Goal: Task Accomplishment & Management: Manage account settings

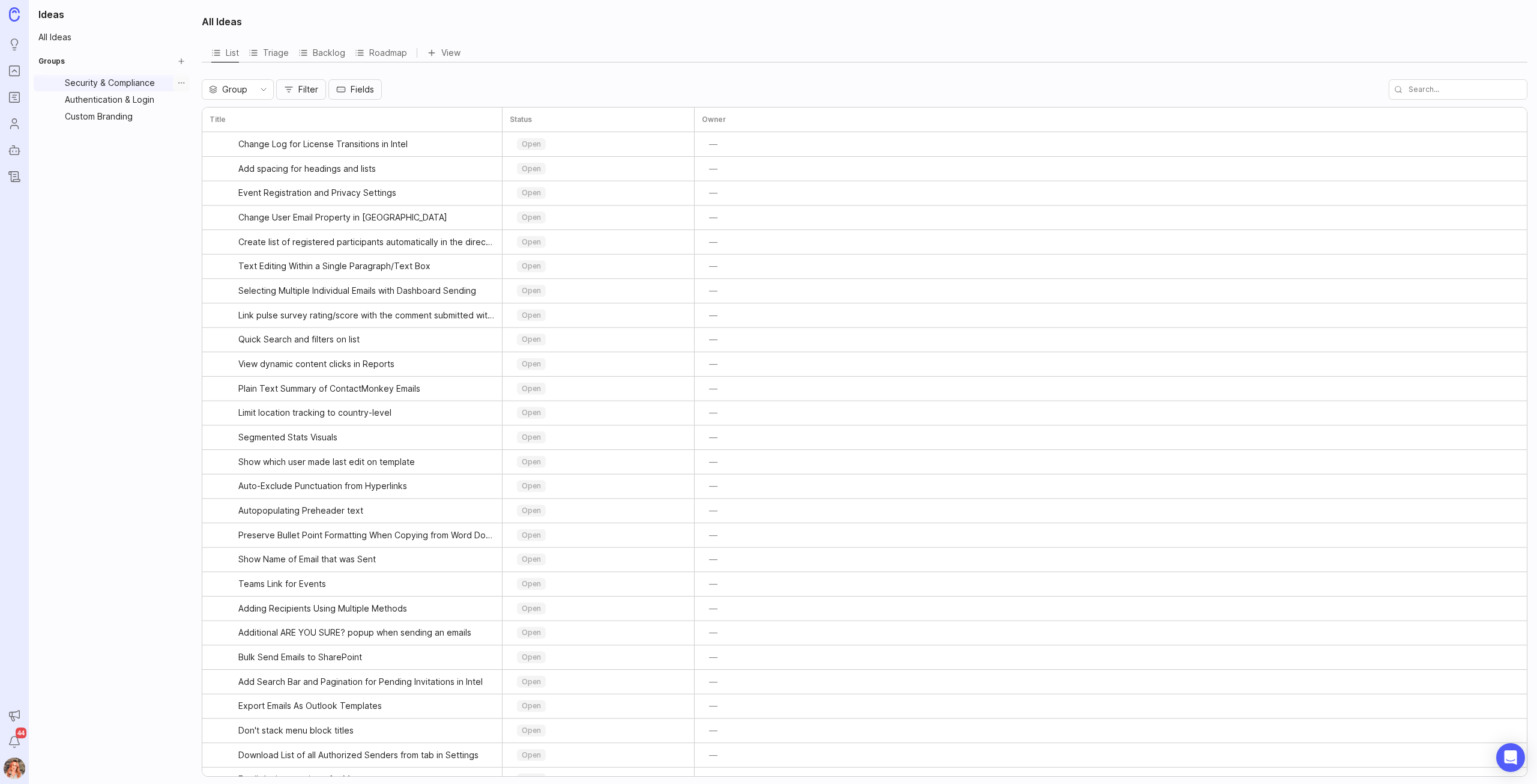
click at [175, 81] on button "Group settings" at bounding box center [181, 82] width 17 height 17
click at [169, 150] on span "Delete Group" at bounding box center [178, 146] width 55 height 12
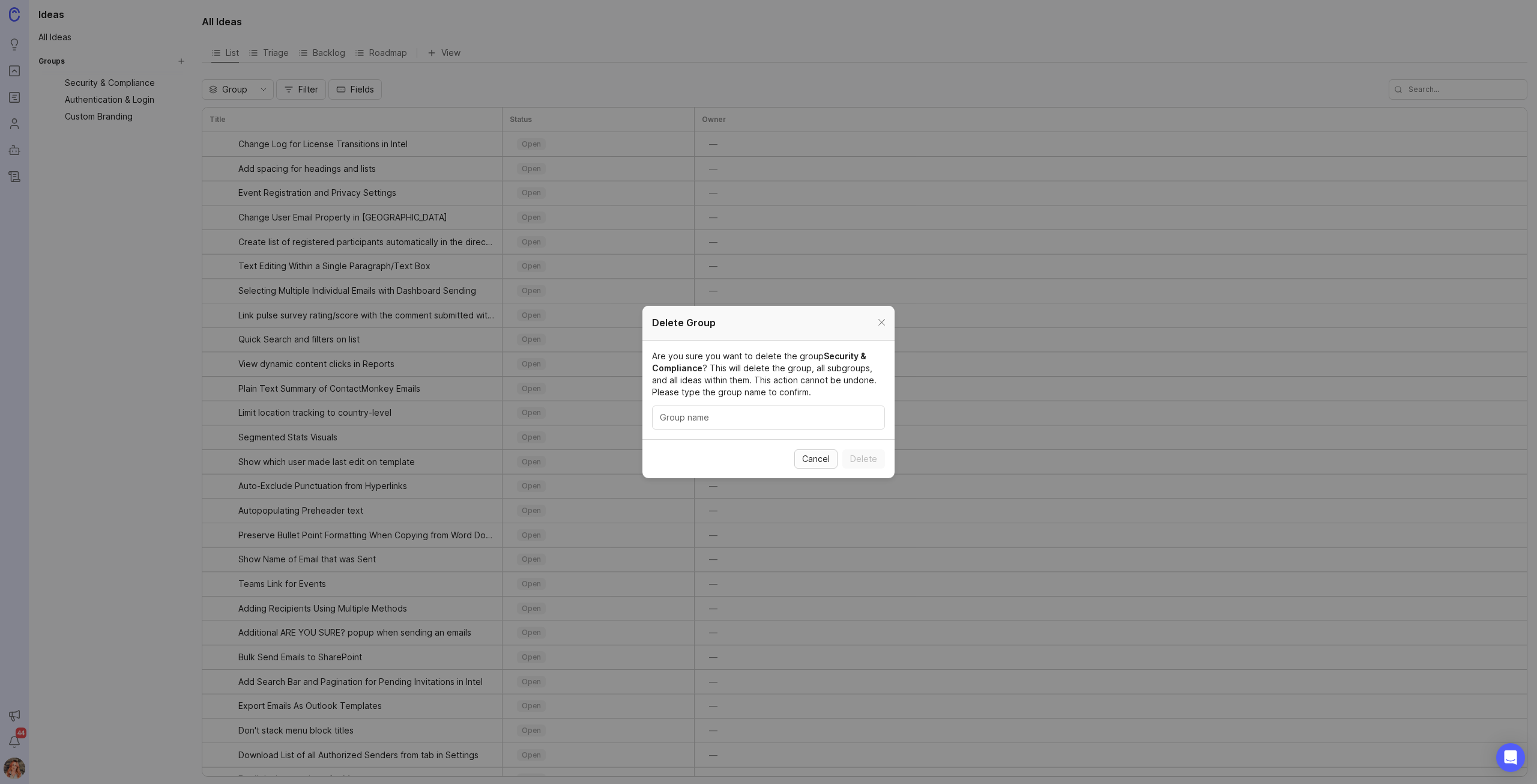
click at [812, 463] on span "Cancel" at bounding box center [816, 459] width 27 height 12
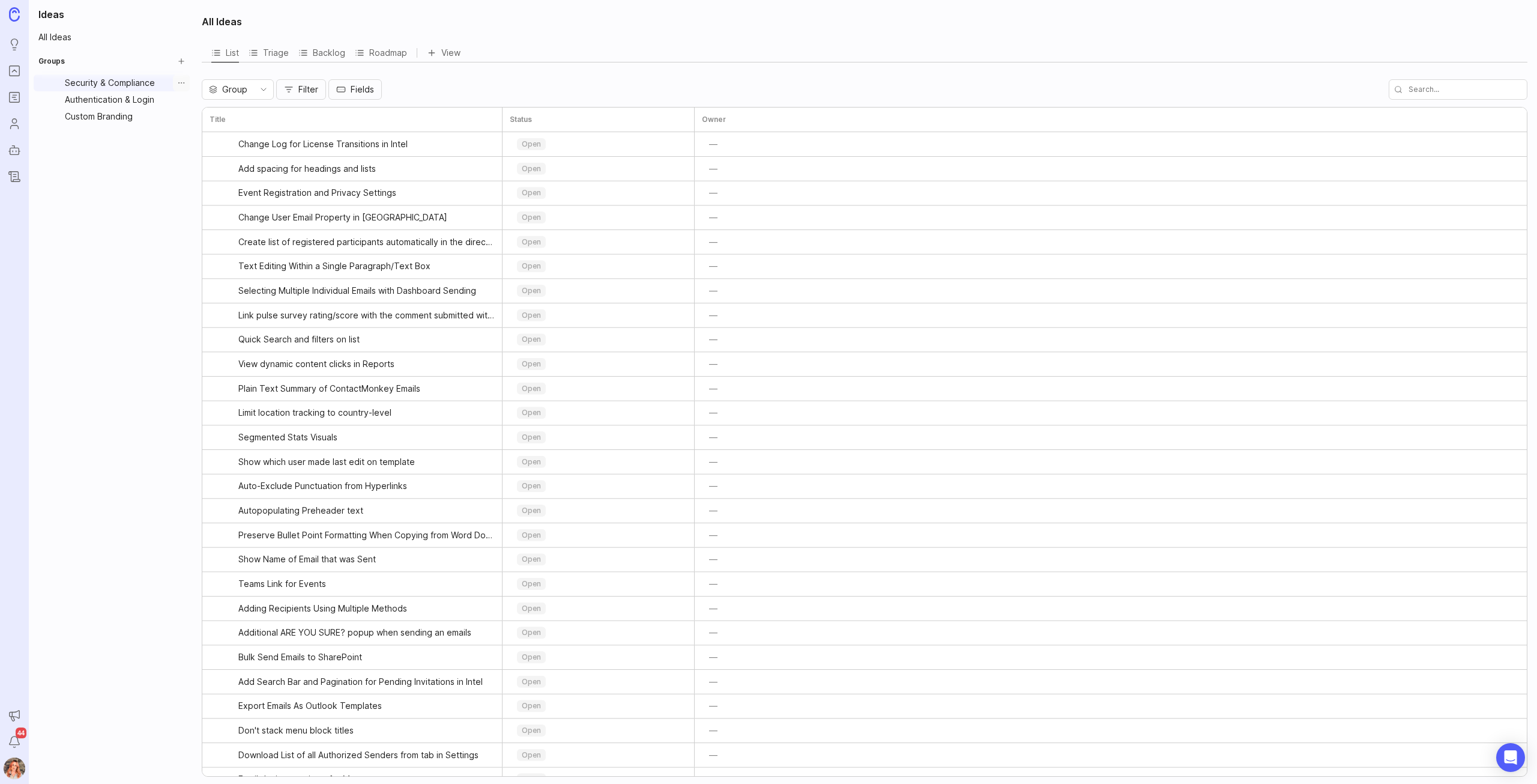
click at [183, 78] on button "Group settings" at bounding box center [181, 82] width 17 height 17
click at [169, 137] on div "Delete Group" at bounding box center [181, 147] width 102 height 19
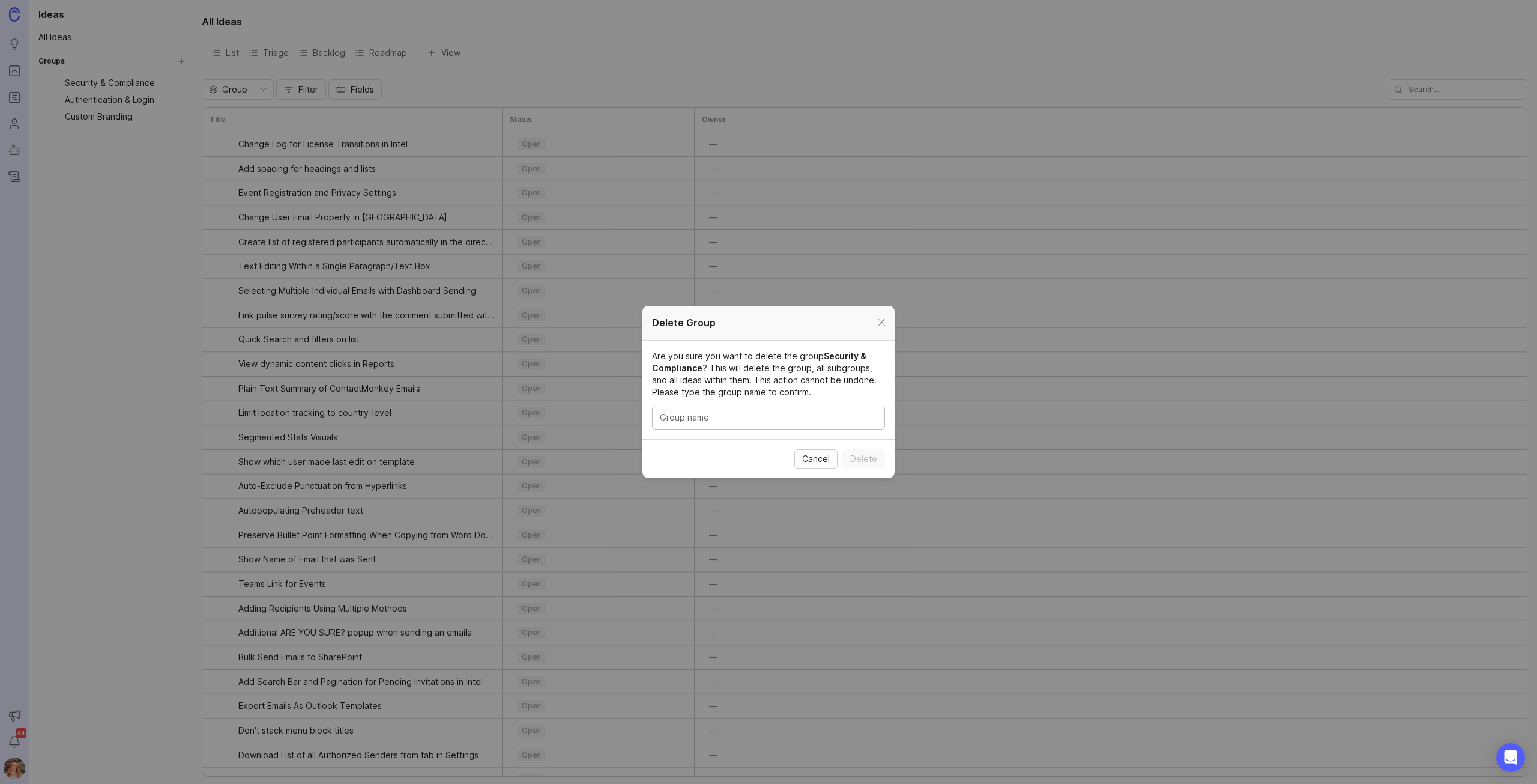
click at [825, 462] on span "Cancel" at bounding box center [816, 459] width 27 height 12
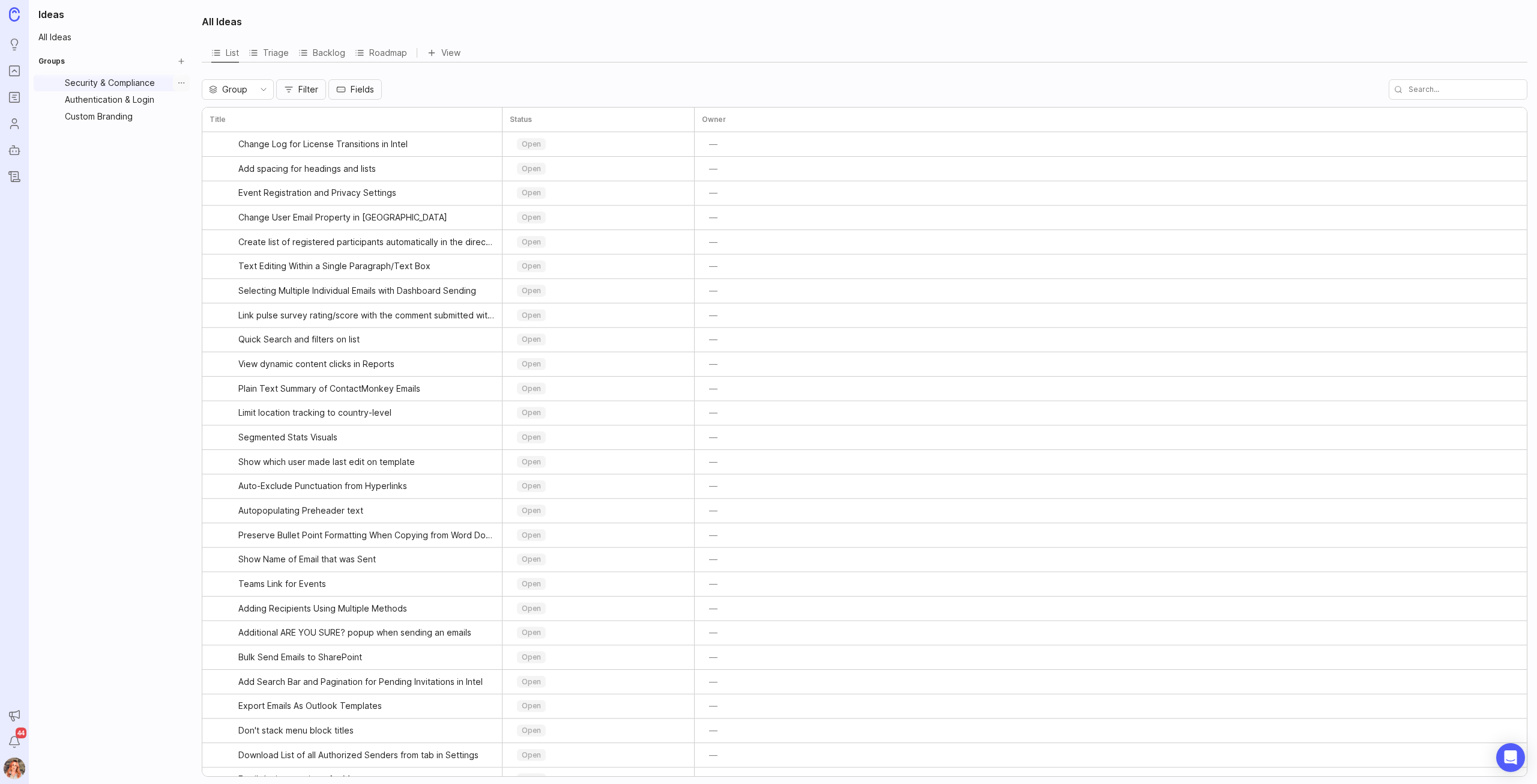
click at [184, 84] on button "Group settings" at bounding box center [181, 82] width 17 height 17
click at [187, 99] on span "Update group" at bounding box center [179, 103] width 56 height 12
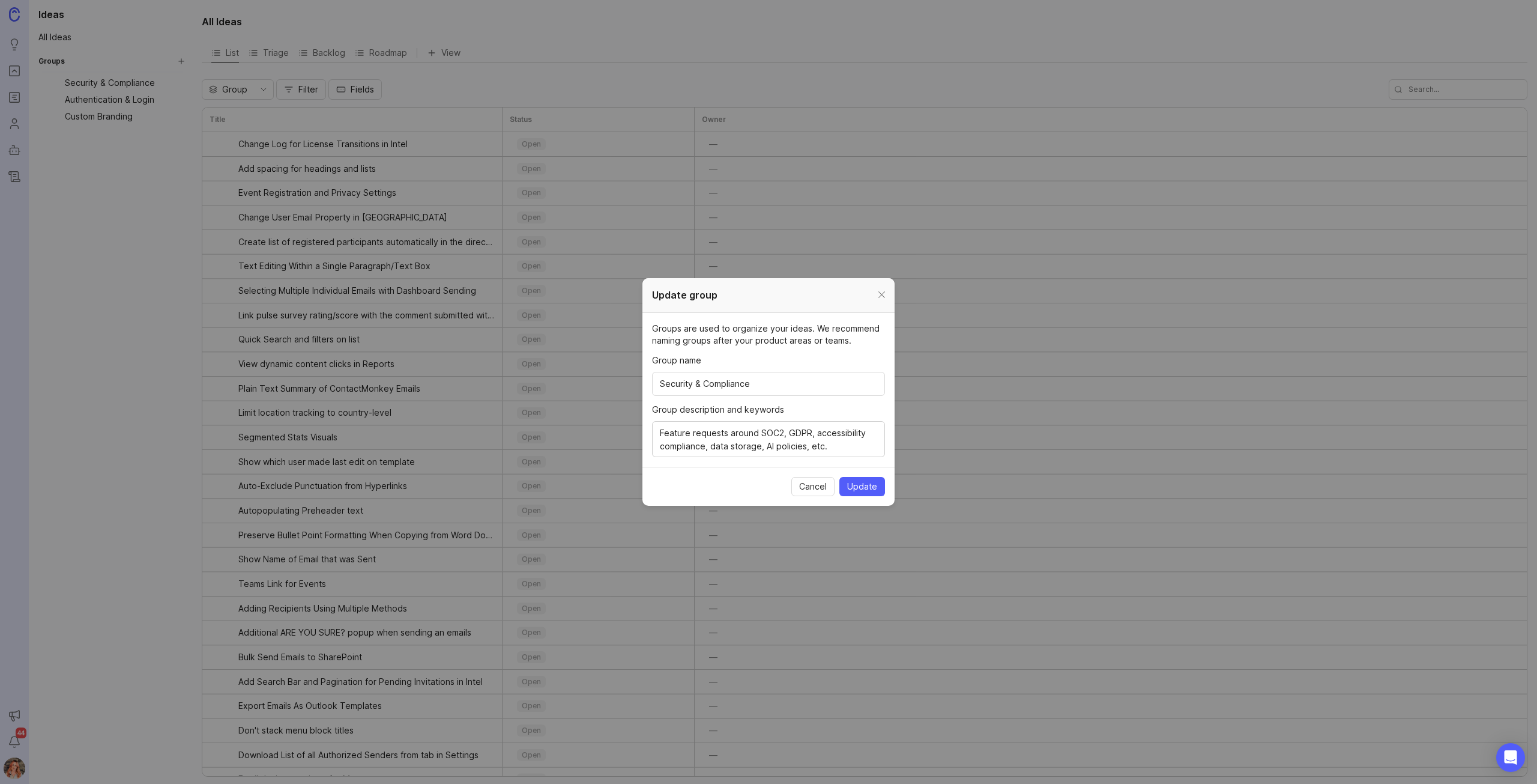
click at [764, 390] on input "Security & Compliance" at bounding box center [768, 384] width 217 height 14
drag, startPoint x: 762, startPoint y: 388, endPoint x: 554, endPoint y: 371, distance: 208.7
click at [554, 371] on div "Update group Groups are used to organize your ideas. We recommend naming groups…" at bounding box center [768, 392] width 1537 height 784
paste input "Account & User Management"
type input "Account & User Management"
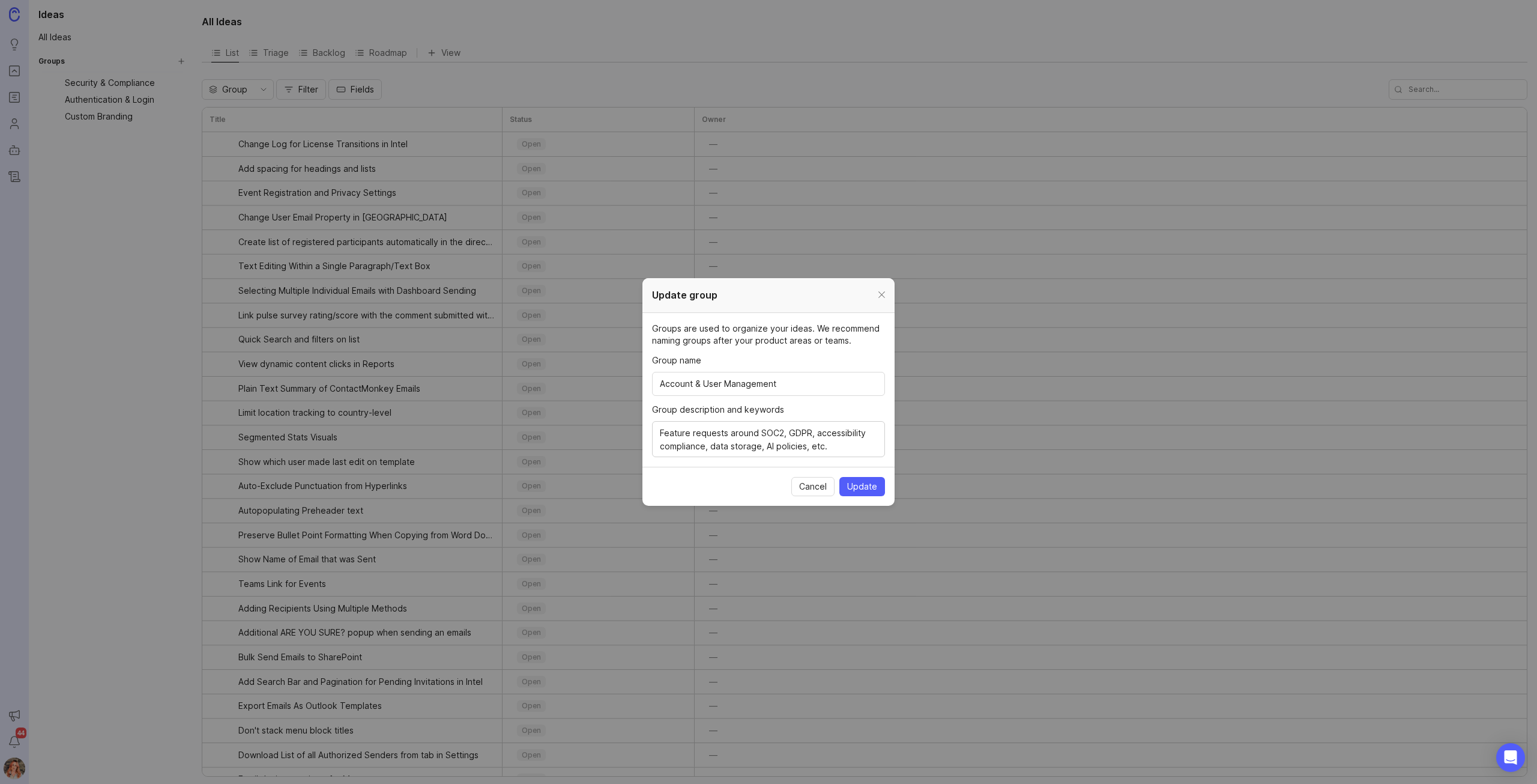
click at [851, 452] on textarea "Feature requests around SOC2, GDPR, accessibility compliance, data storage, AI …" at bounding box center [768, 439] width 217 height 26
drag, startPoint x: 850, startPoint y: 450, endPoint x: 579, endPoint y: 402, distance: 275.2
click at [579, 401] on div "Update group Groups are used to organize your ideas. We recommend naming groups…" at bounding box center [768, 392] width 1537 height 784
paste textarea "This group encompasses all features related to the administration of an account…"
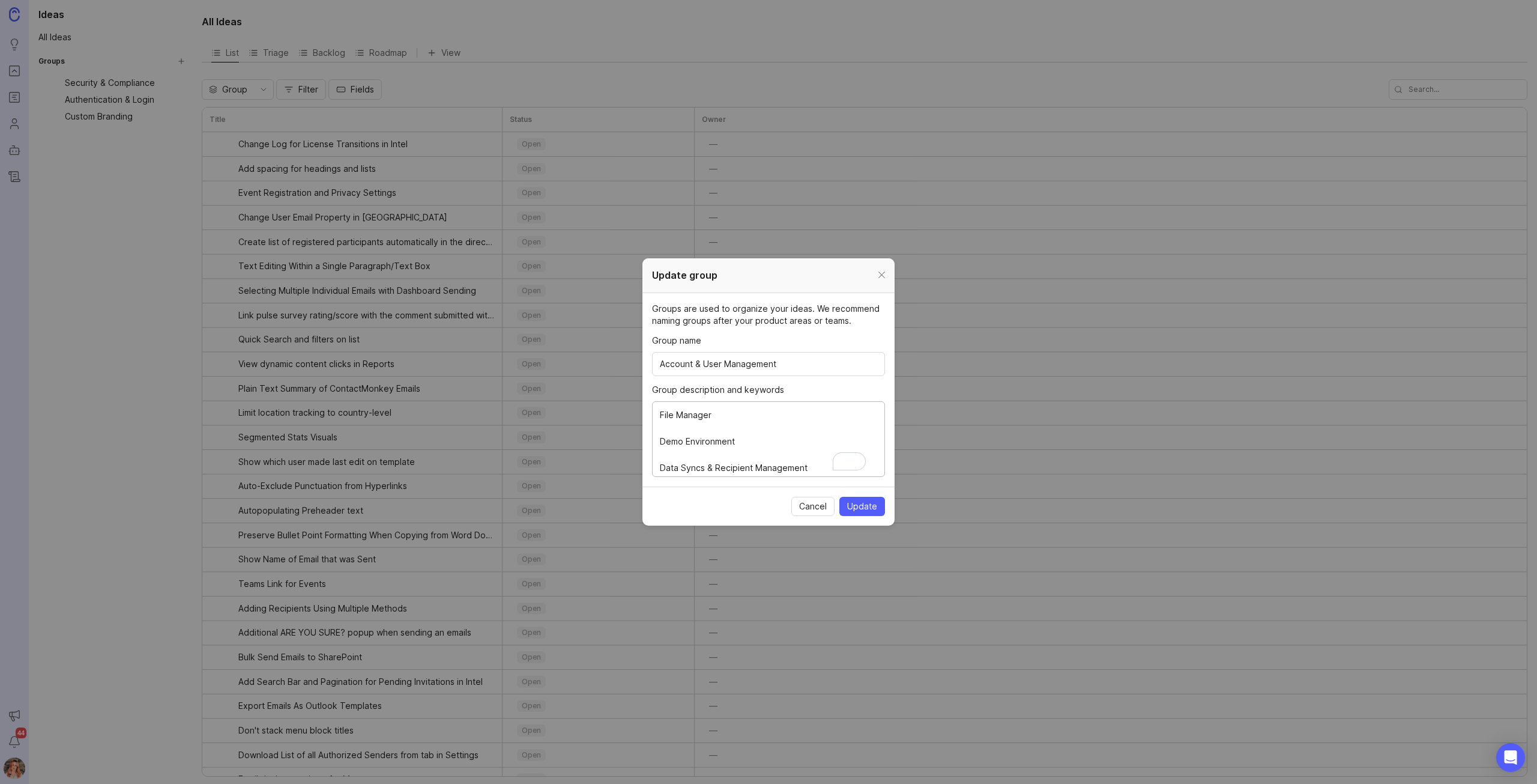
scroll to position [143, 0]
click at [647, 414] on div "Update group Groups are used to organize your ideas. We recommend naming groups…" at bounding box center [768, 392] width 1537 height 784
type textarea "This group encompasses all features related to the administration of an account…"
click at [872, 502] on span "Update" at bounding box center [862, 506] width 30 height 12
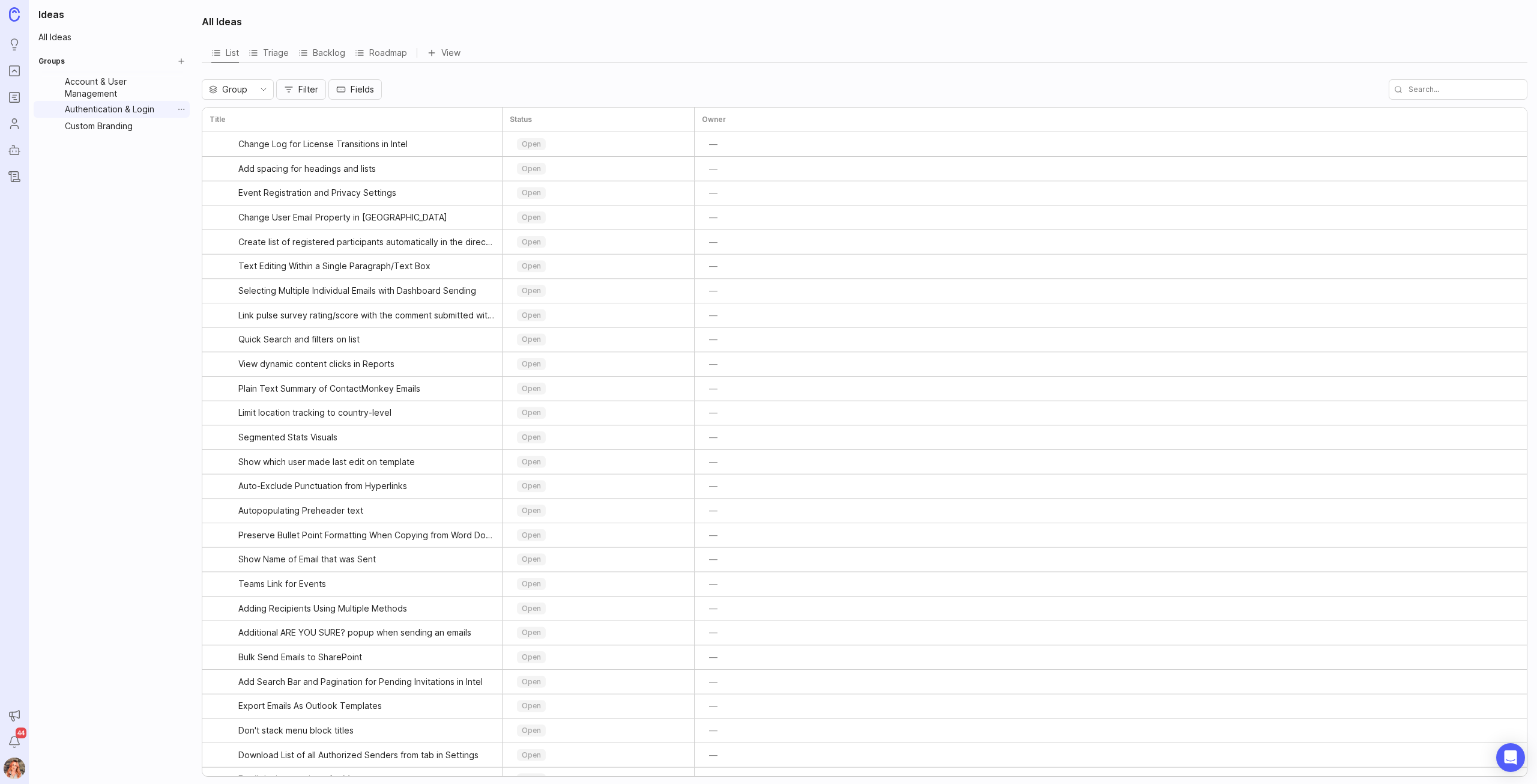
click at [125, 110] on link "Authentication & Login" at bounding box center [117, 109] width 113 height 17
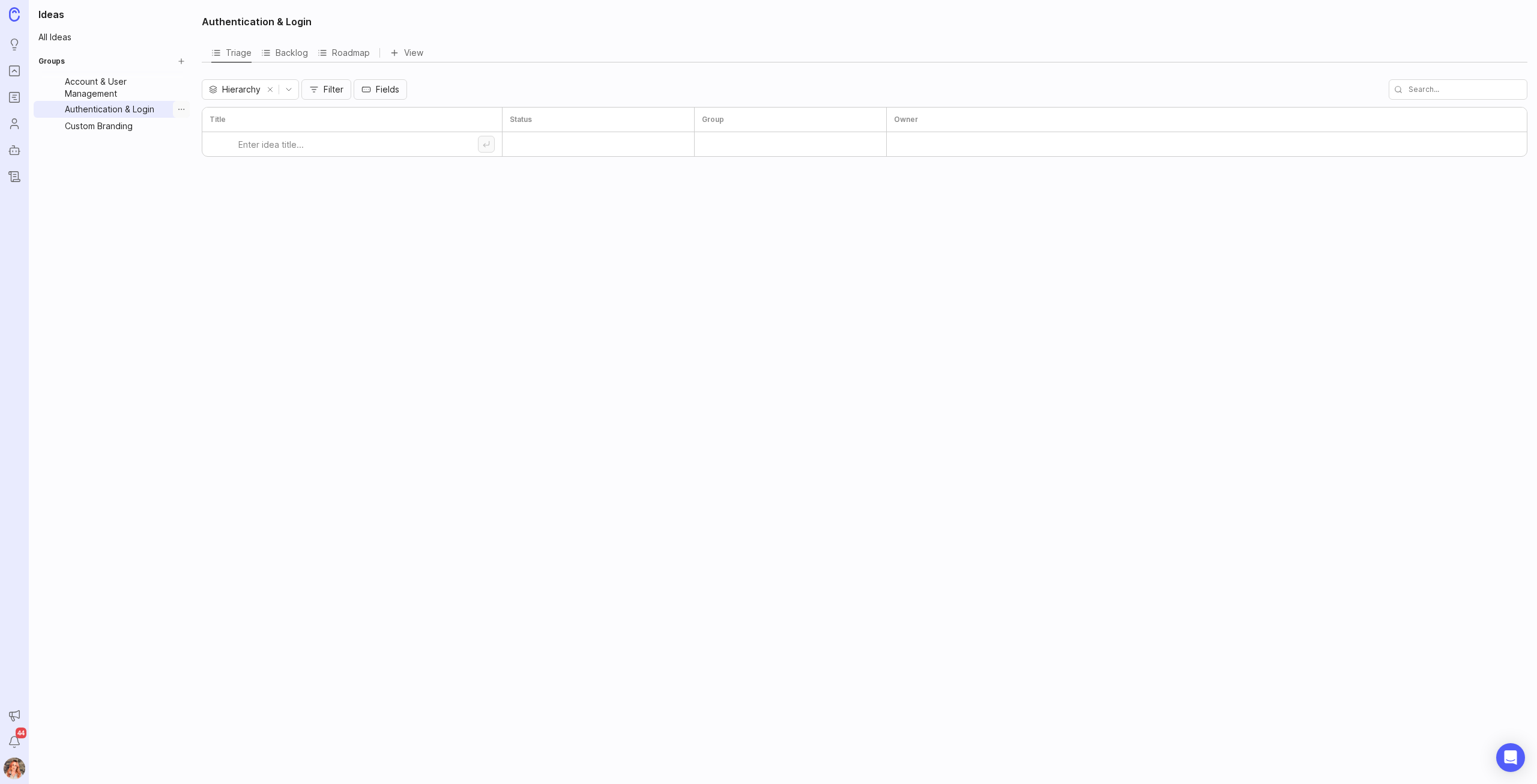
click at [178, 110] on button "Group settings" at bounding box center [181, 109] width 17 height 17
click at [186, 125] on span "Update group" at bounding box center [179, 130] width 56 height 12
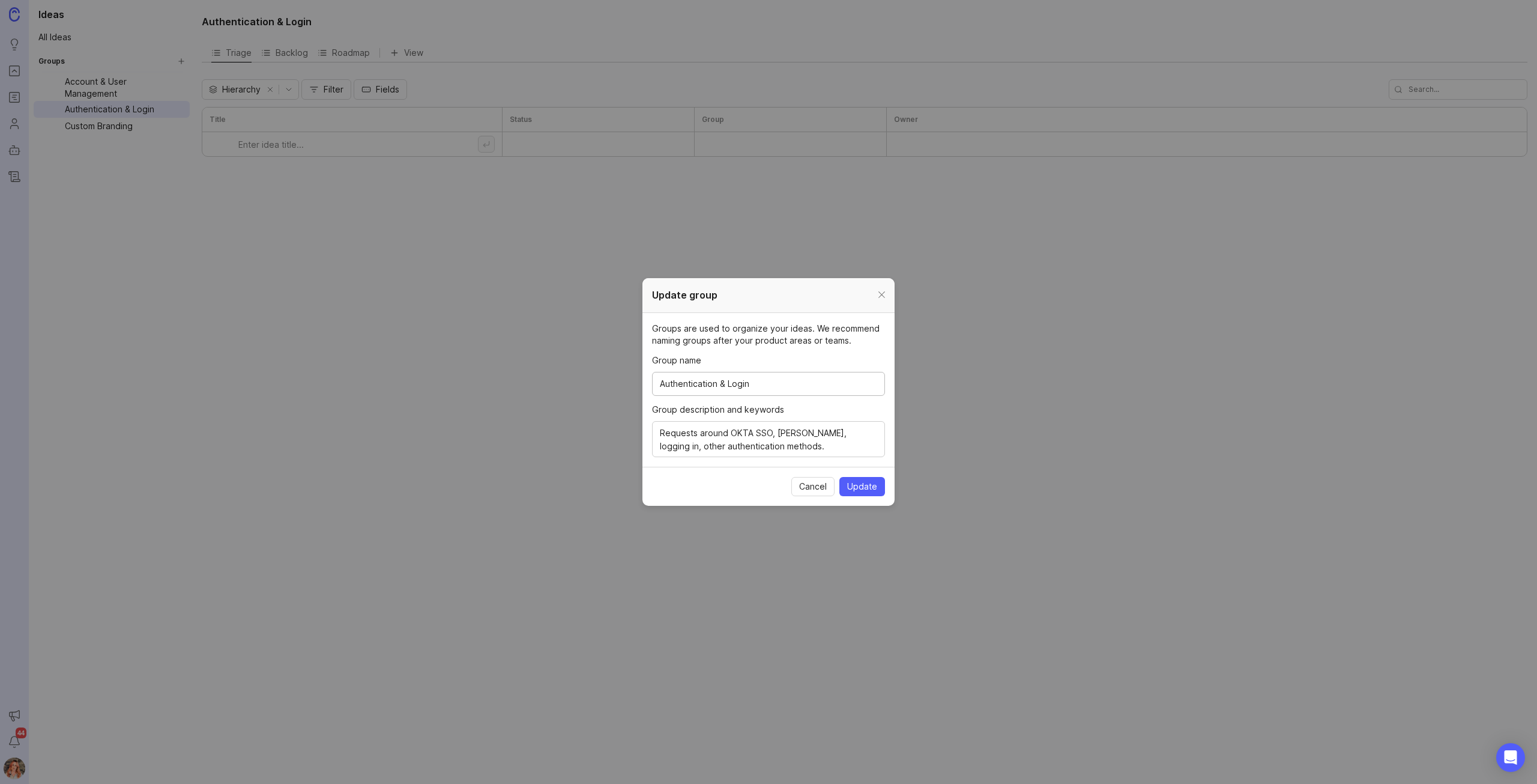
drag, startPoint x: 767, startPoint y: 386, endPoint x: 465, endPoint y: 333, distance: 306.6
click at [472, 336] on div "Update group Groups are used to organize your ideas. We recommend naming groups…" at bounding box center [768, 392] width 1537 height 784
type input "Content & Creation"
click at [660, 436] on textarea "Requests around OKTA SSO, SAML, logging in, other authentication methods." at bounding box center [768, 439] width 217 height 26
drag, startPoint x: 660, startPoint y: 433, endPoint x: 798, endPoint y: 481, distance: 146.1
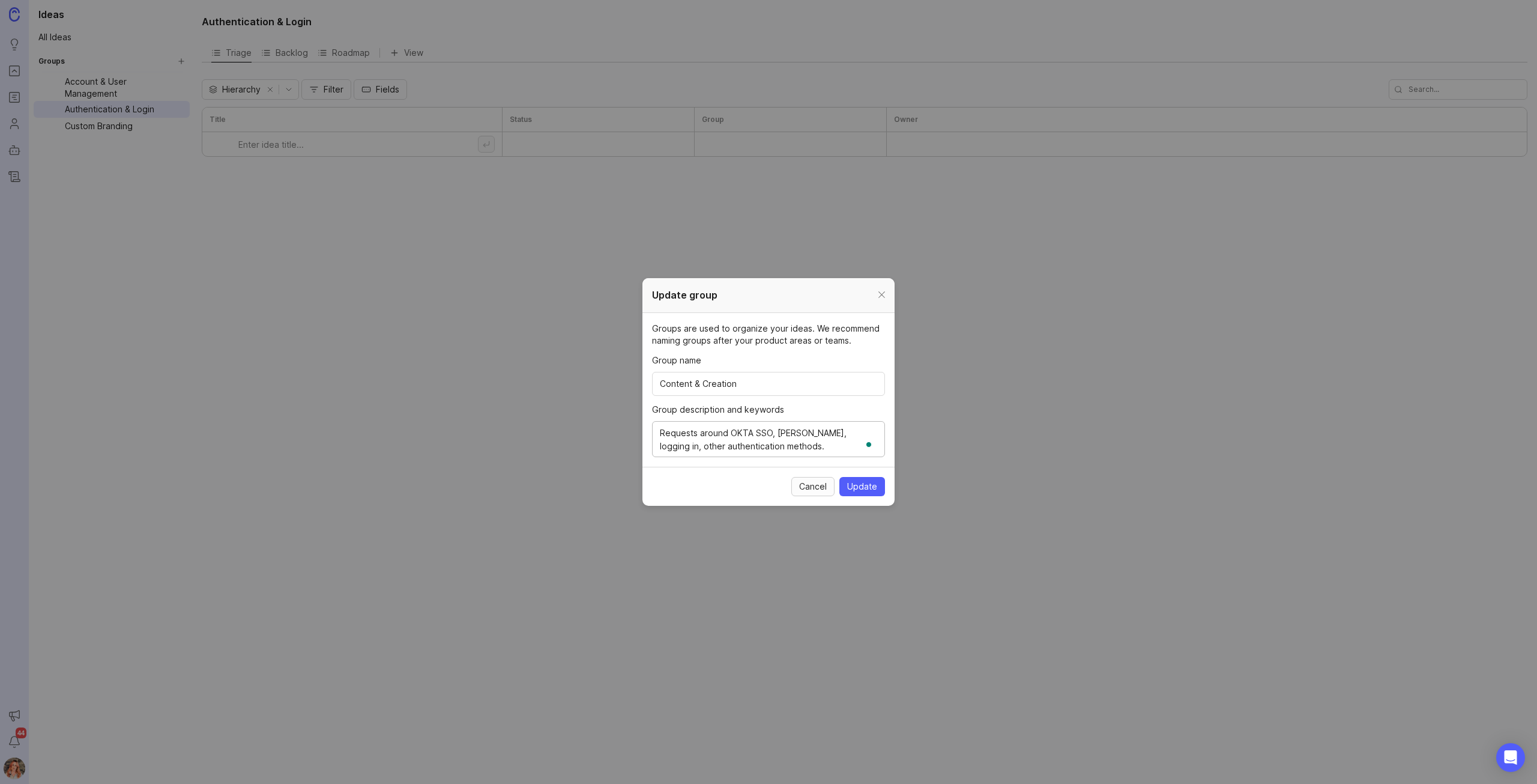
click at [798, 488] on div "Update group Groups are used to organize your ideas. We recommend naming groups…" at bounding box center [768, 392] width 252 height 228
click at [773, 447] on textarea "Requests around OKTA SSO, SAML, logging in, other authentication methods." at bounding box center [768, 439] width 217 height 26
drag, startPoint x: 765, startPoint y: 447, endPoint x: 644, endPoint y: 420, distance: 124.0
click at [644, 420] on section "Groups are used to organize your ideas. We recommend naming groups after your p…" at bounding box center [768, 390] width 252 height 154
paste textarea "This group is focused on the tools and functionalities that your users leverage…"
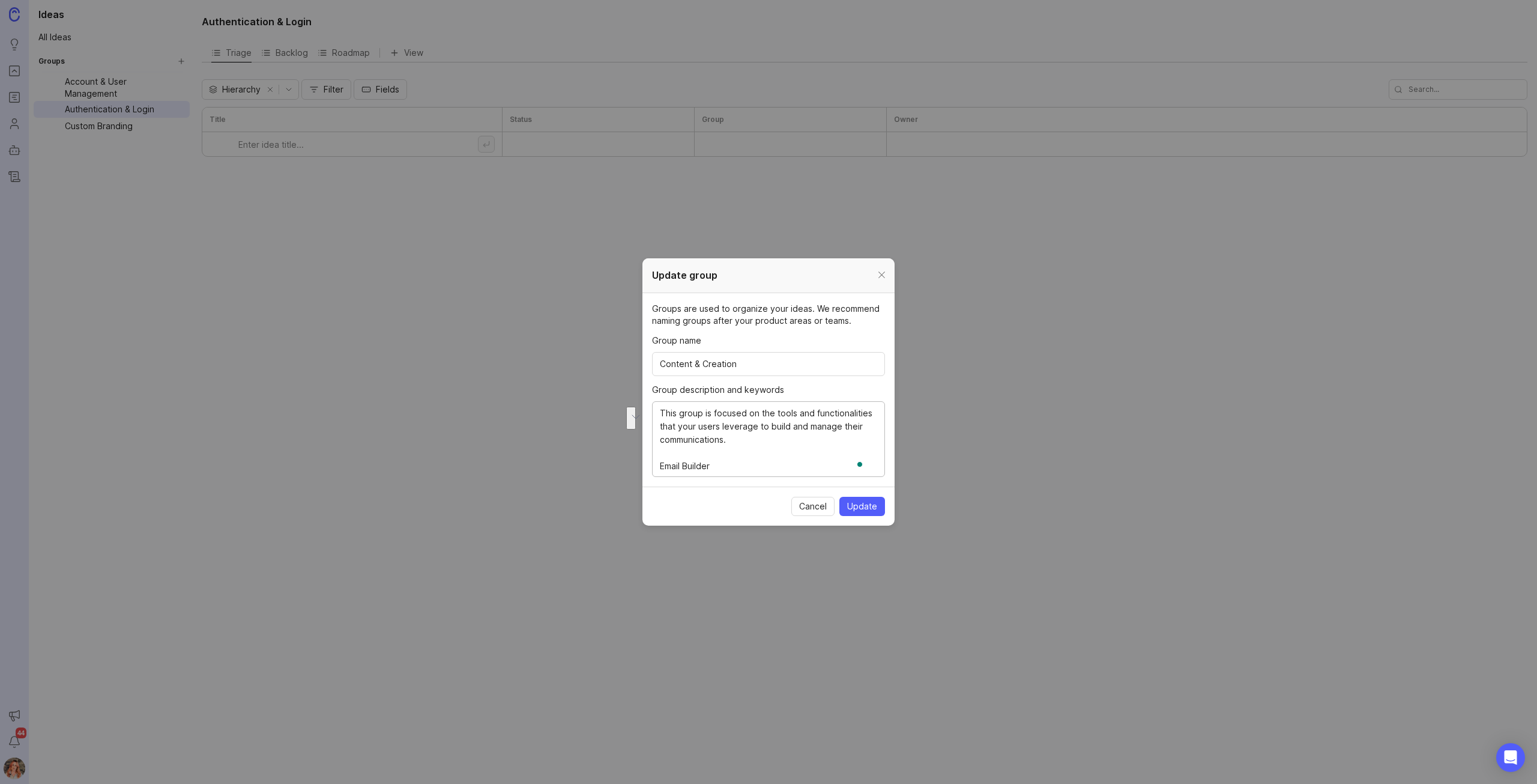
scroll to position [104, 0]
type textarea "This group is focused on the tools and functionalities that your users leverage…"
click at [870, 501] on span "Update" at bounding box center [862, 506] width 30 height 12
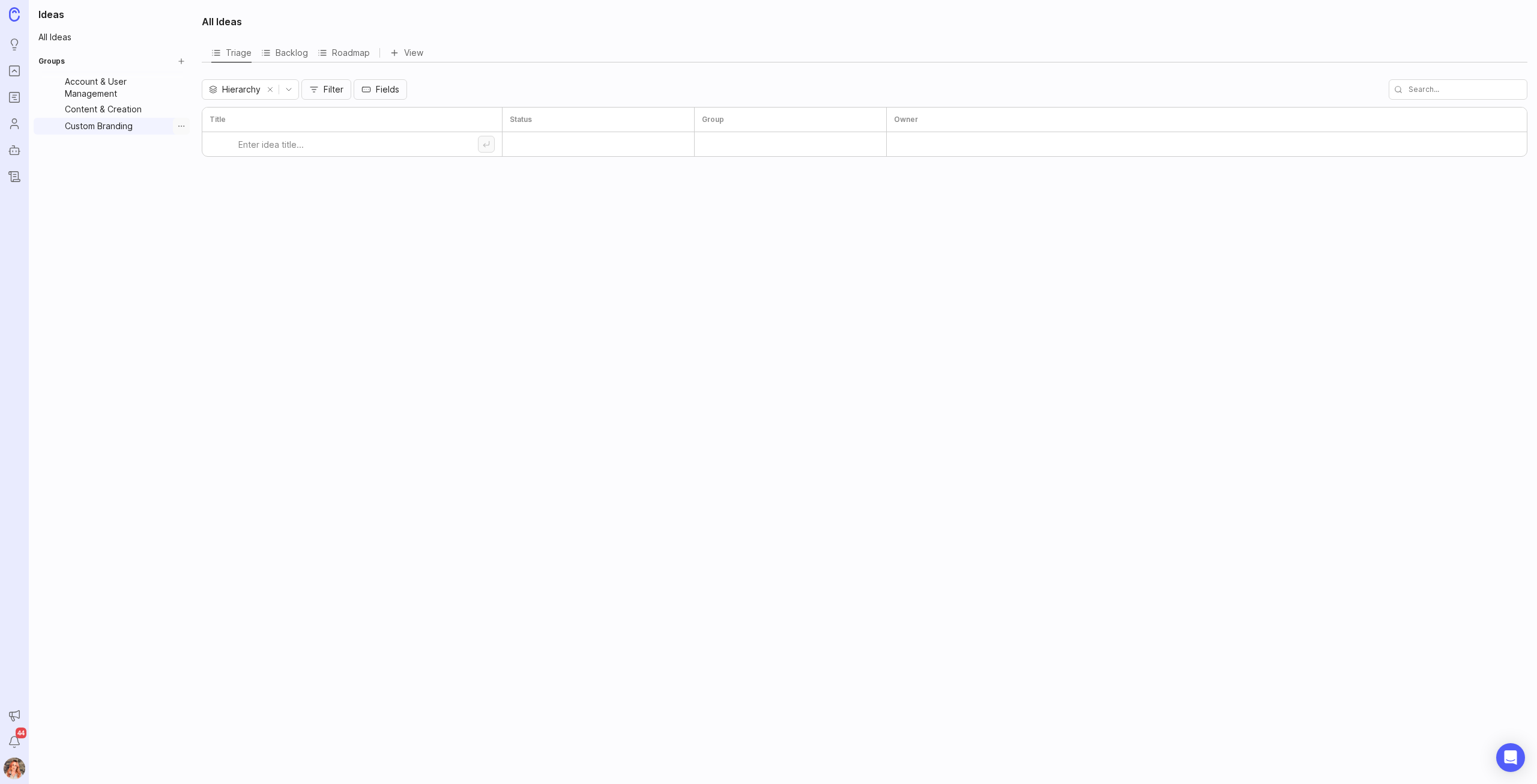
click at [184, 130] on button "Group settings" at bounding box center [181, 126] width 17 height 17
click at [187, 146] on span "Update group" at bounding box center [179, 146] width 56 height 12
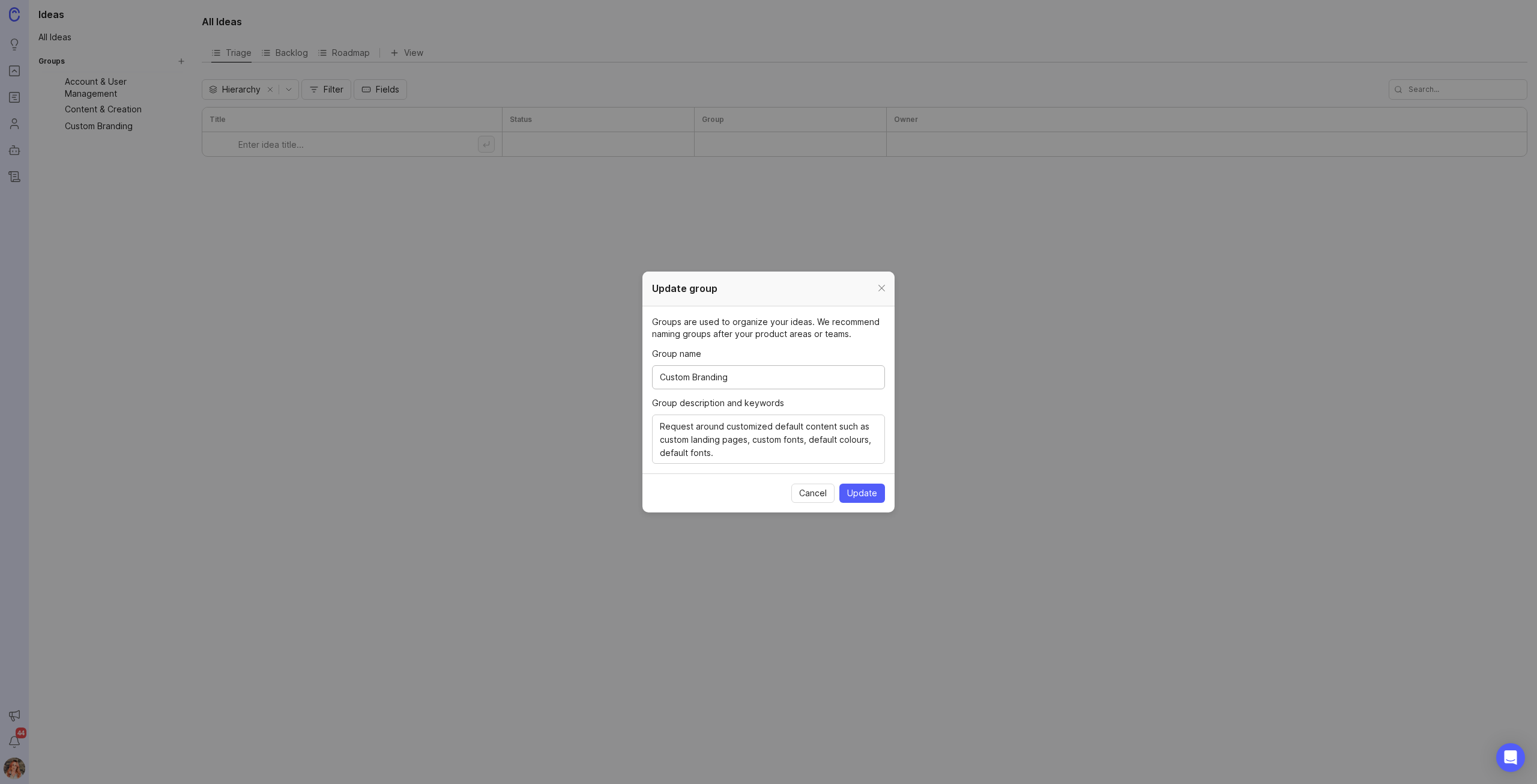
drag, startPoint x: 746, startPoint y: 380, endPoint x: 551, endPoint y: 362, distance: 195.8
click at [552, 362] on div "Update group Groups are used to organize your ideas. We recommend naming groups…" at bounding box center [768, 392] width 1537 height 784
type input "Delivery & Workflow"
click at [664, 426] on textarea "Request around customized default content such as custom landing pages, custom …" at bounding box center [768, 439] width 217 height 40
drag, startPoint x: 657, startPoint y: 424, endPoint x: 778, endPoint y: 458, distance: 125.7
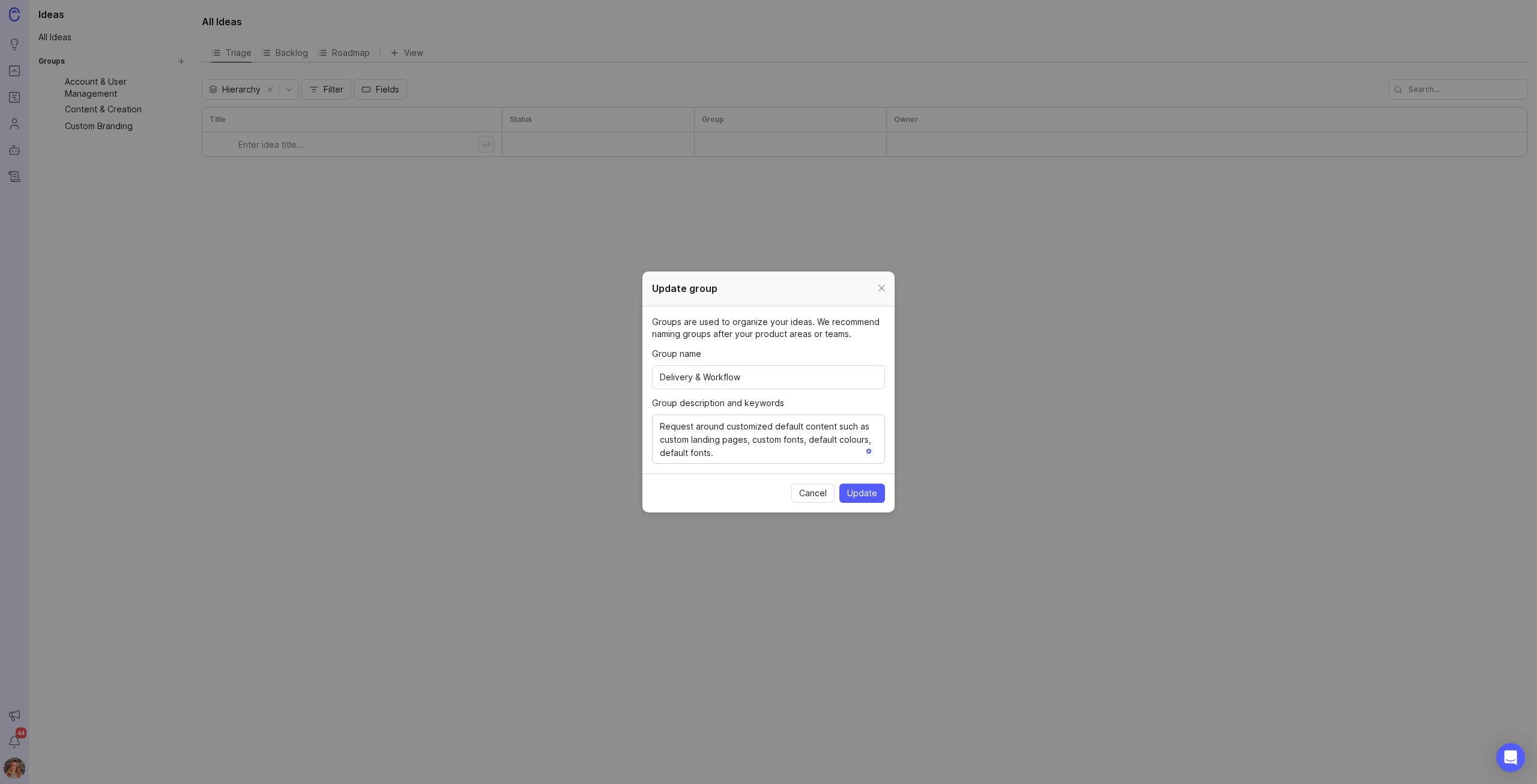
click at [778, 458] on div "Request around customized default content such as custom landing pages, custom …" at bounding box center [768, 438] width 233 height 50
click at [748, 452] on textarea "Request around customized default content such as custom landing pages, custom …" at bounding box center [768, 439] width 217 height 40
drag, startPoint x: 728, startPoint y: 455, endPoint x: 627, endPoint y: 412, distance: 109.8
click at [627, 412] on div "Update group Groups are used to organize your ideas. We recommend naming groups…" at bounding box center [768, 392] width 1537 height 784
paste textarea "This group contains features that handle the actual sending of messages and the…"
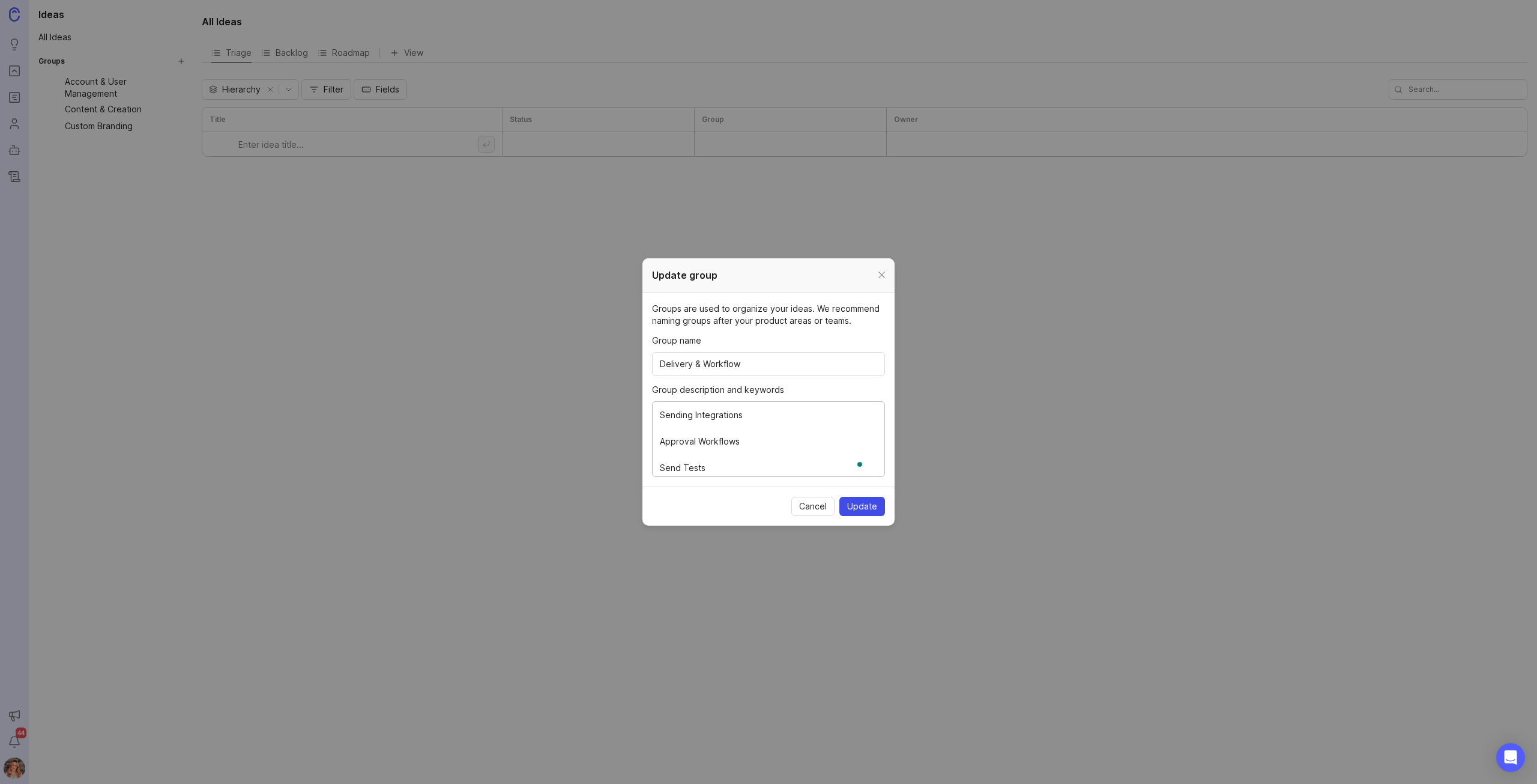
type textarea "This group contains features that handle the actual sending of messages and the…"
click at [868, 502] on span "Update" at bounding box center [862, 506] width 30 height 12
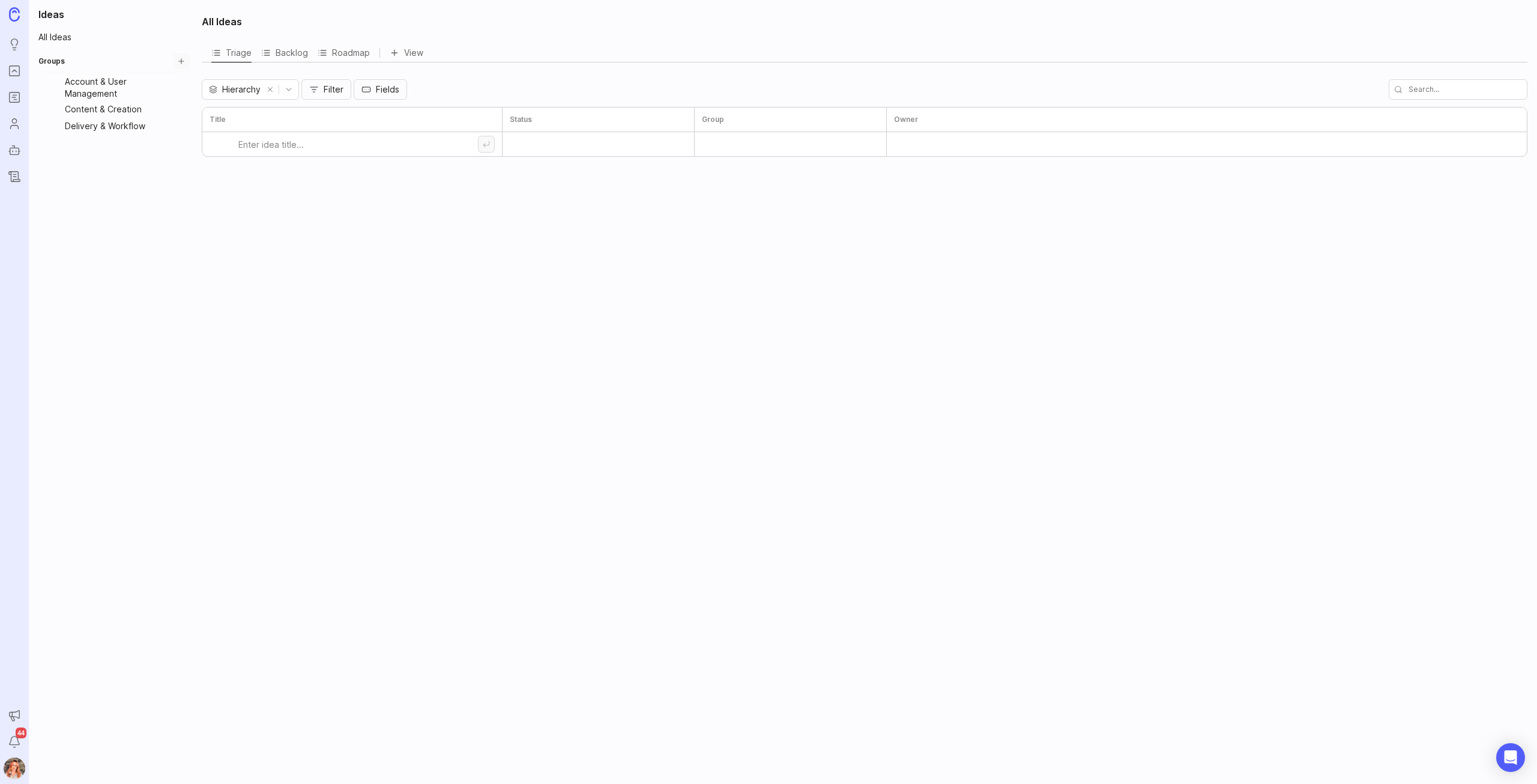
click at [179, 58] on button "Create Group" at bounding box center [181, 60] width 17 height 17
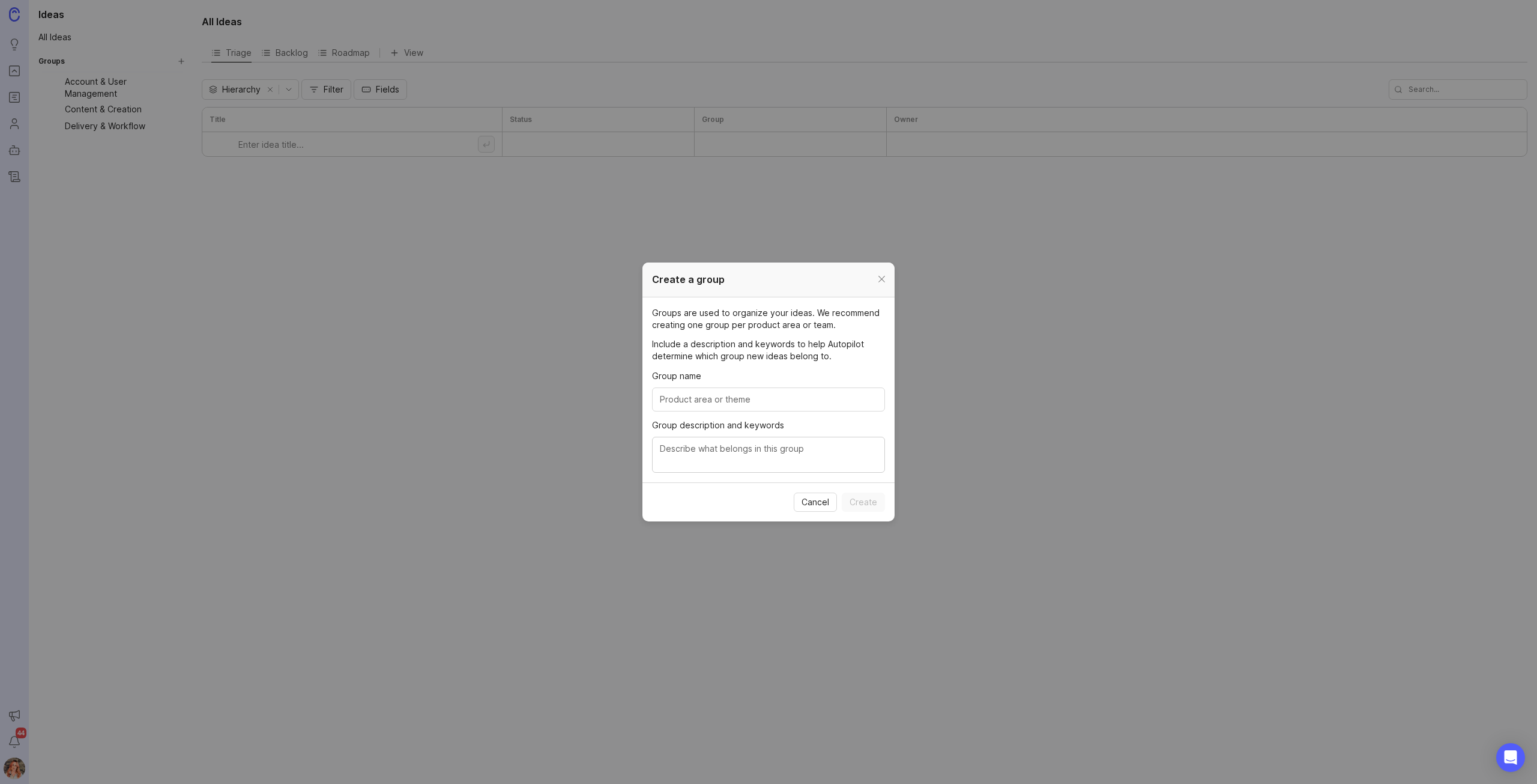
drag, startPoint x: 841, startPoint y: 388, endPoint x: 835, endPoint y: 394, distance: 8.5
click at [841, 387] on div "Group name" at bounding box center [768, 390] width 233 height 42
click at [821, 406] on div at bounding box center [768, 399] width 233 height 24
paste input "Analytics & Reporting"
type input "Analytics & Reporting"
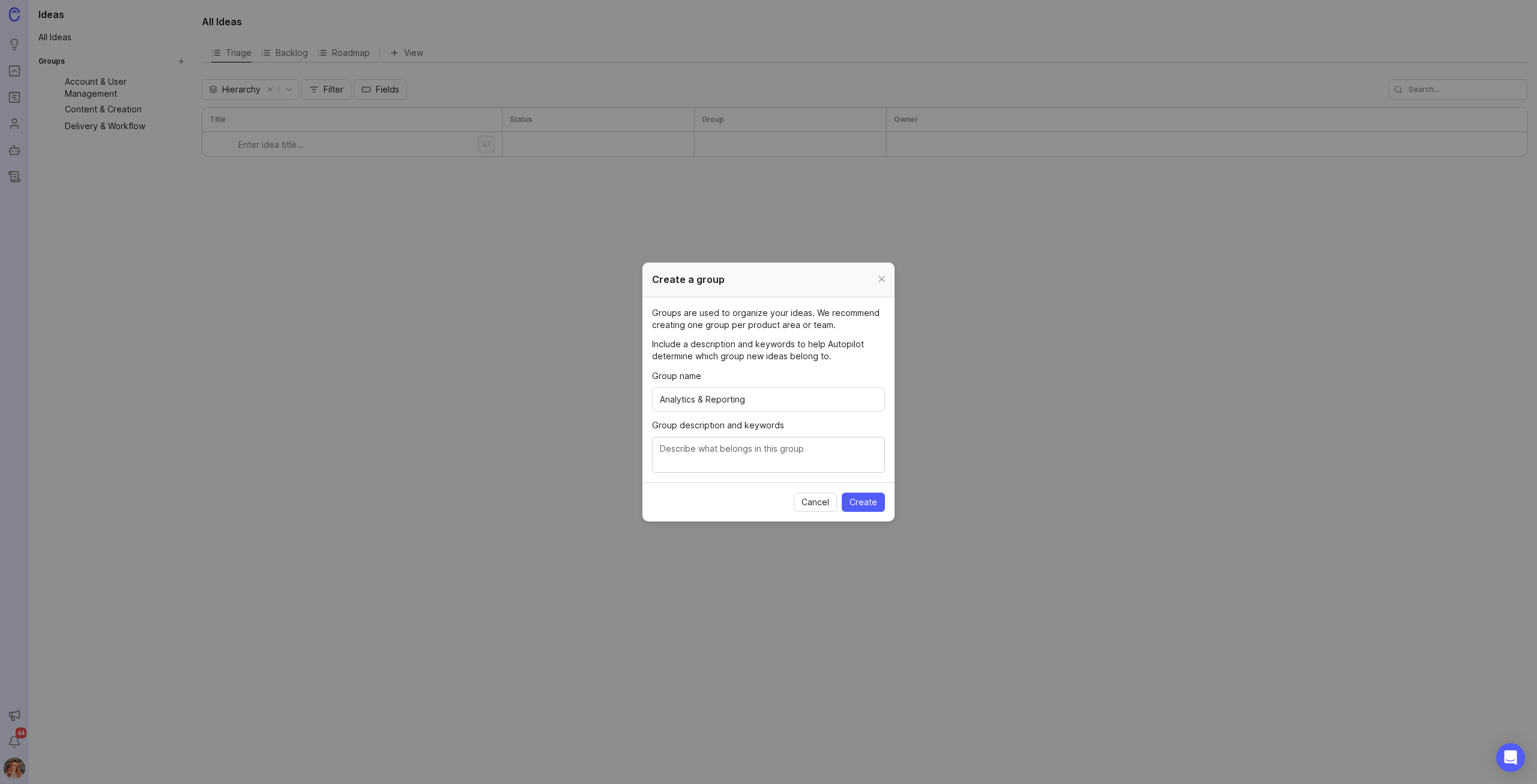
click at [767, 458] on textarea "Group description and keywords" at bounding box center [768, 455] width 217 height 26
paste textarea "Based on our earlier discussion and the six-group structure, "Data Syncs & Reci…"
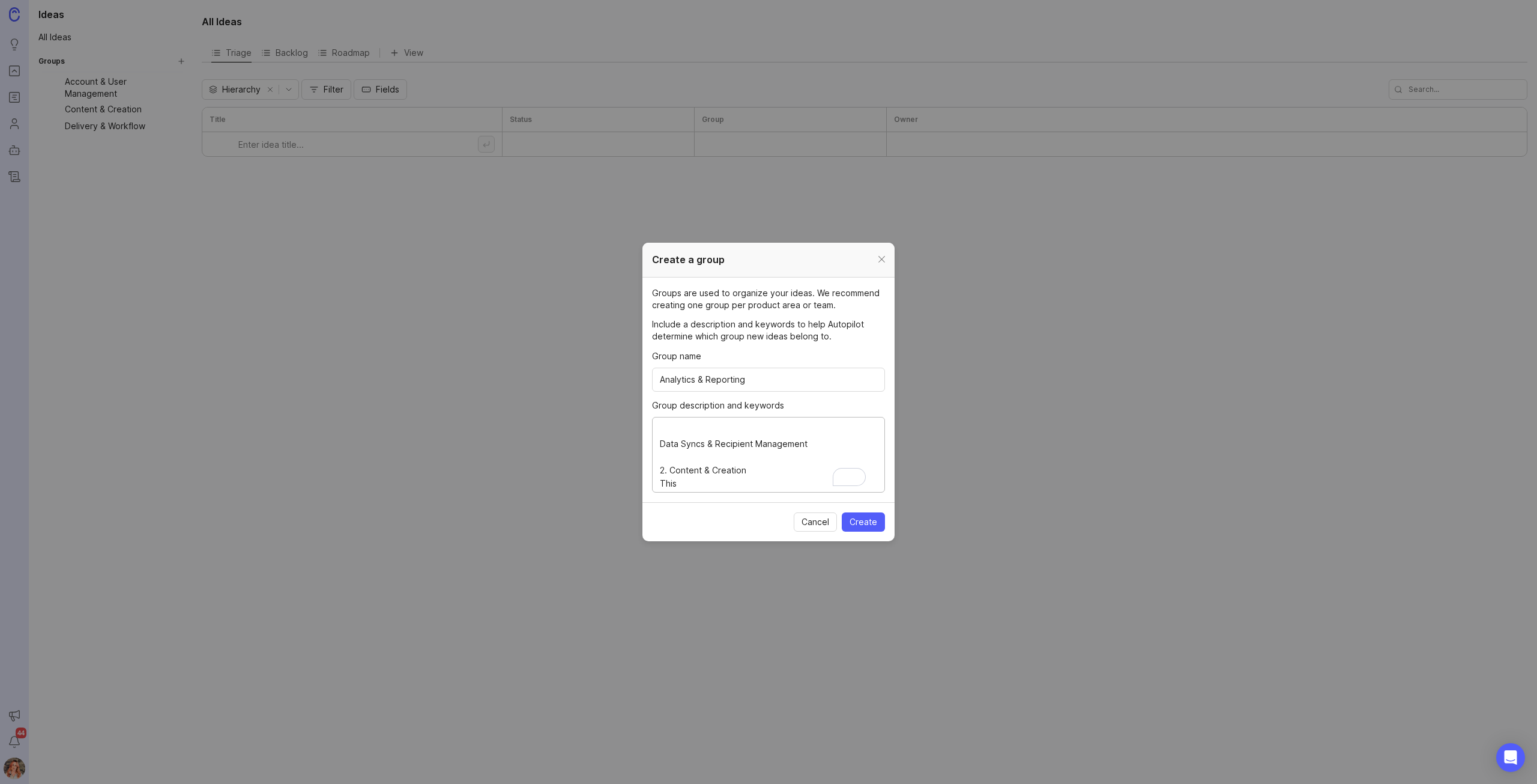
scroll to position [302, 0]
click at [677, 476] on textarea "Based on our earlier discussion and the six-group structure, "Data Syncs & Reci…" at bounding box center [768, 455] width 217 height 66
type textarea "Based on our earlier discussion and the six-group structure, "Data Syncs & Reci…"
click at [779, 446] on textarea "Based on our earlier discussion and the six-group structure, "Data Syncs & Reci…" at bounding box center [768, 455] width 217 height 66
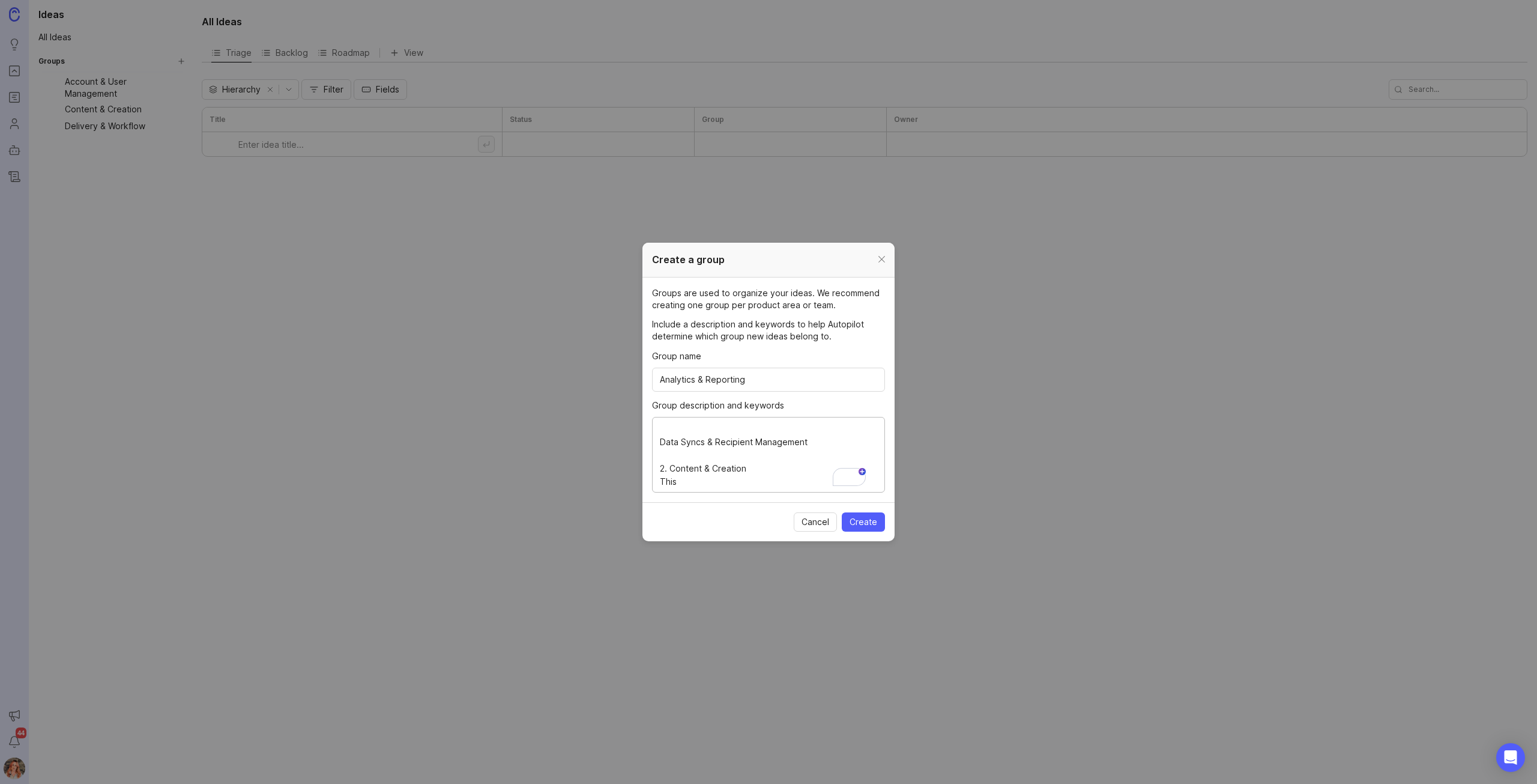
scroll to position [164, 0]
drag, startPoint x: 687, startPoint y: 482, endPoint x: 635, endPoint y: 377, distance: 117.2
click at [635, 377] on div "Create a group Groups are used to organize your ideas. We recommend creating on…" at bounding box center [768, 392] width 1537 height 784
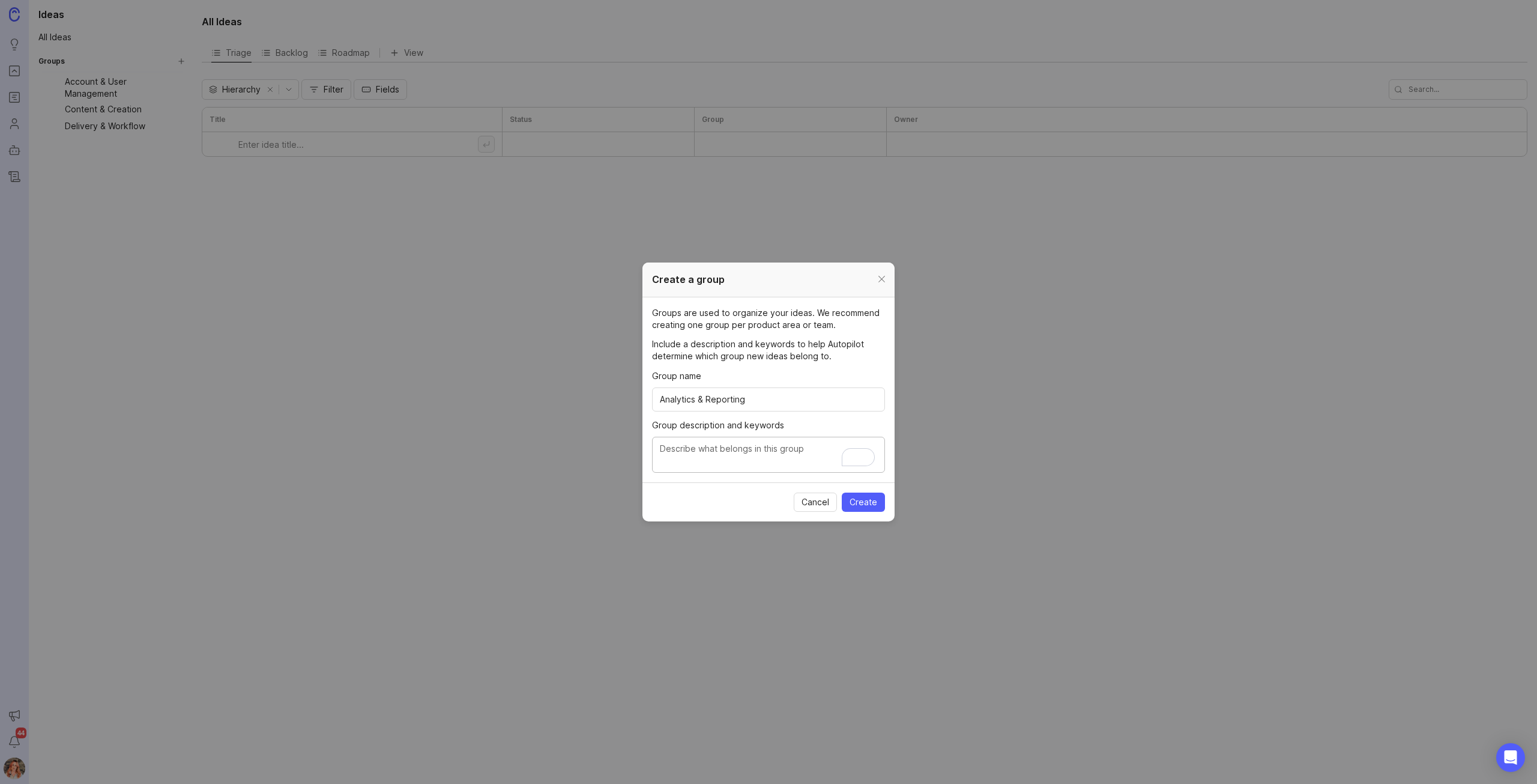
paste textarea "Analytics & Reporting This group is dedicated to features that provide insights…"
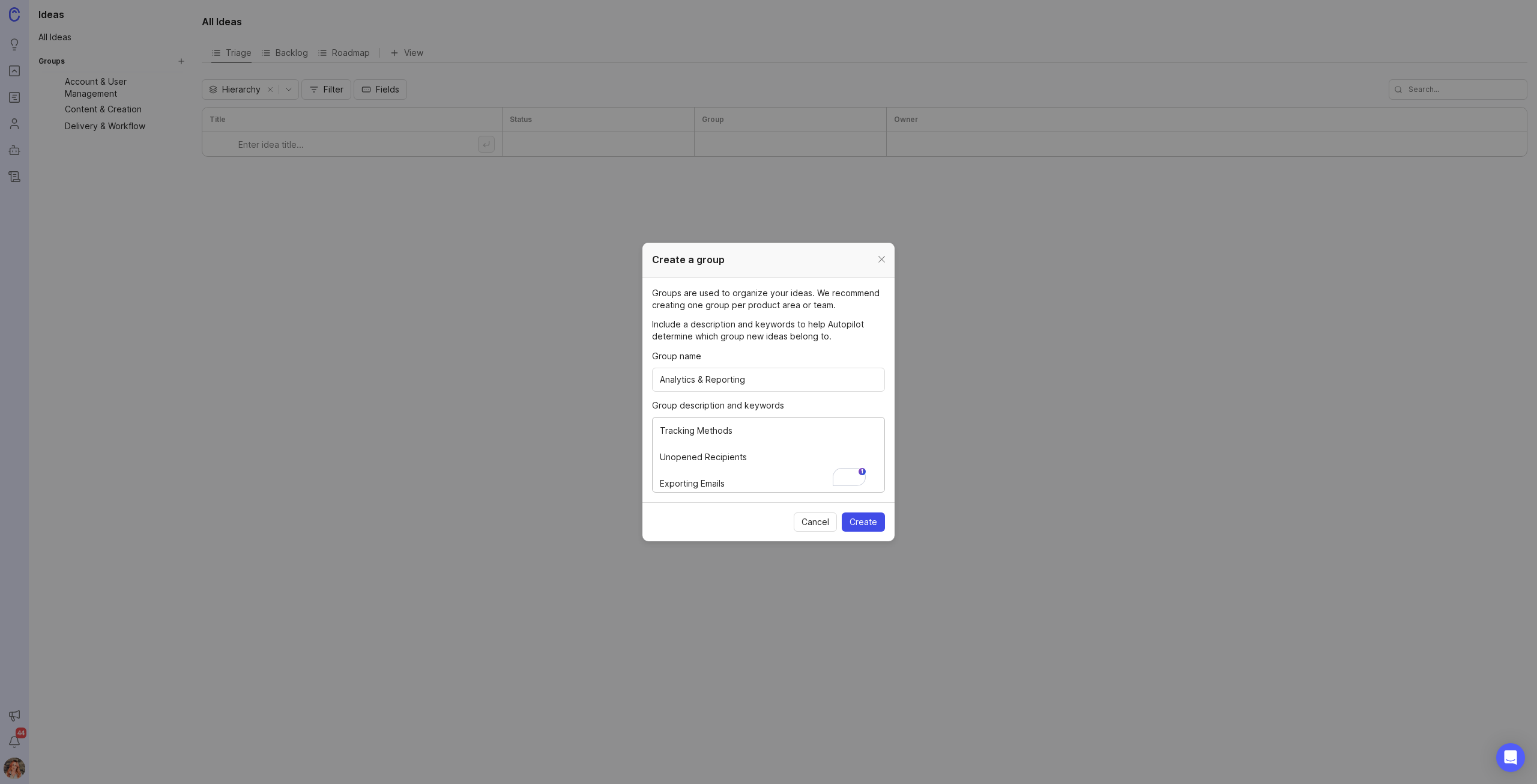
type textarea "Analytics & Reporting This group is dedicated to features that provide insights…"
click at [869, 522] on span "Create" at bounding box center [863, 522] width 27 height 12
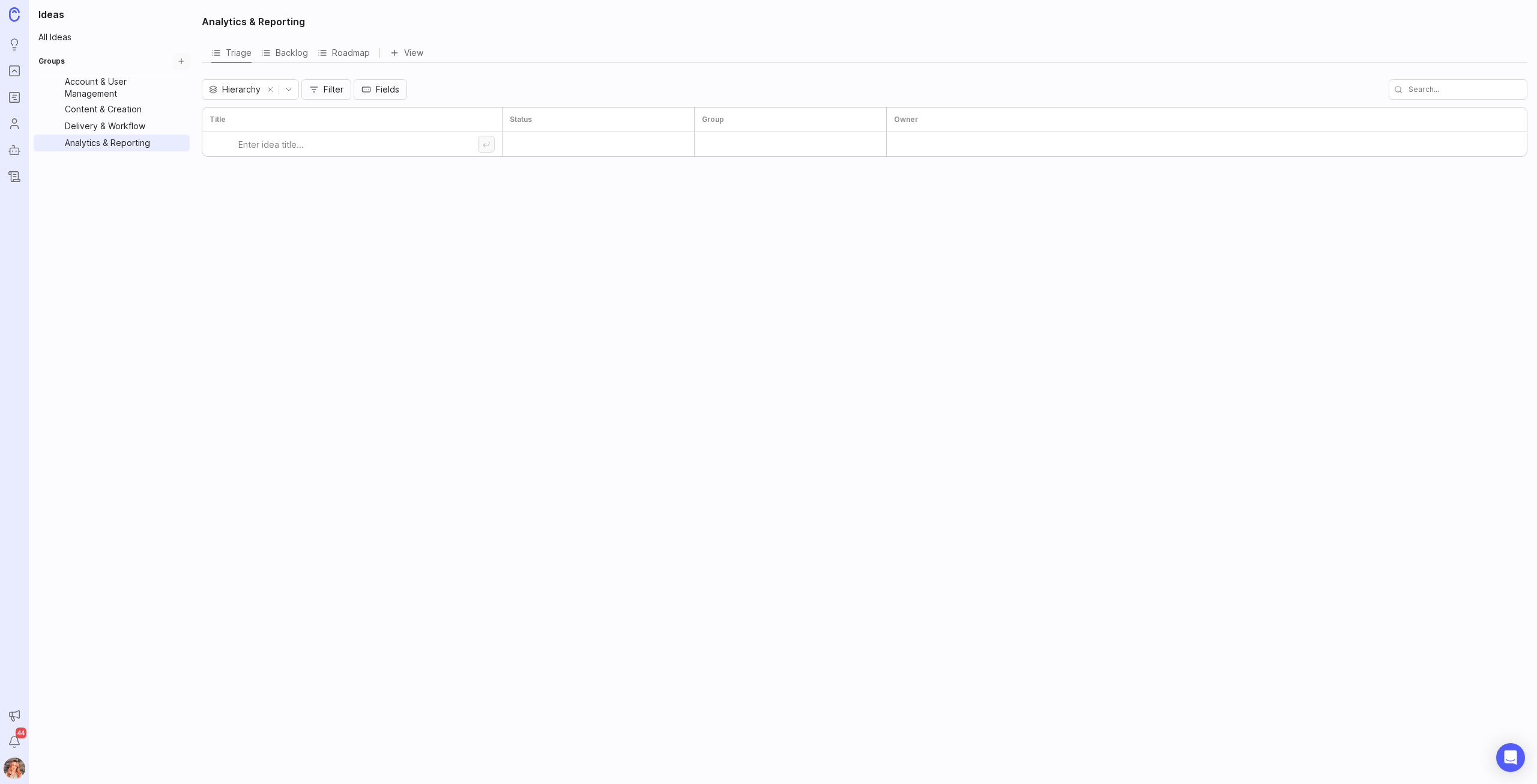
click at [189, 57] on button "Create Group" at bounding box center [181, 60] width 17 height 17
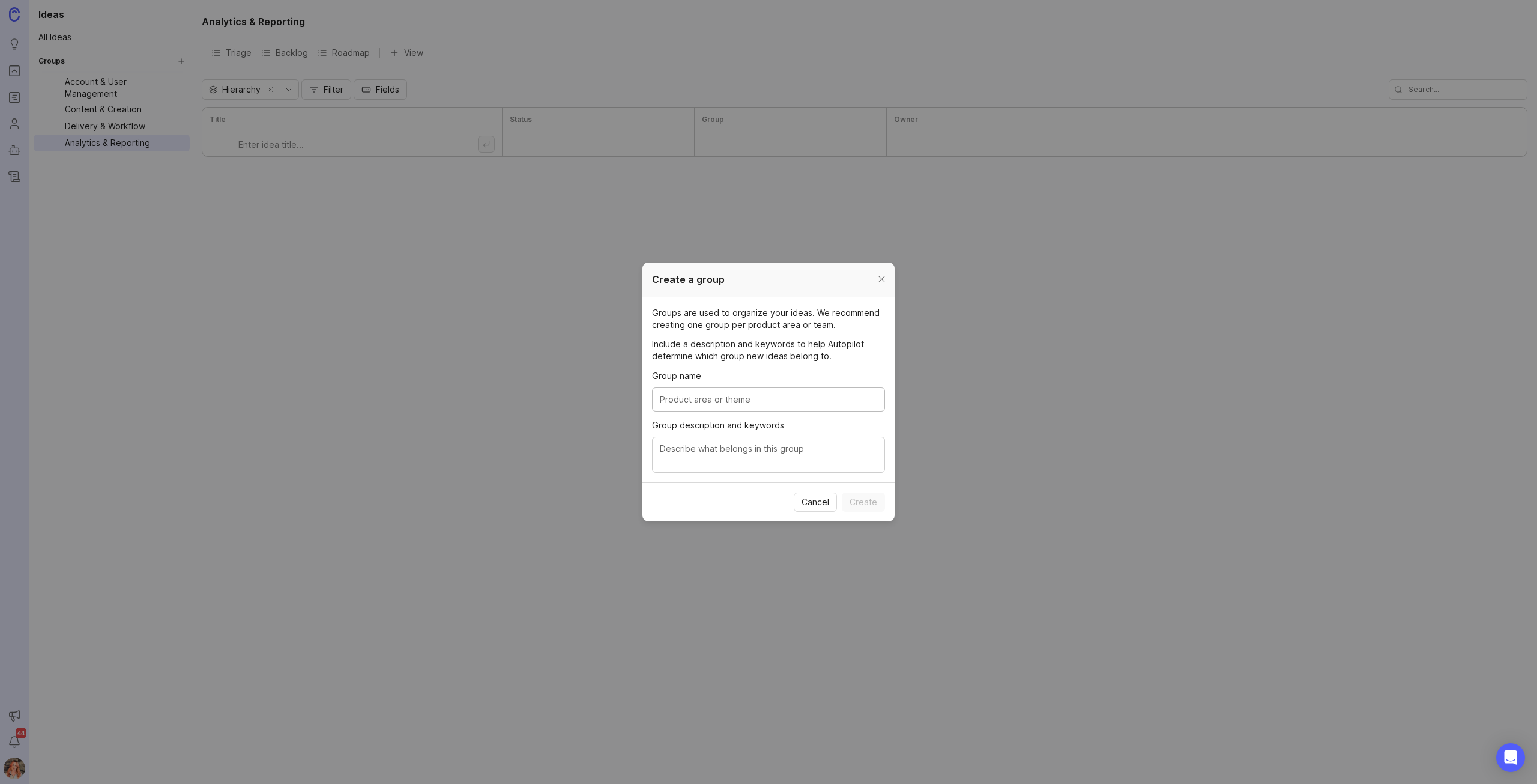
click at [709, 398] on input "Group name" at bounding box center [768, 399] width 217 height 14
type input "Internal Tools & Administration"
click at [746, 472] on section "Groups are used to organize your ideas. We recommend creating one group per pro…" at bounding box center [768, 390] width 252 height 185
click at [737, 460] on textarea "Group description and keywords" at bounding box center [768, 455] width 217 height 26
paste textarea "eatures used exclusively by your internal team to manage, maintain, and support…"
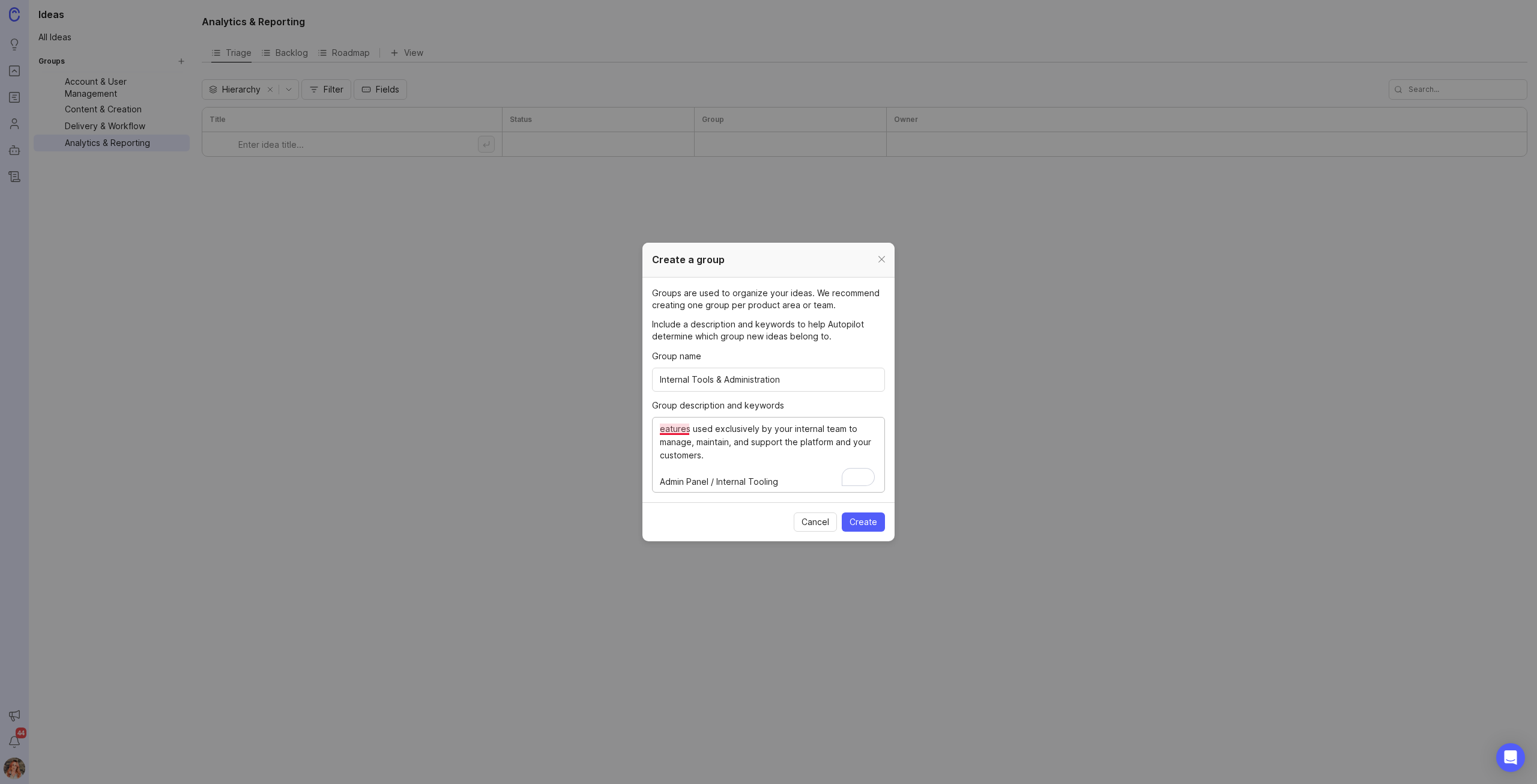
click at [661, 426] on textarea "eatures used exclusively by your internal team to manage, maintain, and support…" at bounding box center [768, 455] width 217 height 66
click at [797, 482] on textarea "Features used exclusively by your internal team to manage, maintain, and suppor…" at bounding box center [768, 455] width 217 height 66
type textarea "Features used exclusively by your internal team to manage, maintain, and suppor…"
click at [872, 512] on button "Create" at bounding box center [863, 522] width 43 height 19
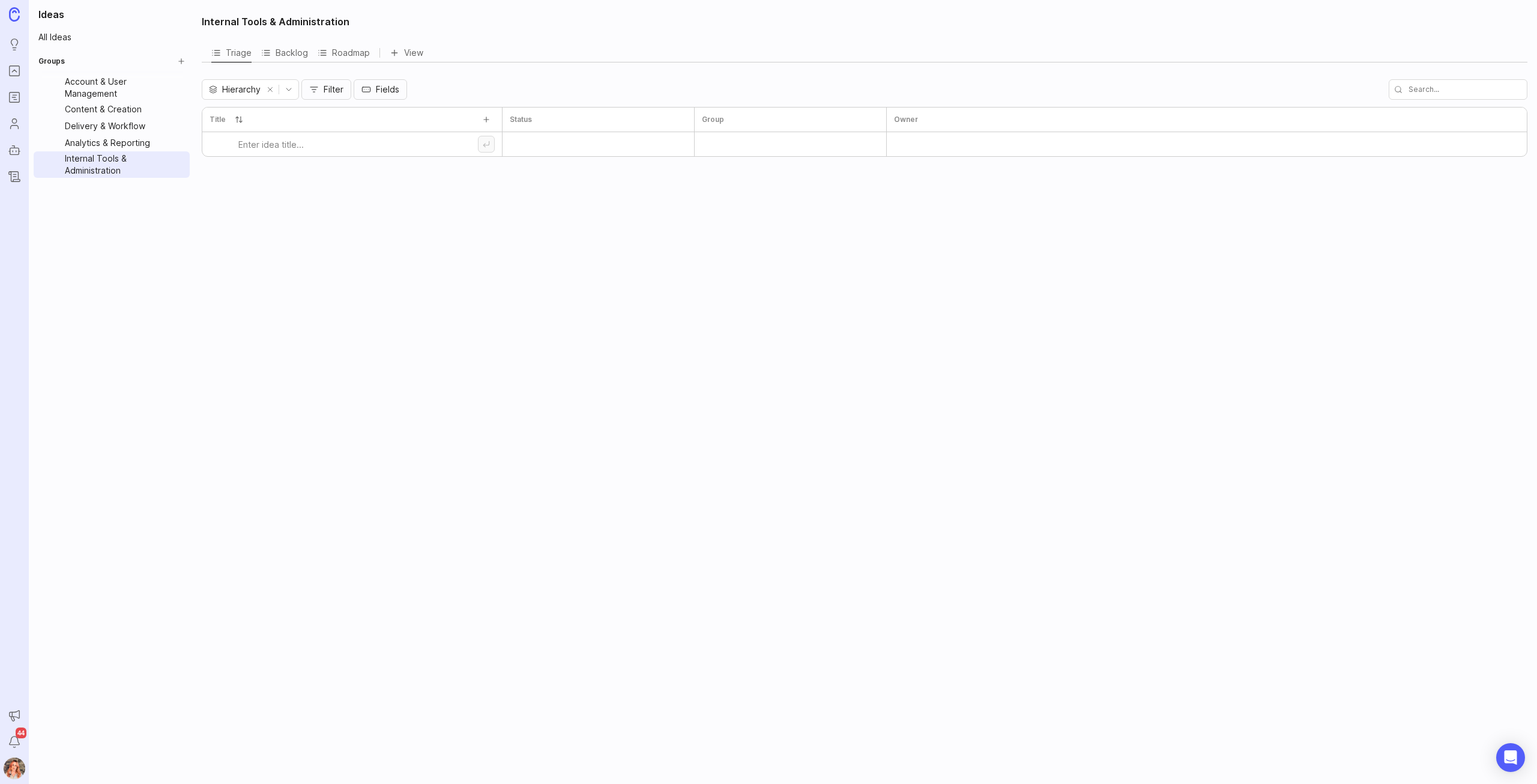
drag, startPoint x: 126, startPoint y: 284, endPoint x: 270, endPoint y: 115, distance: 222.0
click at [126, 284] on div "Ideas All Ideas Groups Account & User Management Content & Creation Delivery & …" at bounding box center [112, 392] width 166 height 784
click at [67, 89] on link "Account & User Management" at bounding box center [117, 87] width 113 height 26
click at [178, 82] on button "Group settings" at bounding box center [181, 87] width 17 height 26
click at [192, 136] on span "Create Sub-Group" at bounding box center [188, 134] width 74 height 12
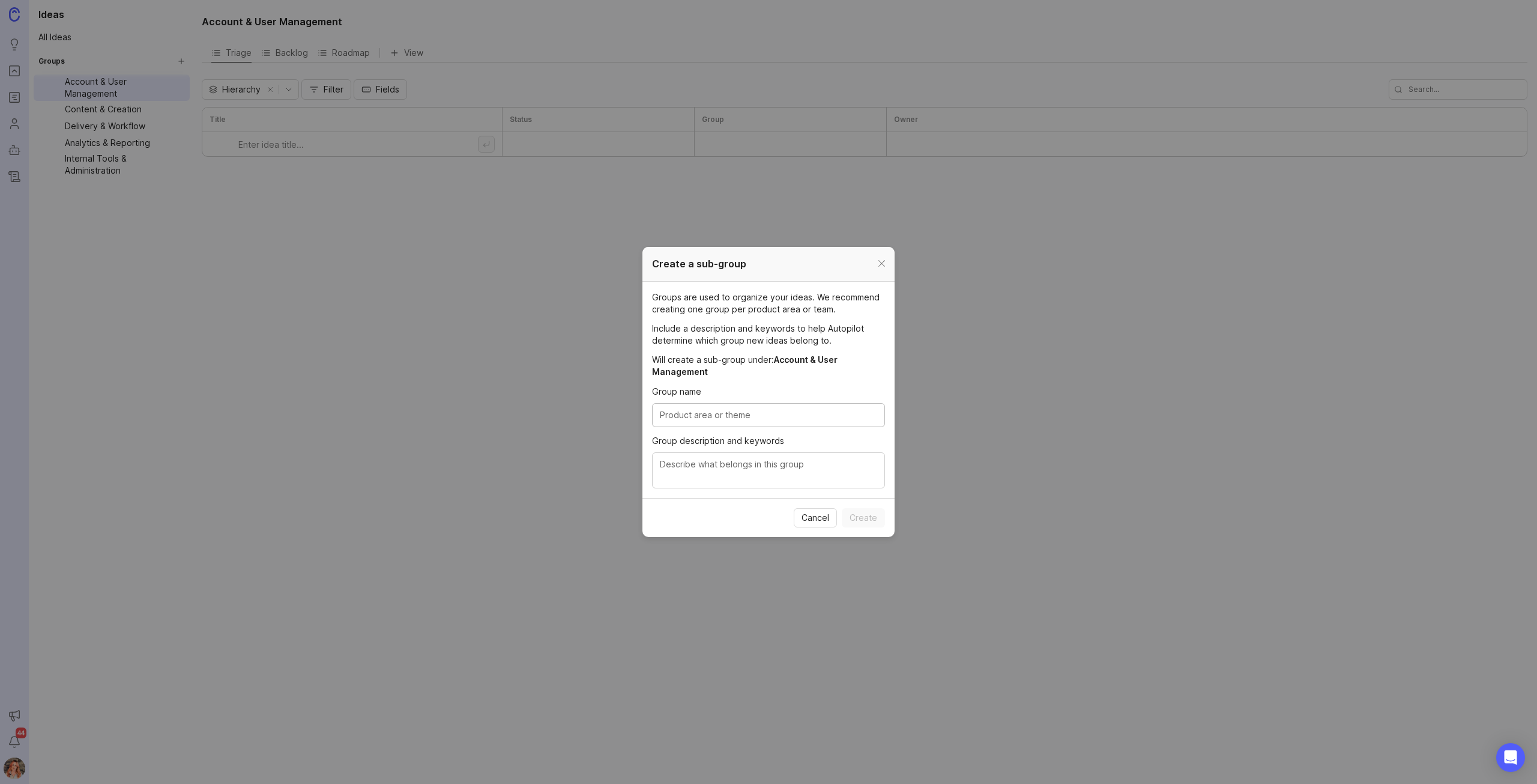
click at [721, 421] on input "Group name" at bounding box center [768, 415] width 217 height 14
type input "Authentication and Login"
click at [851, 513] on span "Create" at bounding box center [863, 517] width 27 height 12
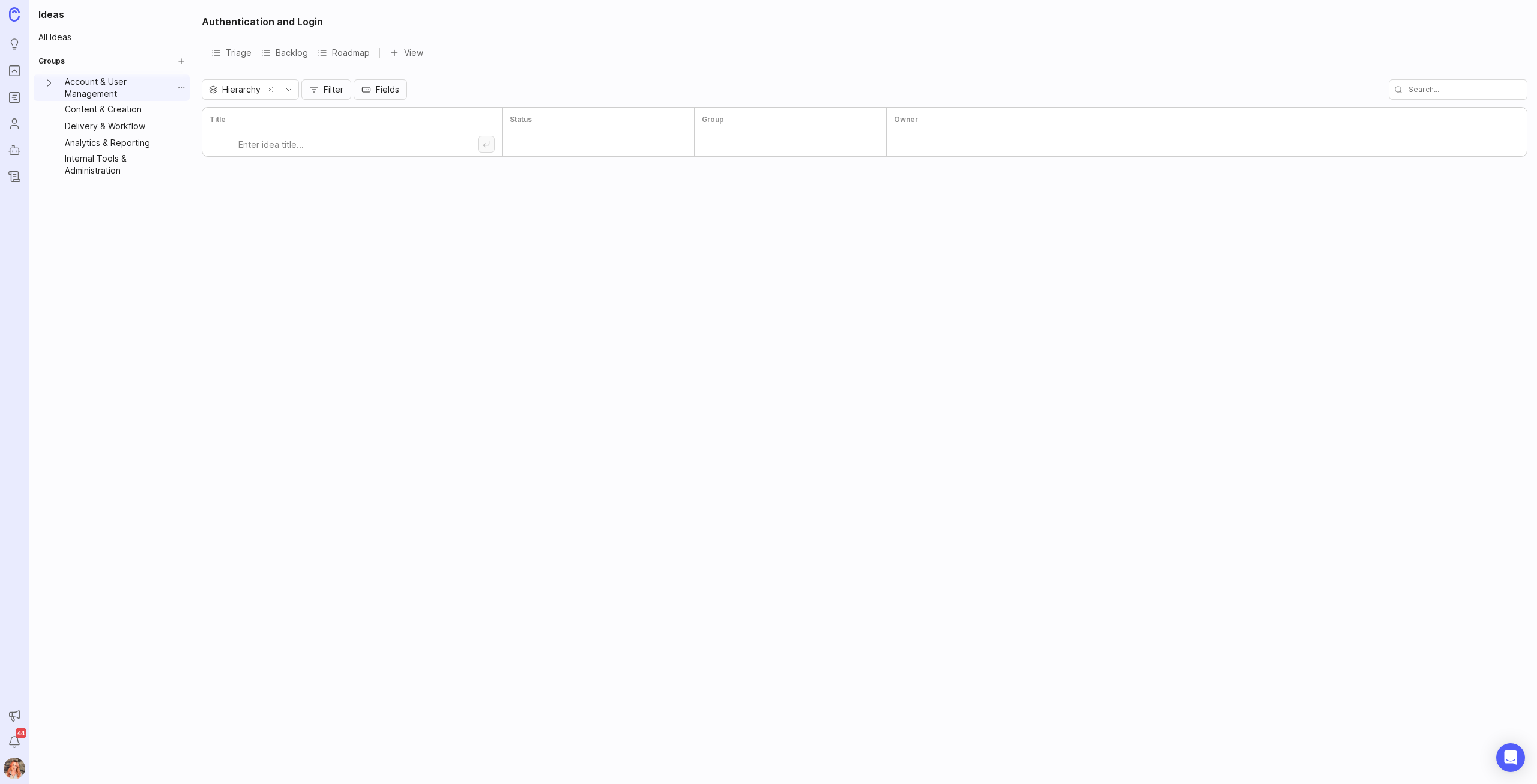
click at [51, 84] on icon "Account & User Management expand" at bounding box center [49, 83] width 12 height 12
click at [178, 82] on button "Group settings" at bounding box center [181, 87] width 17 height 26
click at [175, 131] on span "Create Sub-Group" at bounding box center [188, 134] width 74 height 12
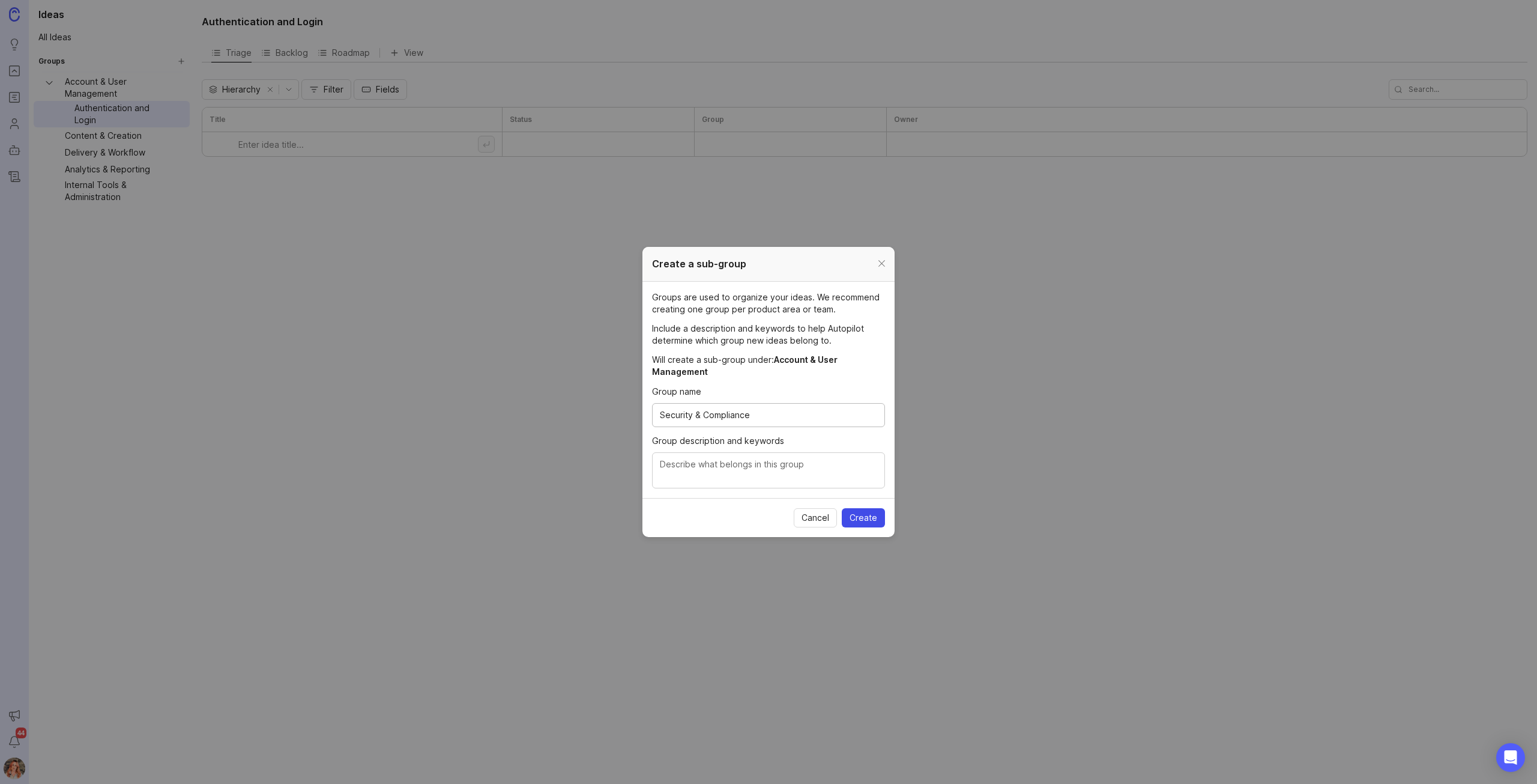
type input "Security & Compliance"
click at [868, 511] on span "Create" at bounding box center [863, 517] width 27 height 12
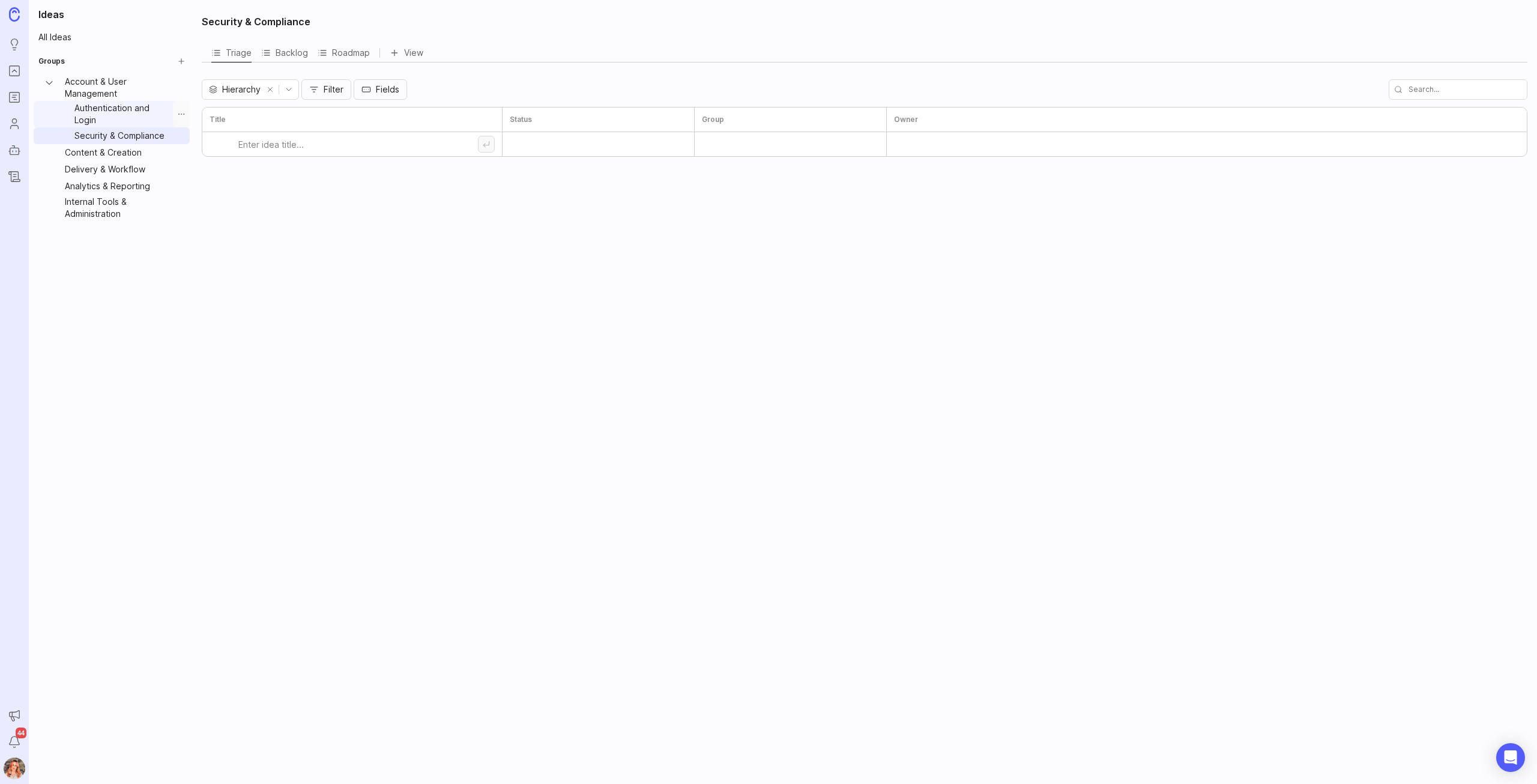
click at [182, 111] on button "Group settings" at bounding box center [181, 114] width 17 height 26
click at [176, 136] on span "Update group" at bounding box center [179, 139] width 56 height 12
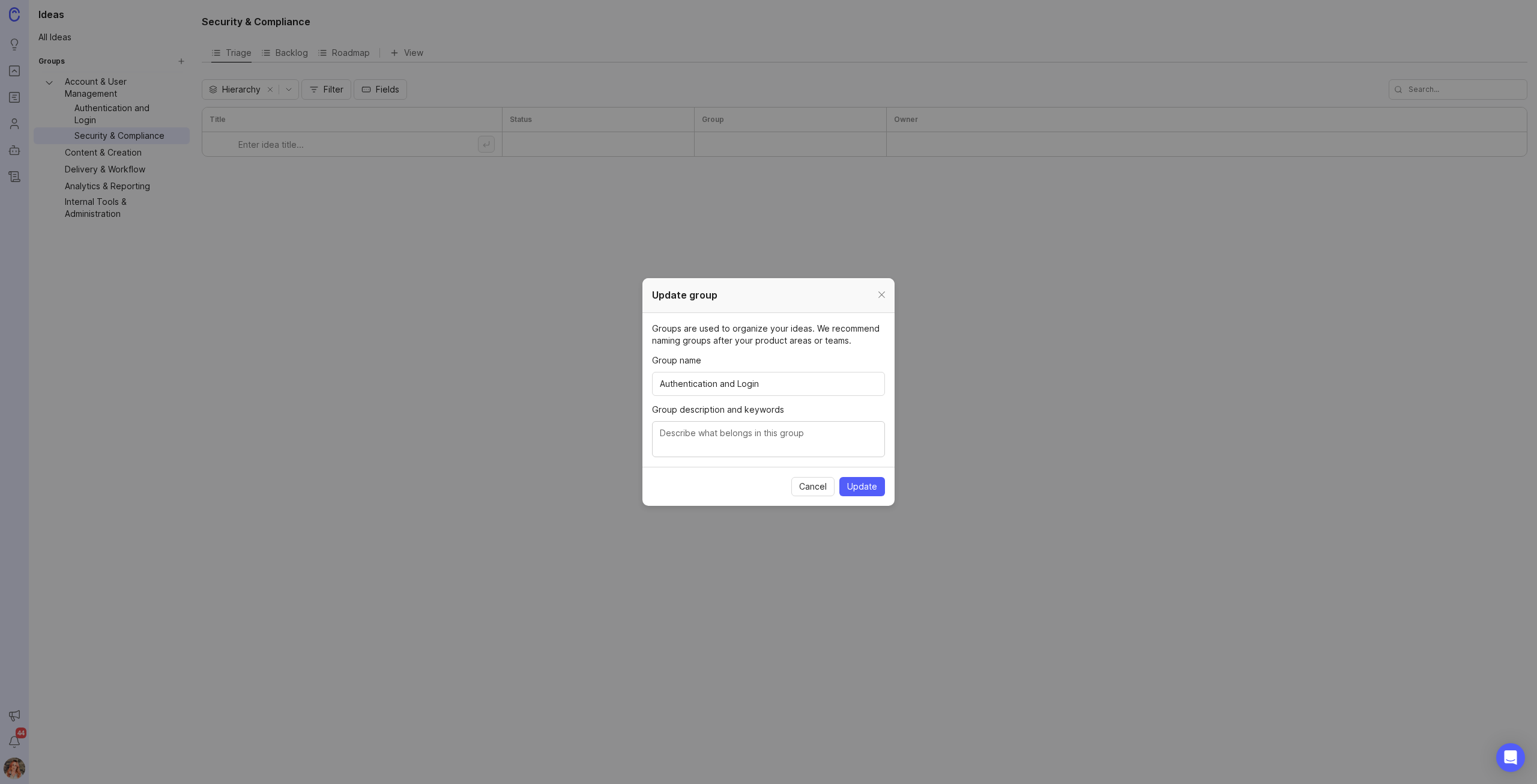
click at [679, 441] on textarea "Group description and keywords" at bounding box center [768, 439] width 217 height 26
type textarea "SAML, OKTA, login pages, new user invites, user account management"
click at [867, 486] on span "Update" at bounding box center [862, 486] width 30 height 12
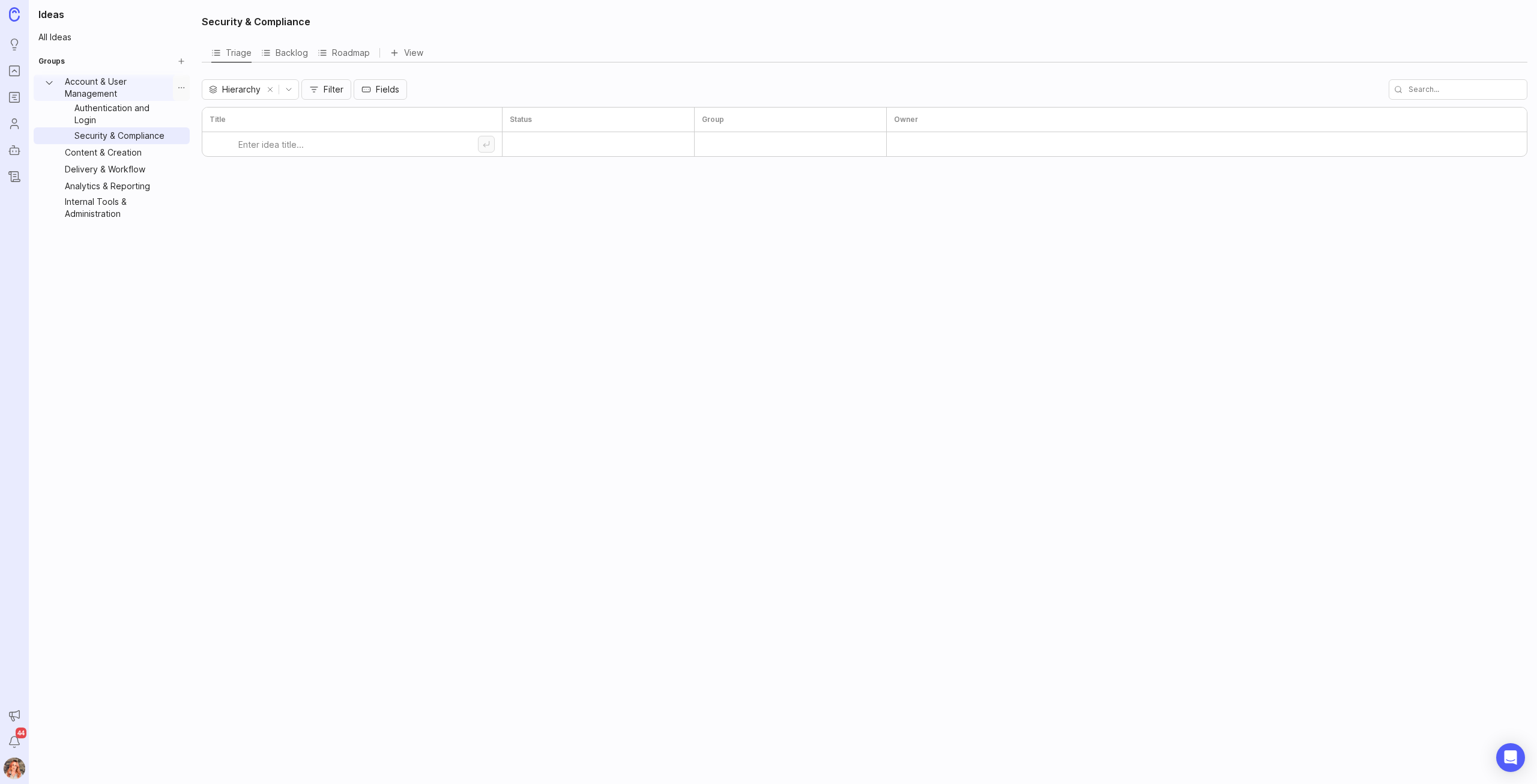
click at [182, 91] on button "Group settings" at bounding box center [181, 87] width 17 height 26
click at [184, 132] on span "Create Sub-Group" at bounding box center [188, 134] width 74 height 12
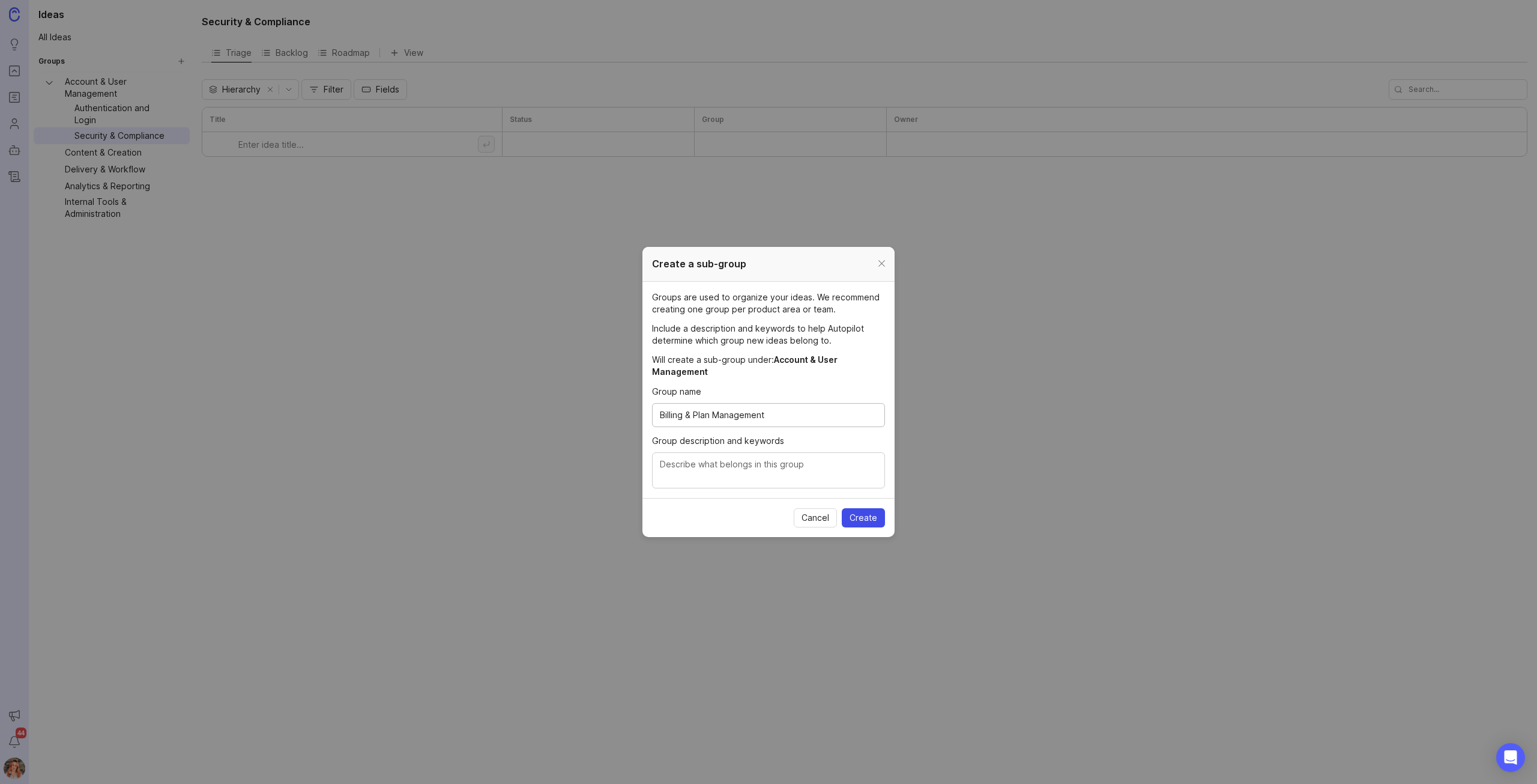
type input "Billing & Plan Management"
click at [866, 512] on span "Create" at bounding box center [863, 517] width 27 height 12
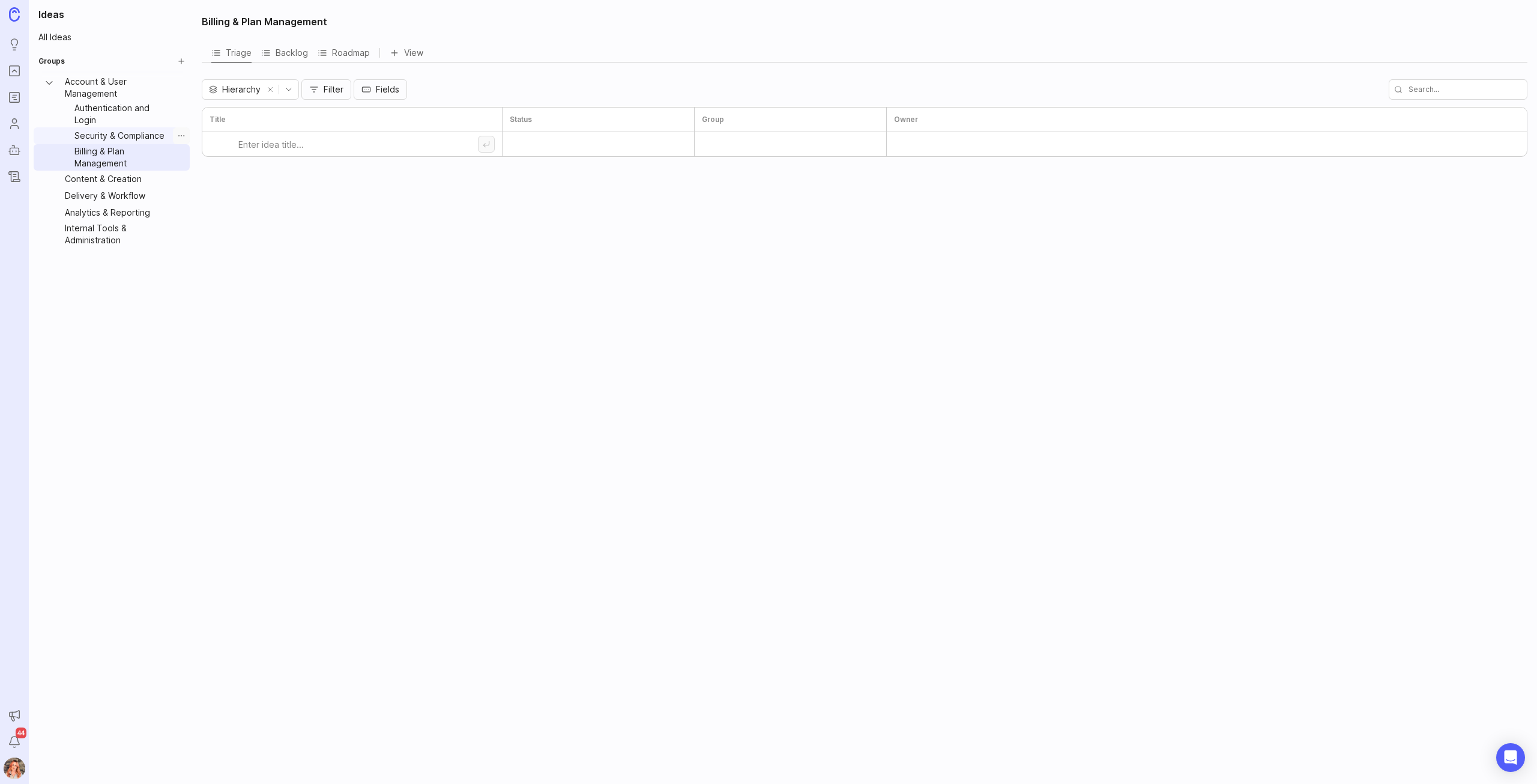
click at [186, 135] on button "Group settings" at bounding box center [181, 135] width 17 height 17
click at [177, 158] on span "Update group" at bounding box center [179, 156] width 56 height 12
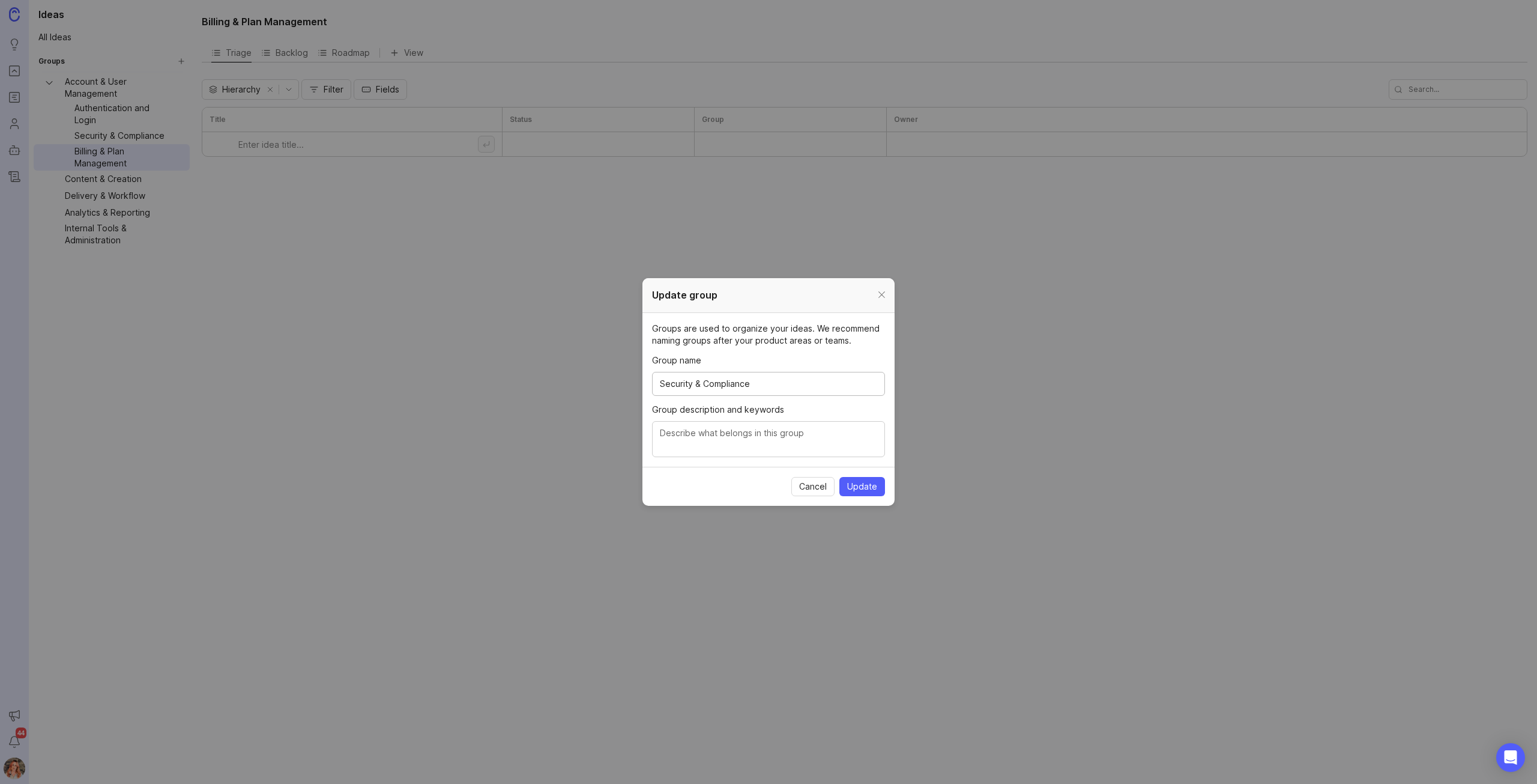
click at [753, 439] on textarea "Group description and keywords" at bounding box center [768, 439] width 217 height 26
type textarea "O"
type textarea "Accessibility, GDPR, AI policies, data storage, SOC2 compliance"
click at [860, 488] on span "Update" at bounding box center [862, 486] width 30 height 12
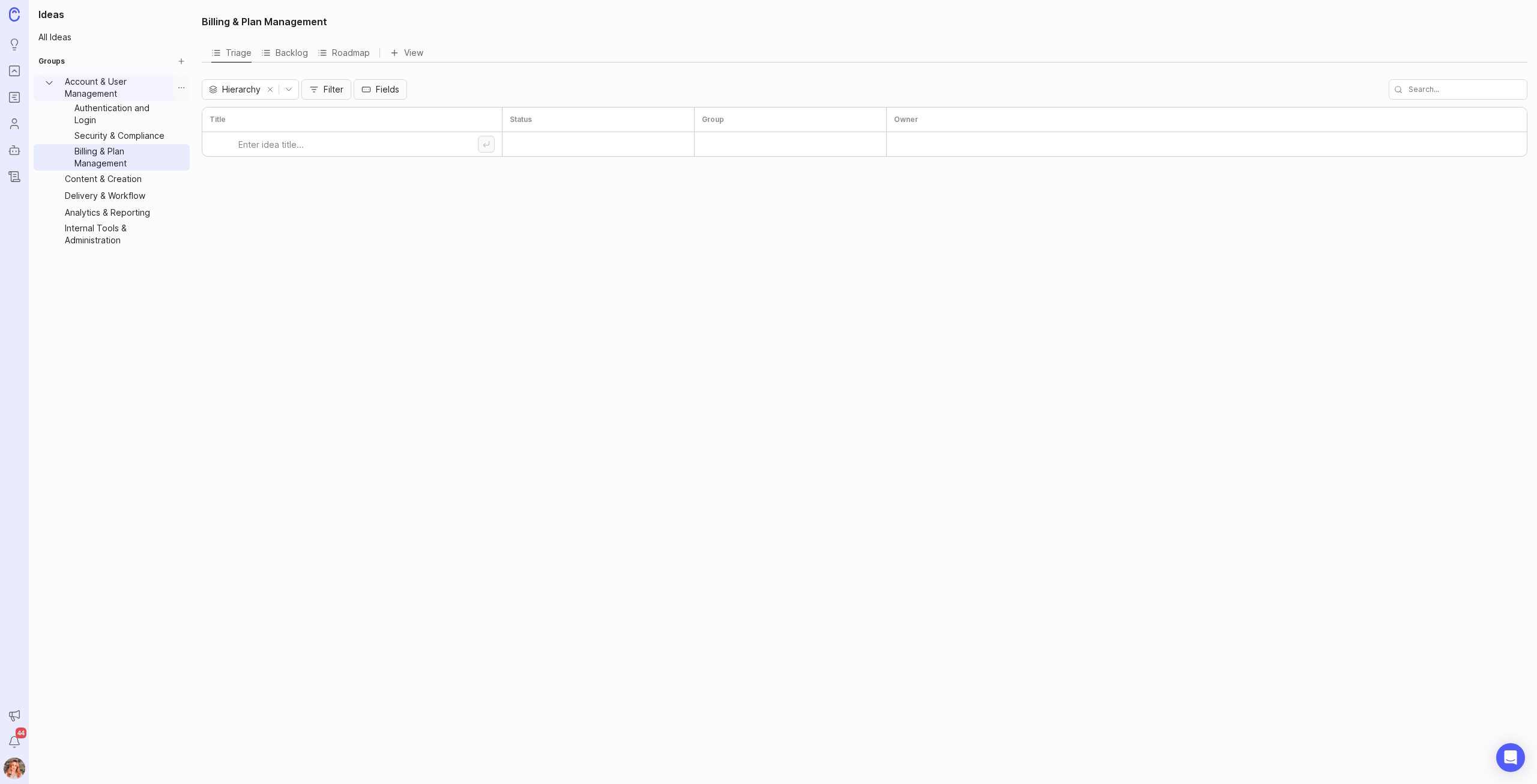
click at [182, 91] on button "Group settings" at bounding box center [181, 87] width 17 height 26
click at [192, 130] on span "Create Sub-Group" at bounding box center [188, 134] width 74 height 12
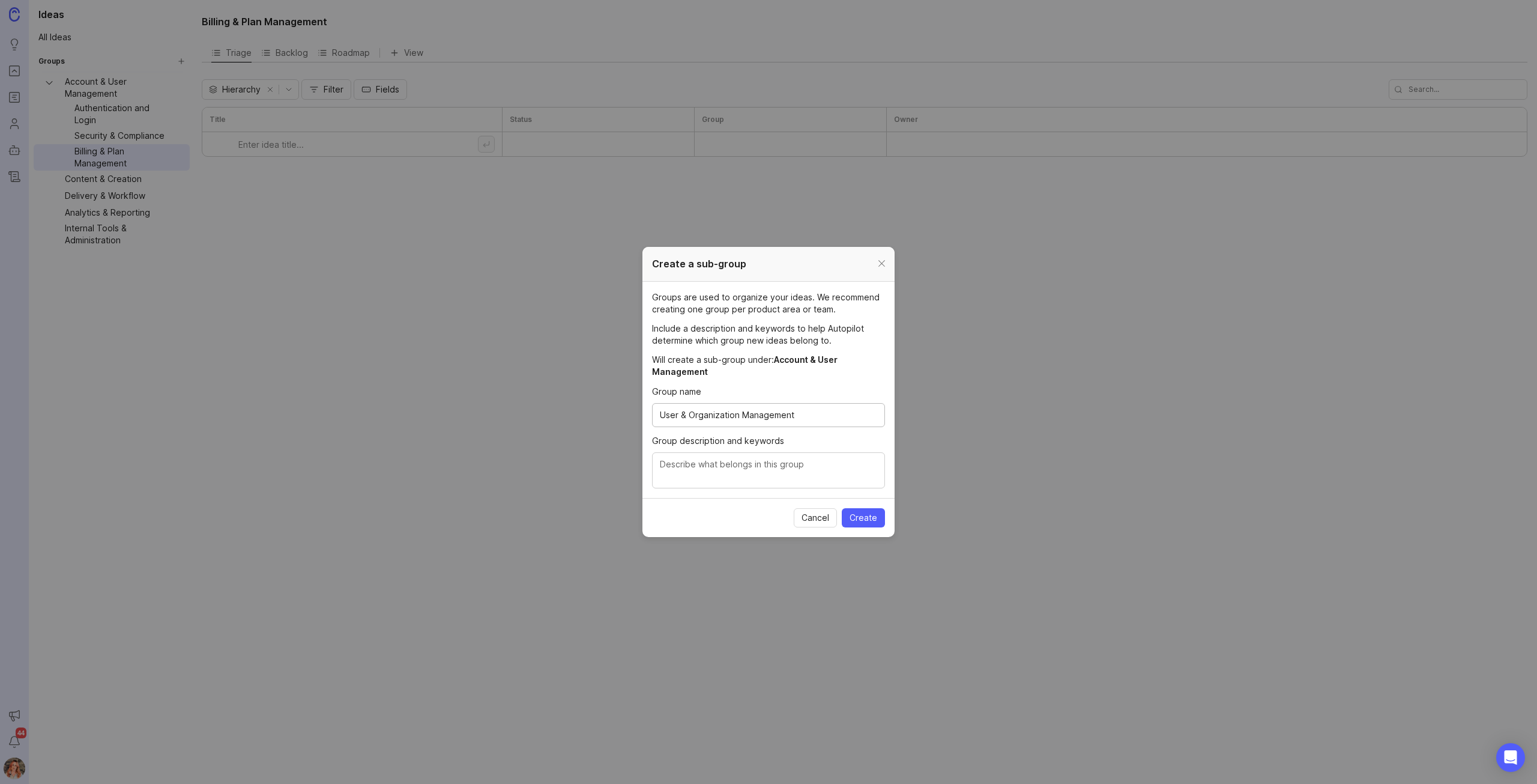
type input "User & Organization Management"
click at [705, 467] on textarea "Group description and keywords" at bounding box center [768, 470] width 217 height 26
type textarea "Teams, Roles & Permissions, Send As Permissions, Organization Management"
click at [854, 512] on span "Create" at bounding box center [863, 517] width 27 height 12
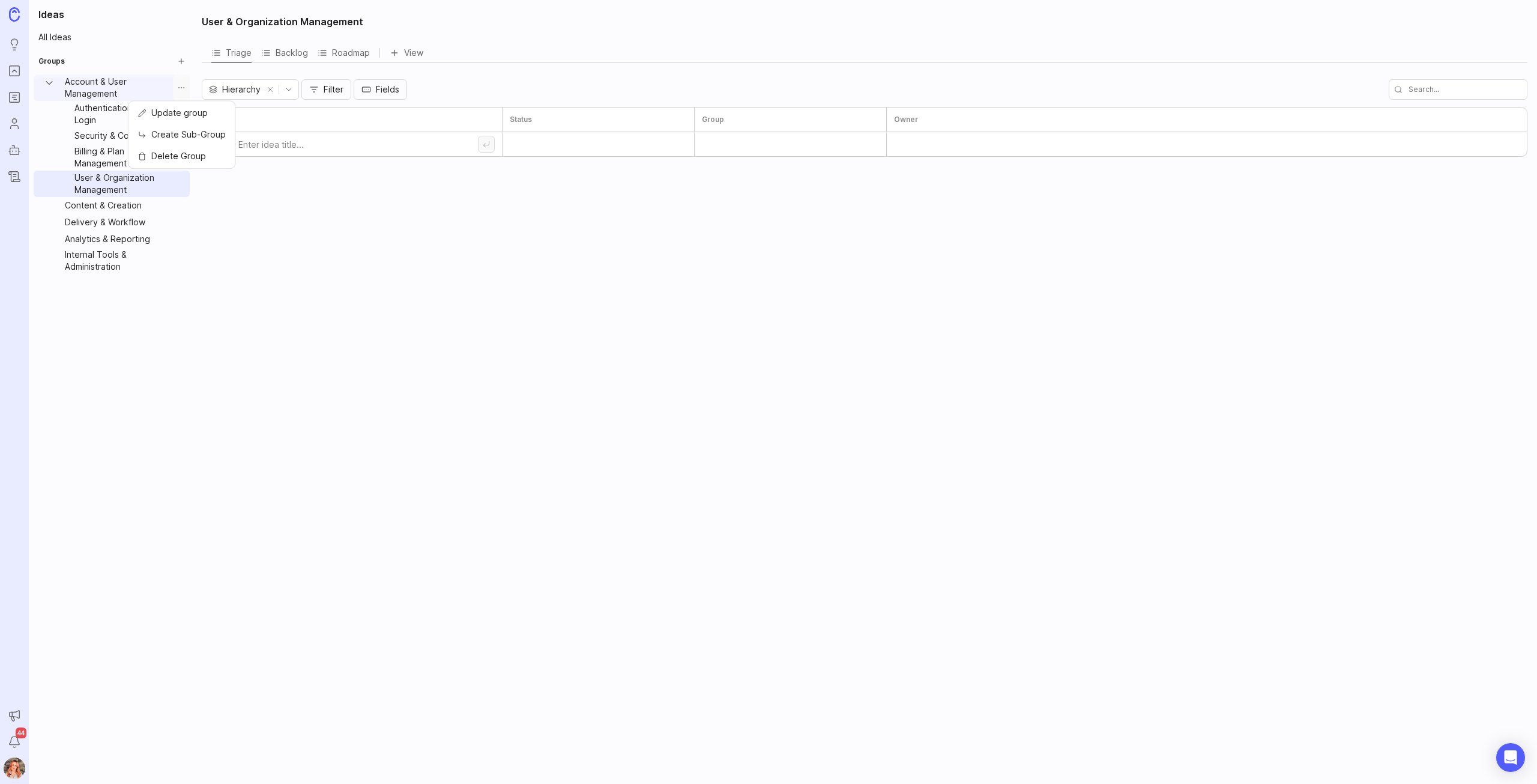
click at [179, 83] on button "Group settings" at bounding box center [181, 87] width 17 height 26
click at [182, 131] on span "Create Sub-Group" at bounding box center [188, 134] width 74 height 12
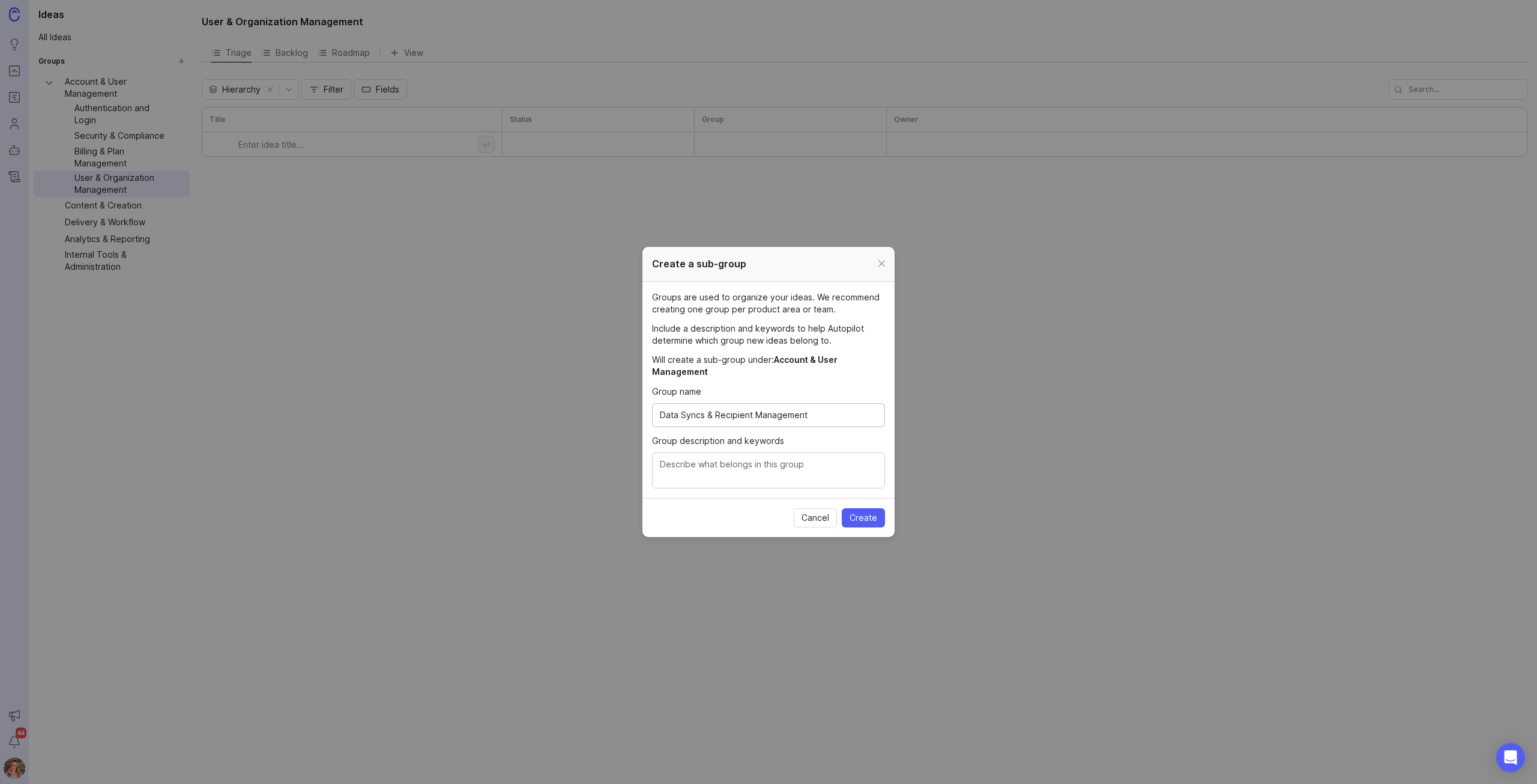
type input "Data Syncs & Recipient Management"
click at [700, 483] on textarea "Group description and keywords" at bounding box center [768, 470] width 217 height 26
type textarea "HRIS integrations, API, Graph API, distribution lists"
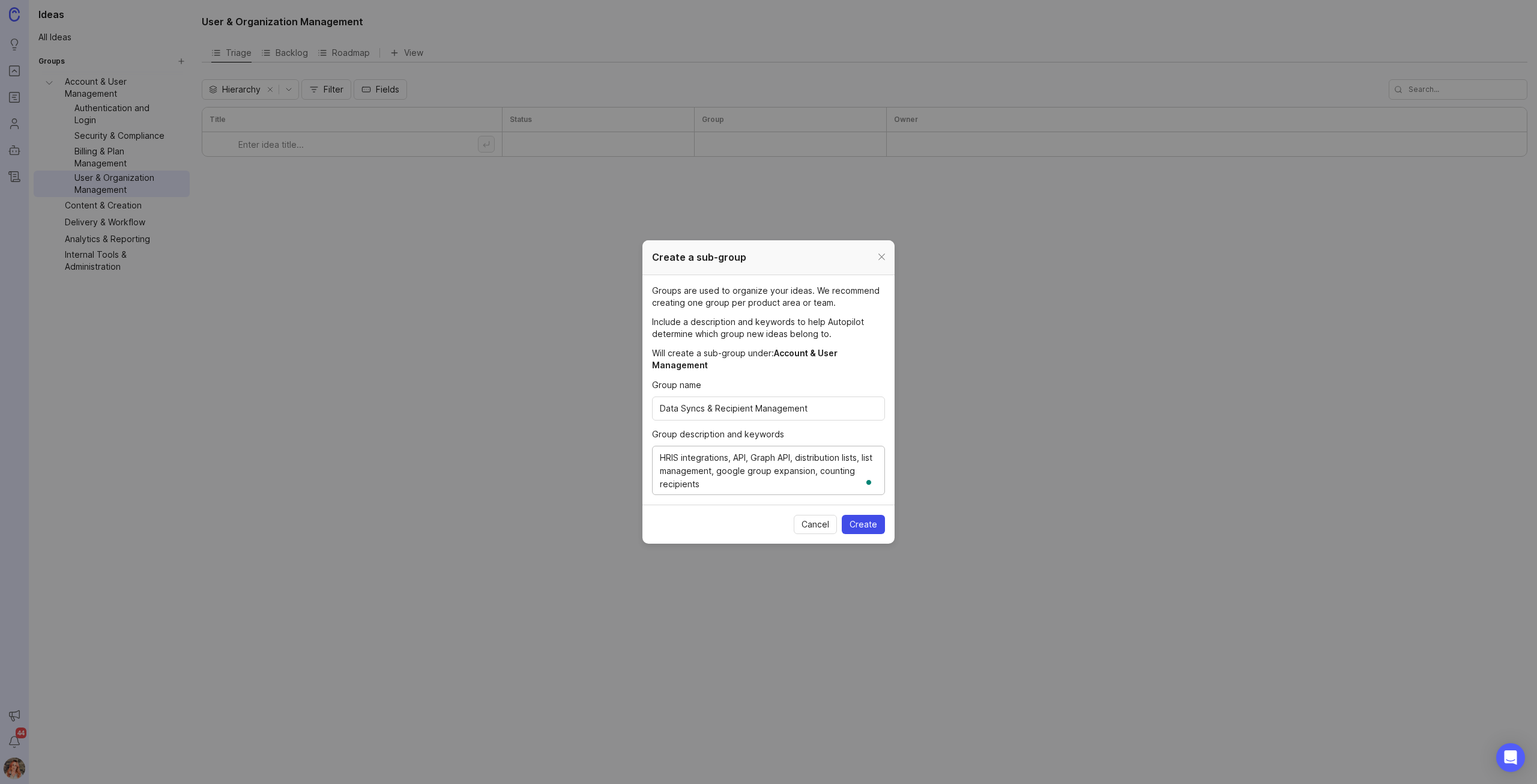
type textarea "HRIS integrations, API, Graph API, distribution lists, list management, google …"
click at [857, 530] on button "Create" at bounding box center [863, 524] width 43 height 19
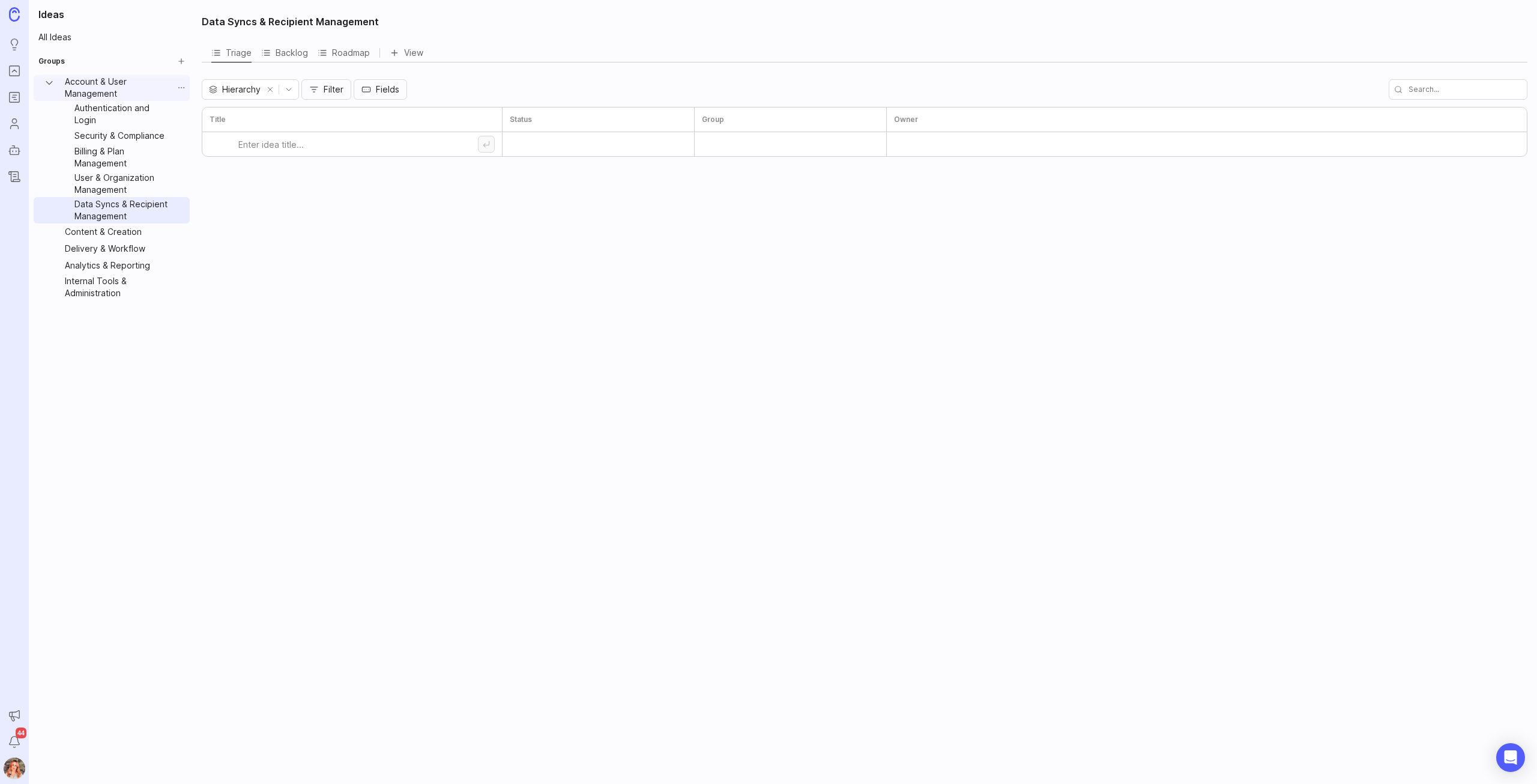
click at [48, 77] on icon "Account & User Management expand" at bounding box center [49, 83] width 12 height 12
click at [176, 142] on button "Group settings" at bounding box center [181, 142] width 17 height 17
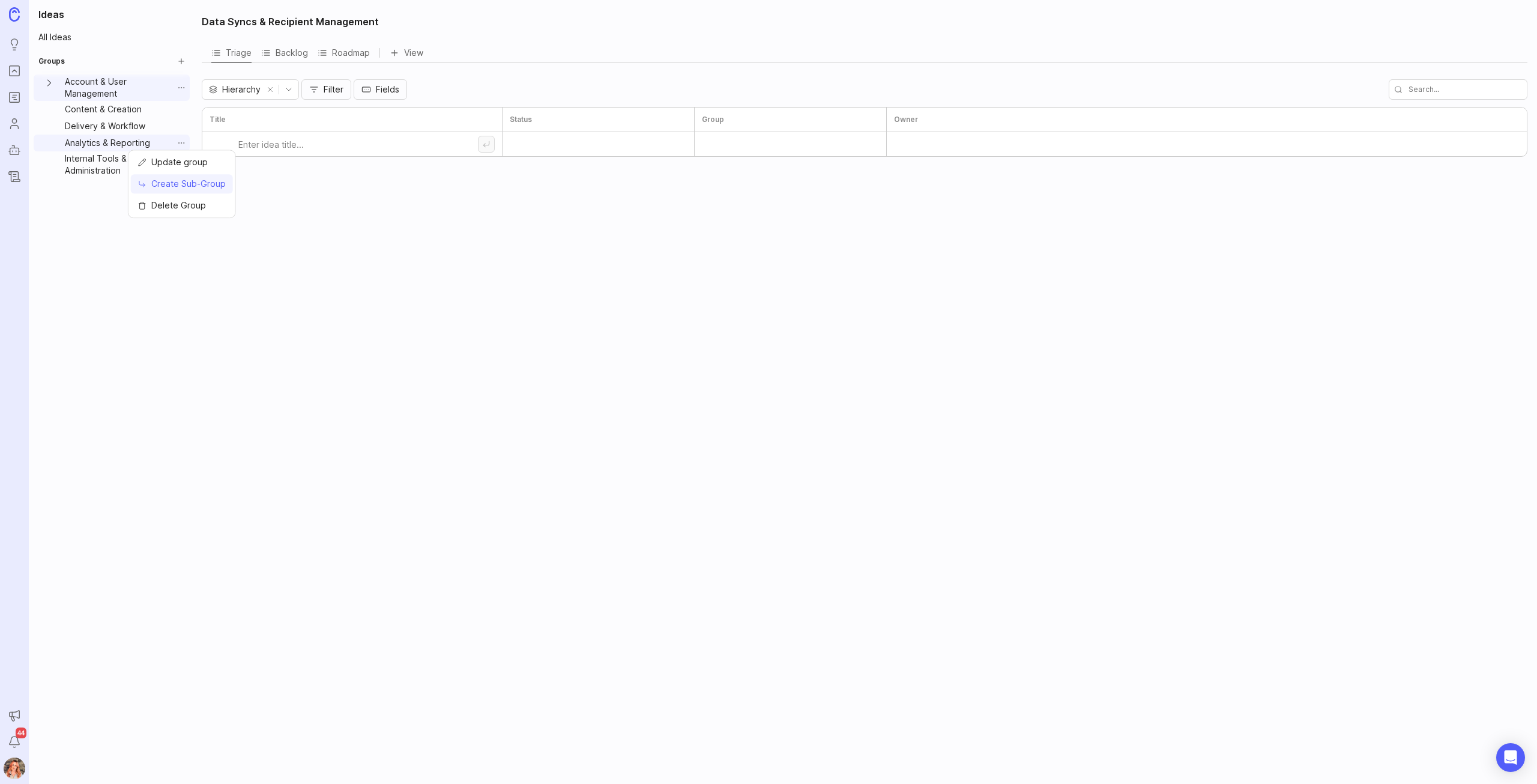
click at [191, 181] on span "Create Sub-Group" at bounding box center [188, 184] width 74 height 12
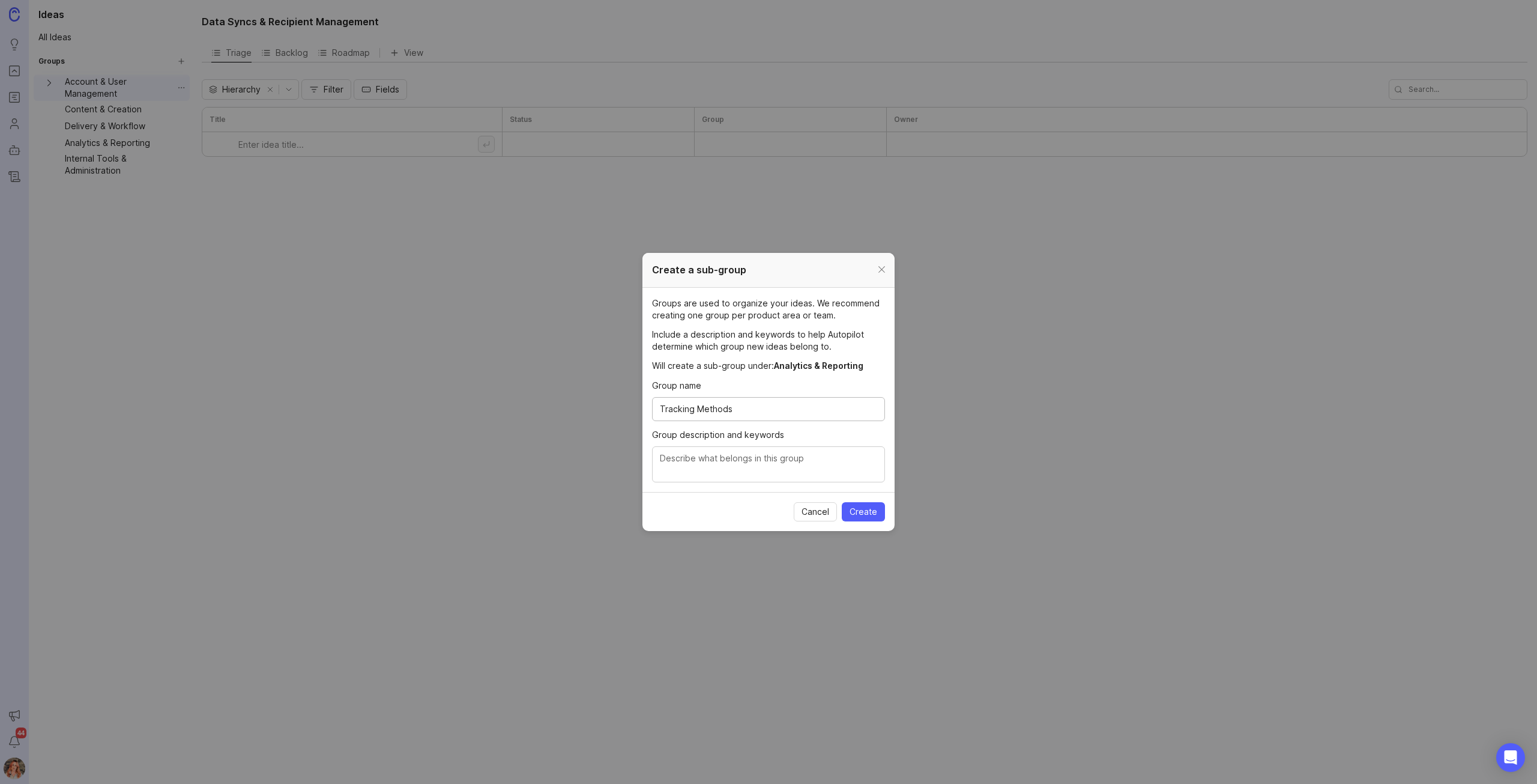
type input "Tracking Methods"
click at [780, 469] on textarea "Group description and keywords" at bounding box center [768, 465] width 217 height 26
click at [694, 472] on textarea "Group description and keywords" at bounding box center [768, 465] width 217 height 26
type textarea "Pixel tracking, overall tracking, anonymous tracking, individual tracking"
click at [875, 505] on span "Create" at bounding box center [863, 511] width 27 height 12
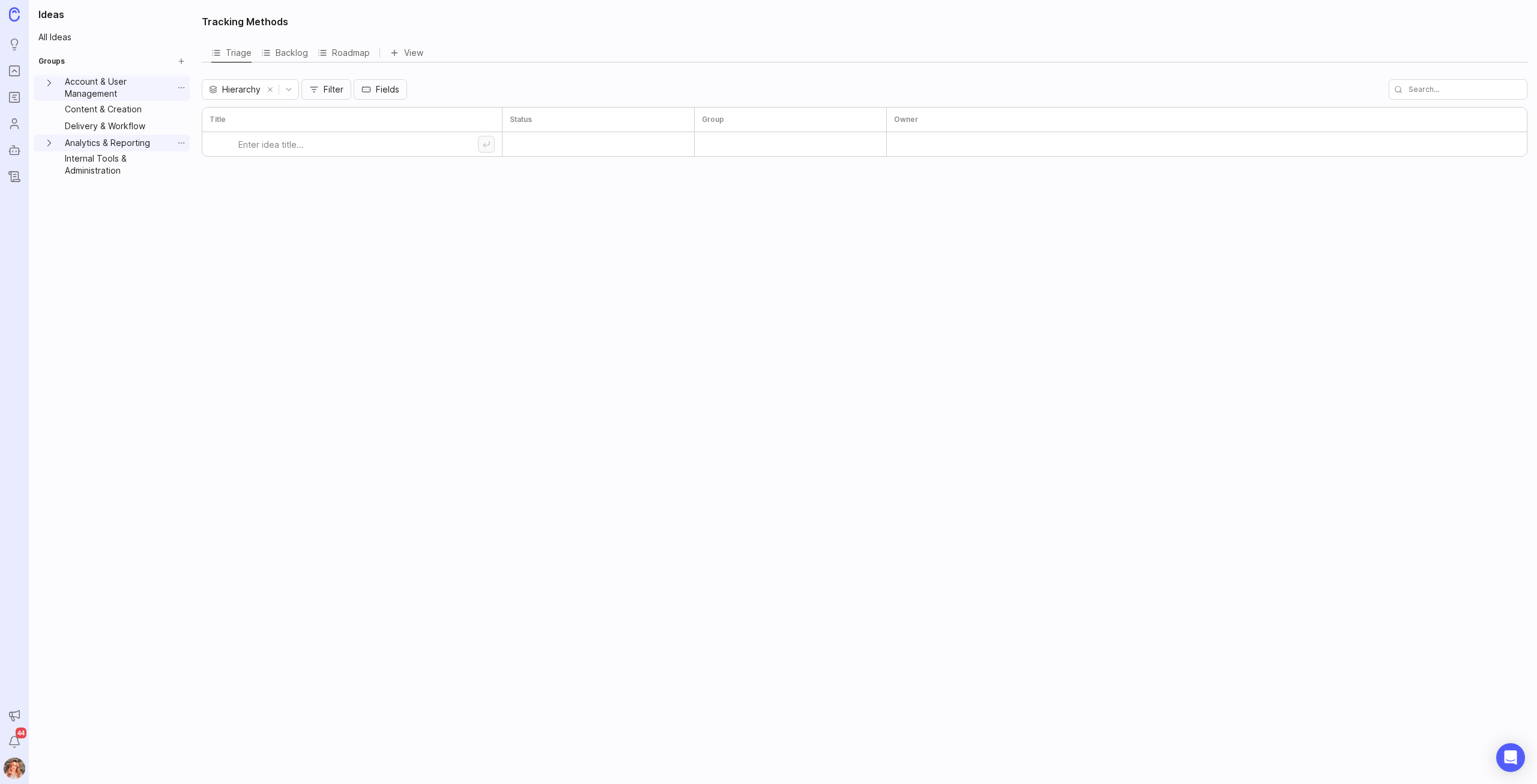
click at [53, 138] on icon "Analytics & Reporting expand" at bounding box center [49, 143] width 12 height 12
click at [176, 144] on button "Group settings" at bounding box center [181, 142] width 17 height 17
click at [186, 182] on span "Create Sub-Group" at bounding box center [188, 184] width 74 height 12
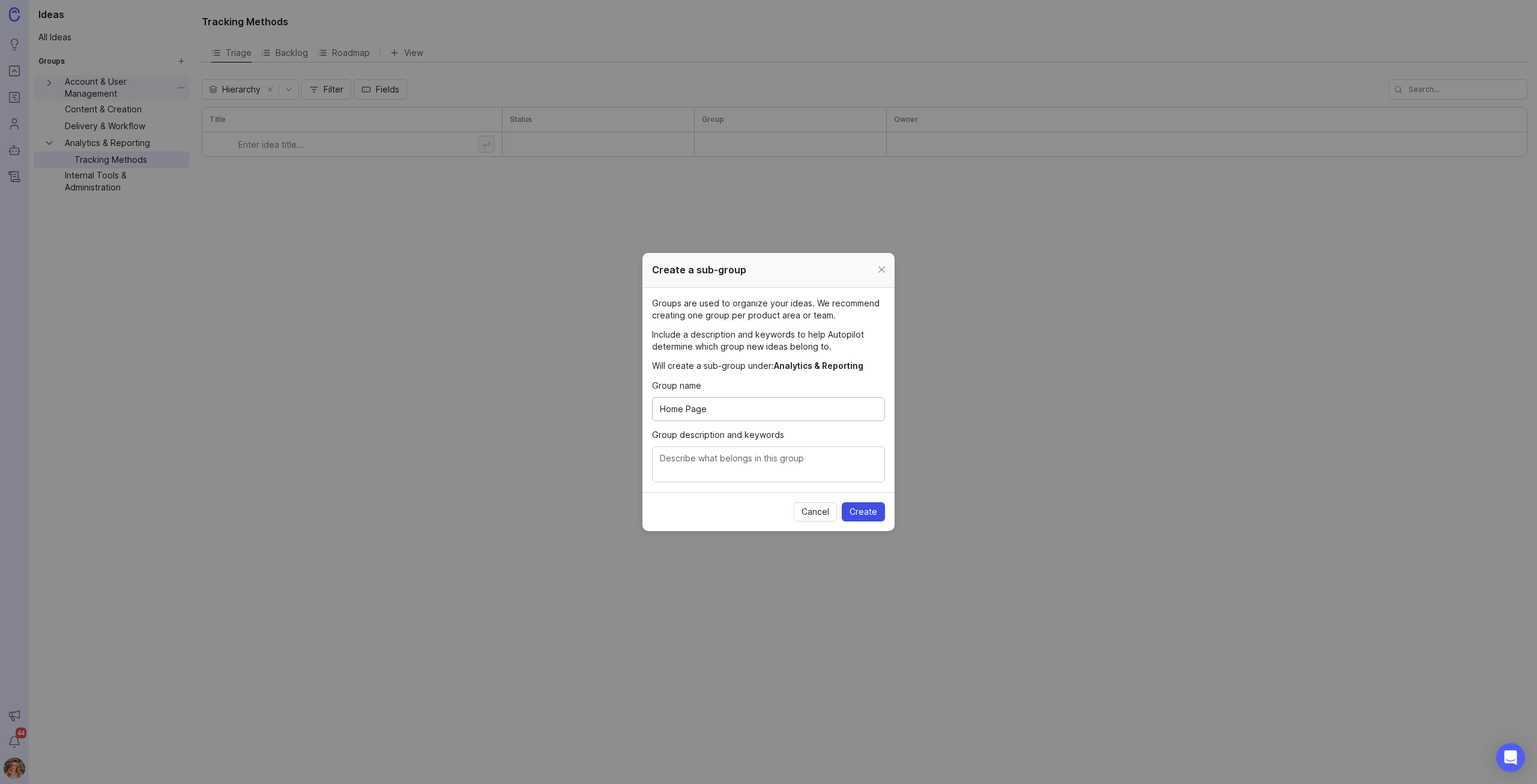
type input "Home Page"
click at [855, 508] on span "Create" at bounding box center [863, 511] width 27 height 12
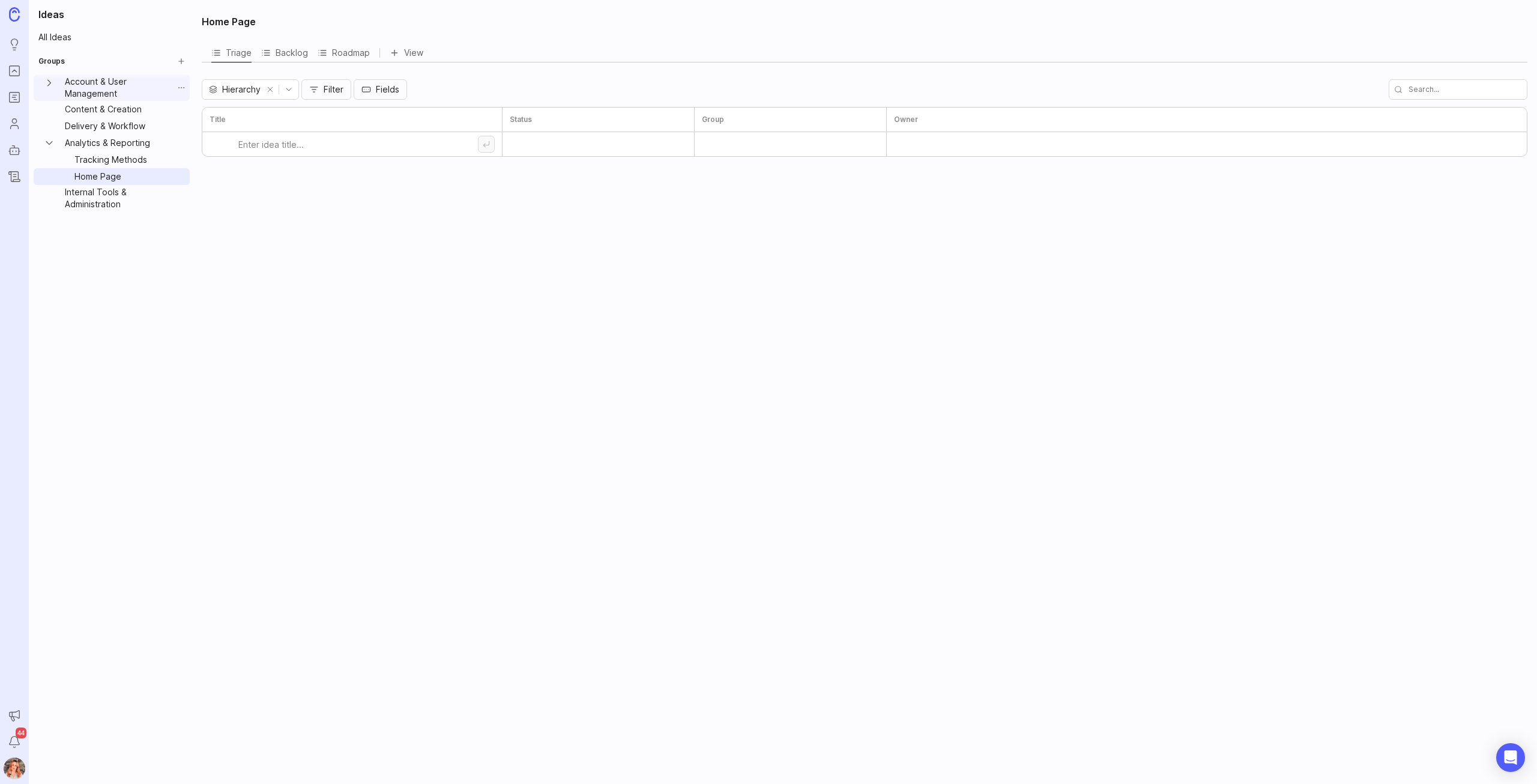
click at [51, 142] on icon "Analytics & Reporting expand" at bounding box center [49, 143] width 12 height 12
click at [184, 106] on button "Group settings" at bounding box center [181, 109] width 17 height 17
click at [187, 155] on span "Create Sub-Group" at bounding box center [188, 151] width 74 height 12
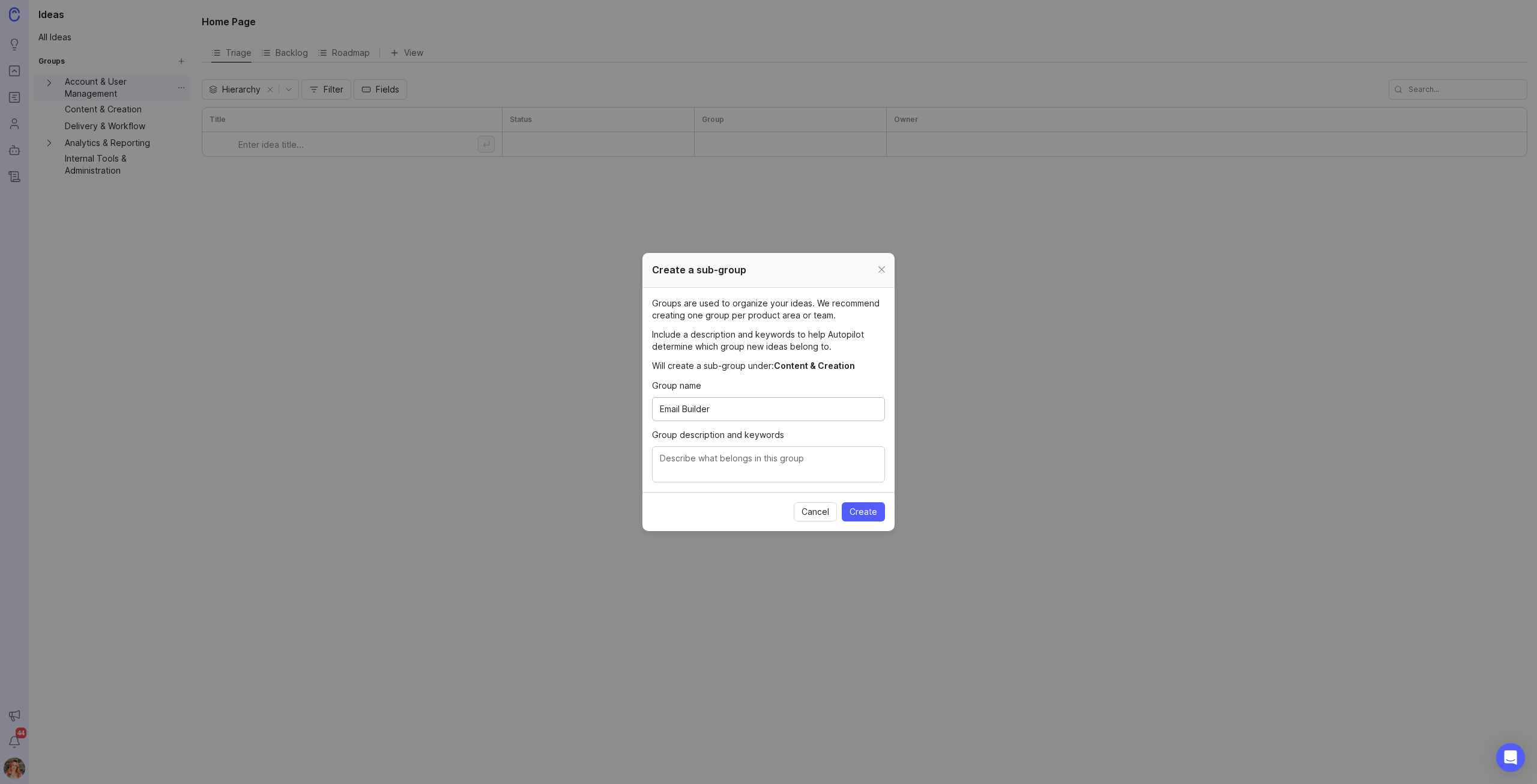
type input "Email Builder"
click at [776, 462] on textarea "Group description and keywords" at bounding box center [768, 465] width 217 height 26
click at [839, 452] on textarea "Anything controlled within the email builder." at bounding box center [768, 465] width 217 height 26
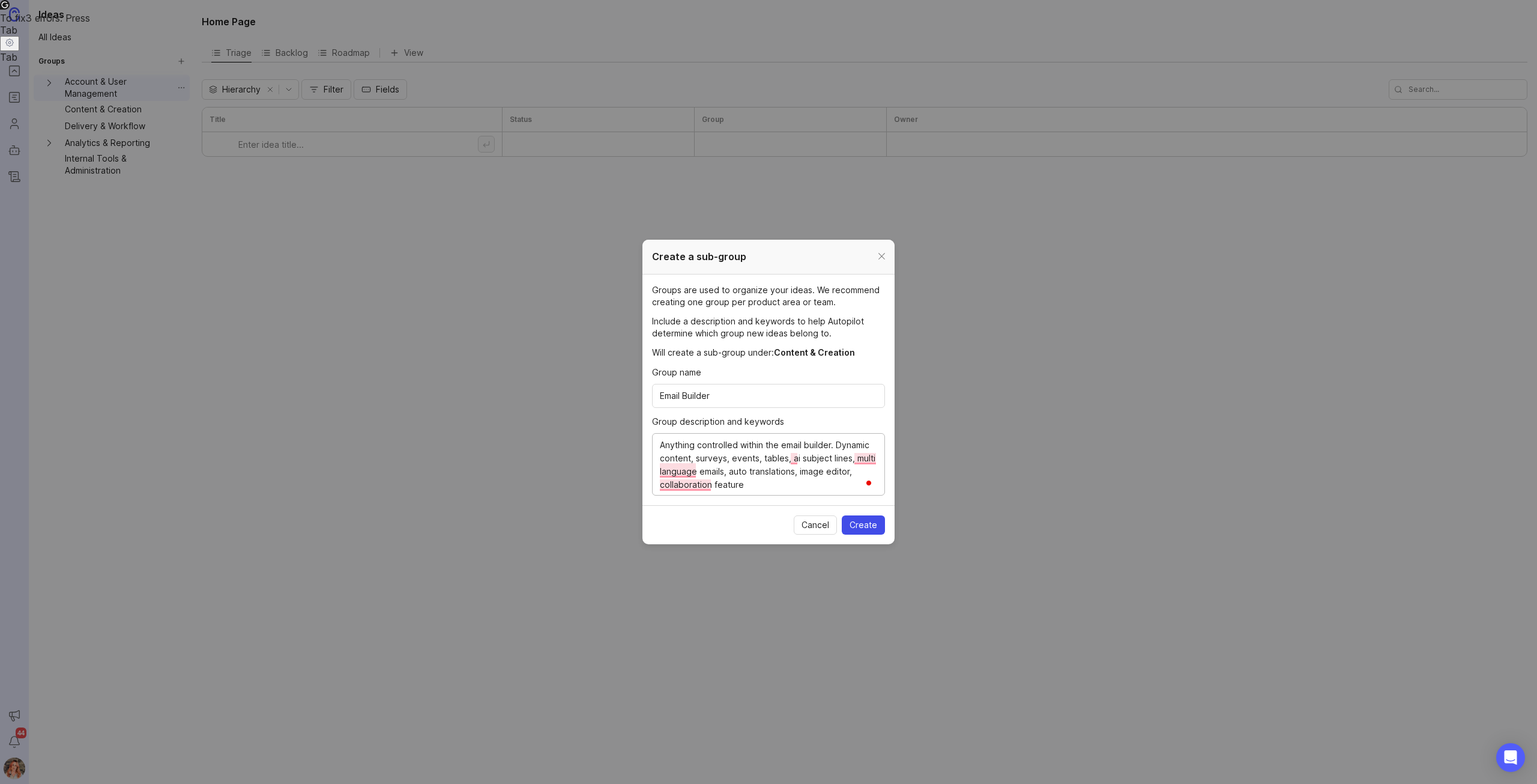
type textarea "Anything controlled within the email builder. Dynamic content, surveys, events,…"
click at [876, 530] on span "Create" at bounding box center [863, 525] width 27 height 12
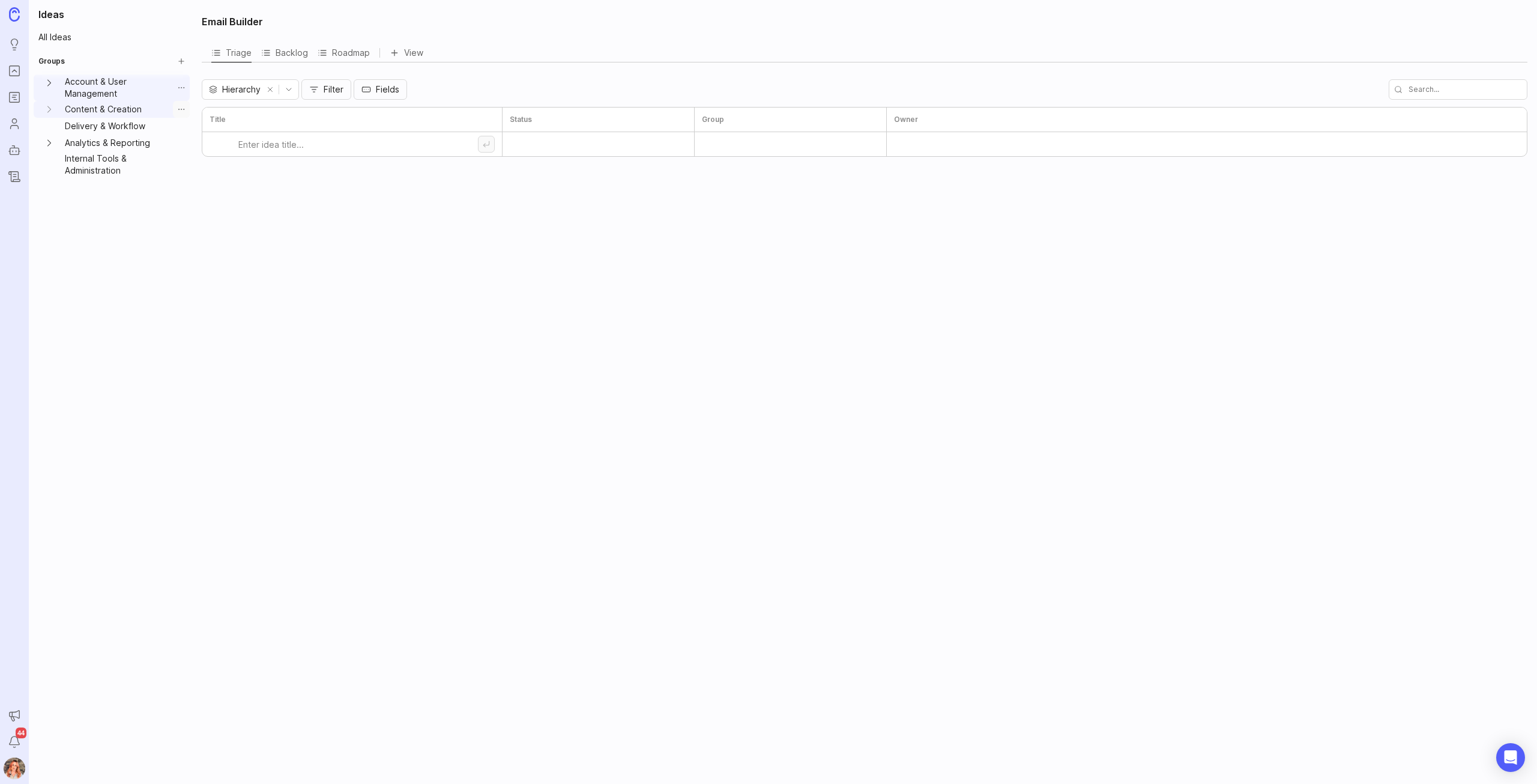
click at [182, 108] on button "Group settings" at bounding box center [181, 109] width 17 height 17
click at [192, 143] on div "Create Sub-Group" at bounding box center [181, 152] width 102 height 19
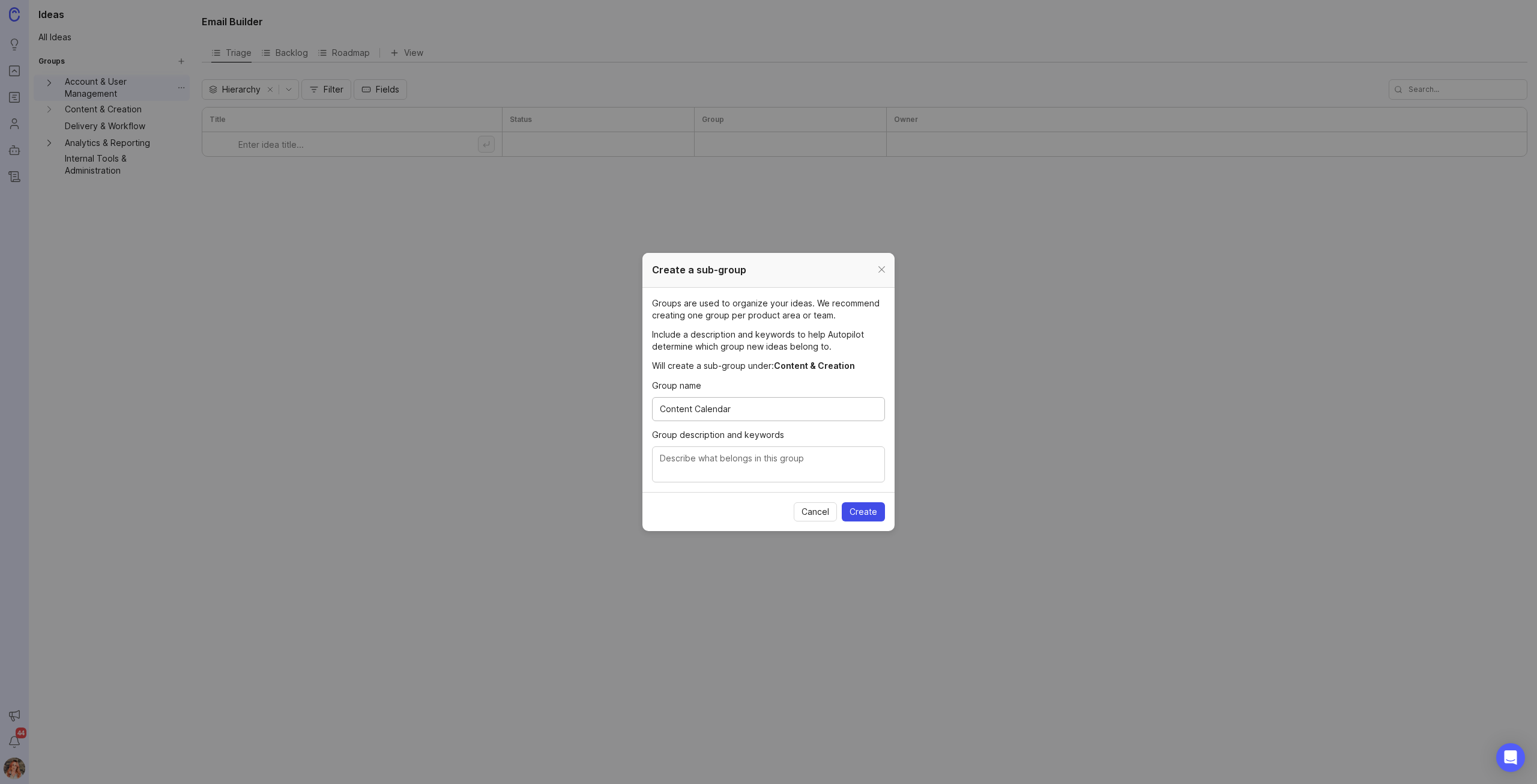
type input "Content Calendar"
click at [864, 514] on span "Create" at bounding box center [863, 511] width 27 height 12
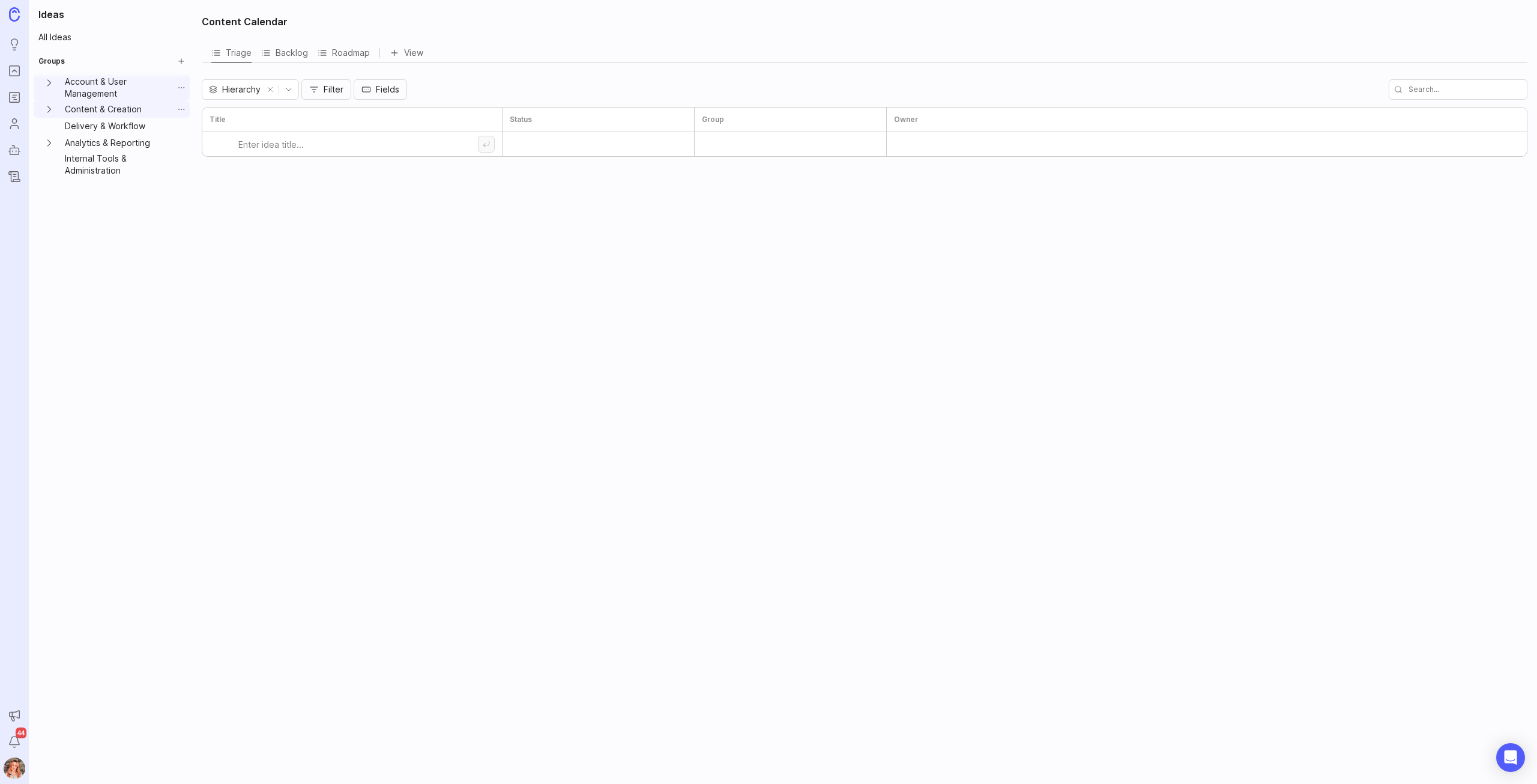
click at [52, 110] on icon "Content & Creation expand" at bounding box center [49, 109] width 12 height 12
click at [180, 107] on button "Group settings" at bounding box center [181, 109] width 17 height 17
click at [173, 152] on span "Create Sub-Group" at bounding box center [188, 151] width 74 height 12
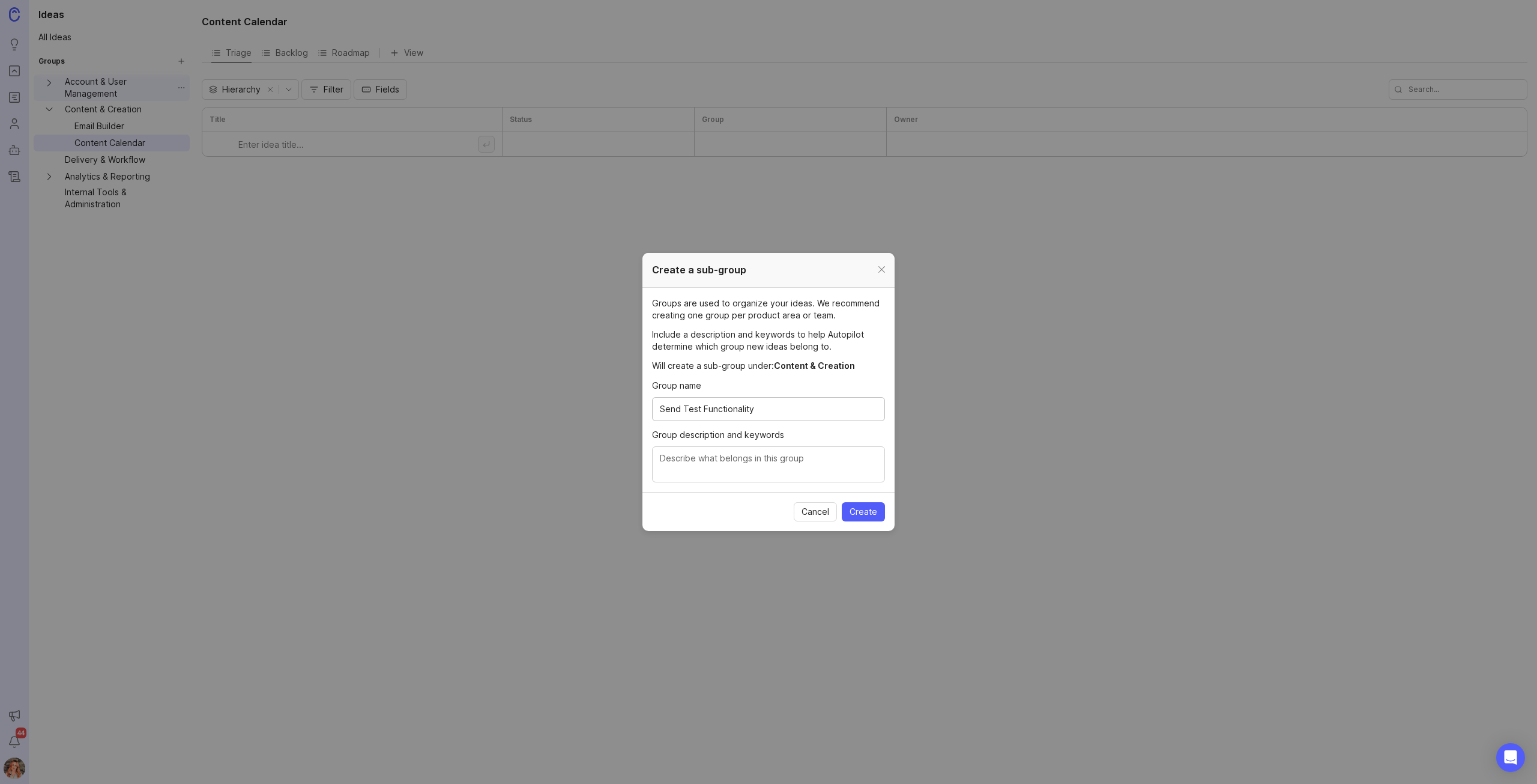
type input "Send Test Functionality"
click at [797, 462] on textarea "Group description and keywords" at bounding box center [768, 465] width 217 height 26
type textarea "Anything related to sending test emails."
click at [872, 510] on span "Create" at bounding box center [863, 511] width 27 height 12
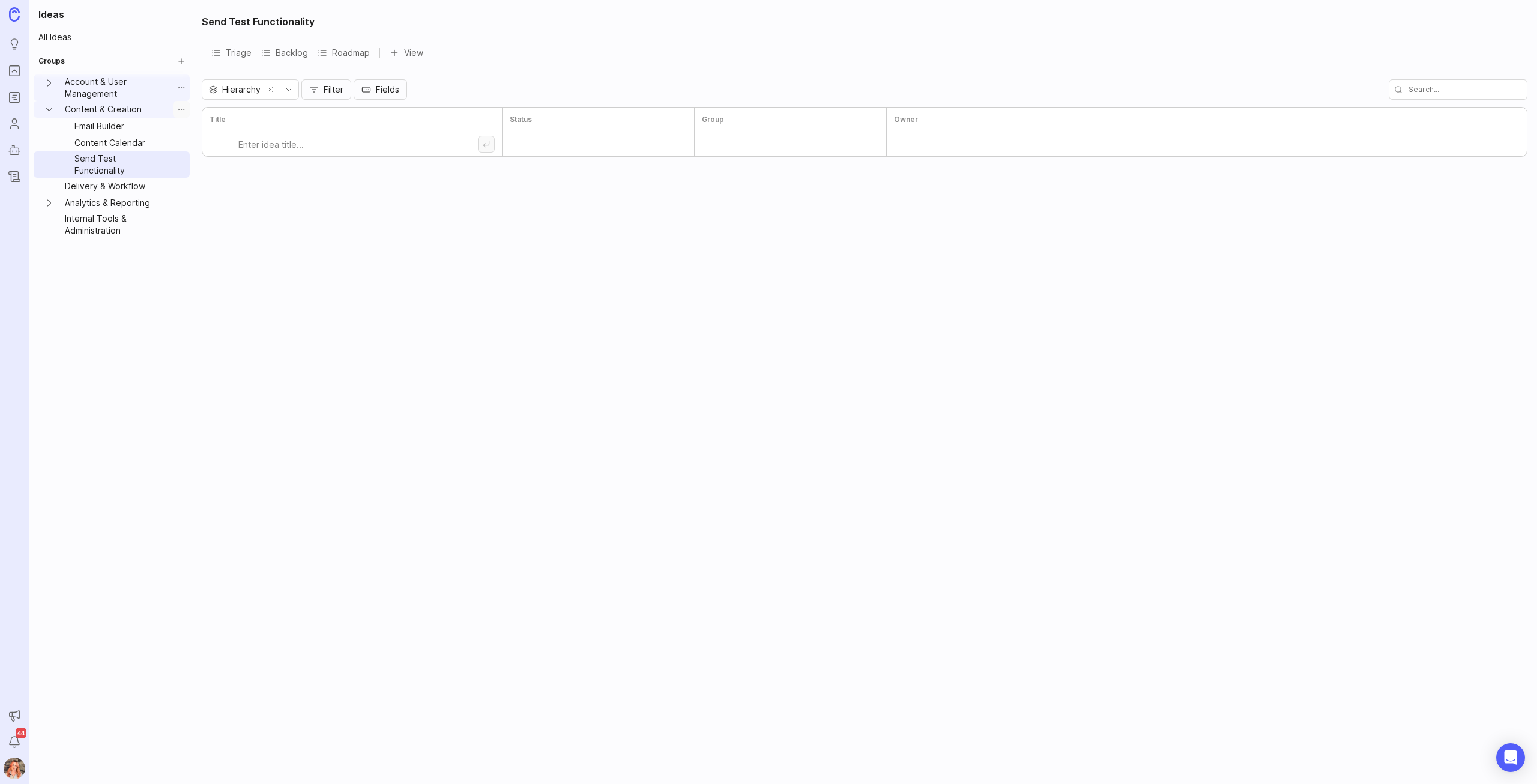
click at [186, 109] on button "Group settings" at bounding box center [181, 109] width 17 height 17
click at [184, 148] on span "Create Sub-Group" at bounding box center [188, 151] width 74 height 12
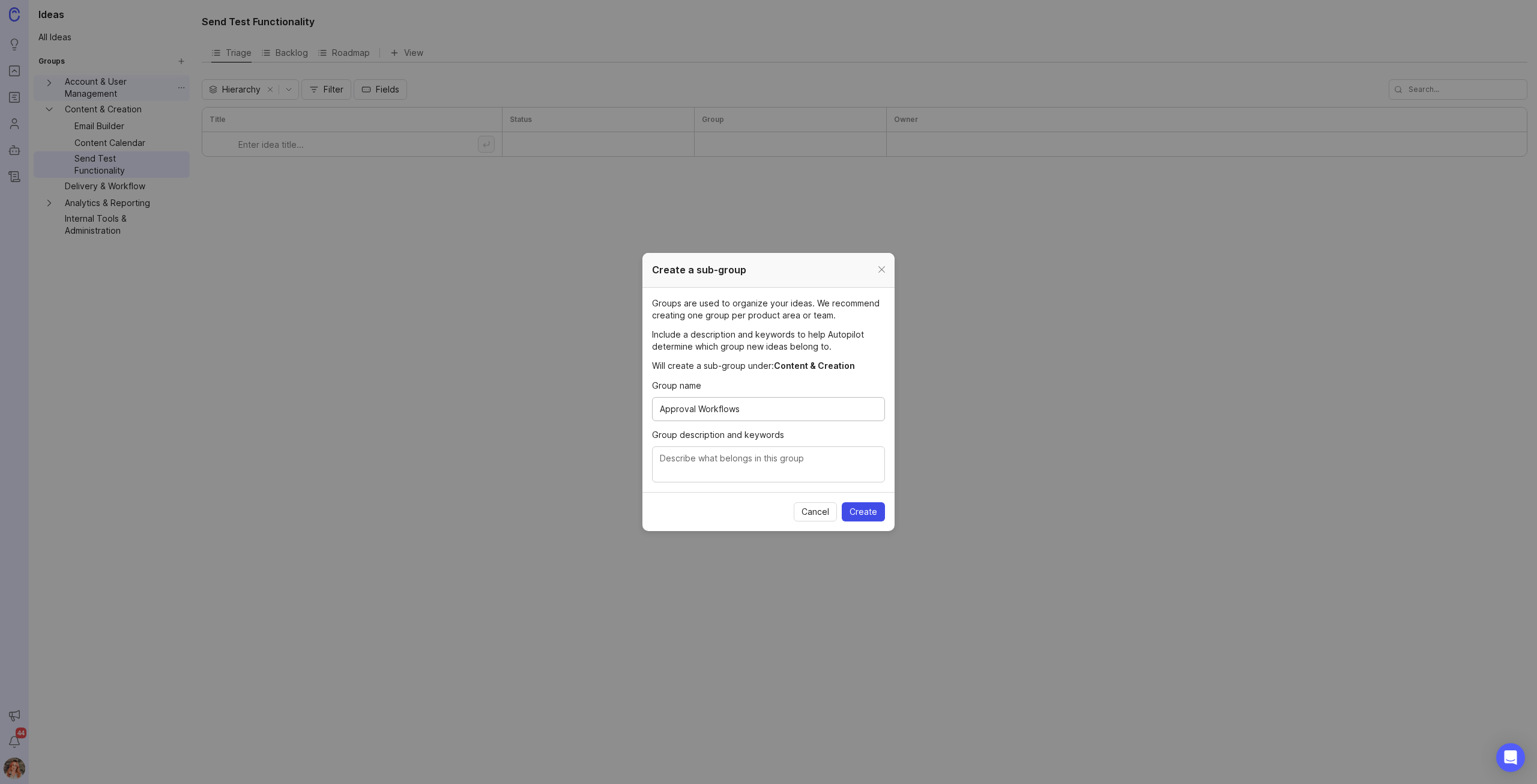
type input "Approval Workflows"
click at [856, 502] on button "Create" at bounding box center [863, 511] width 43 height 19
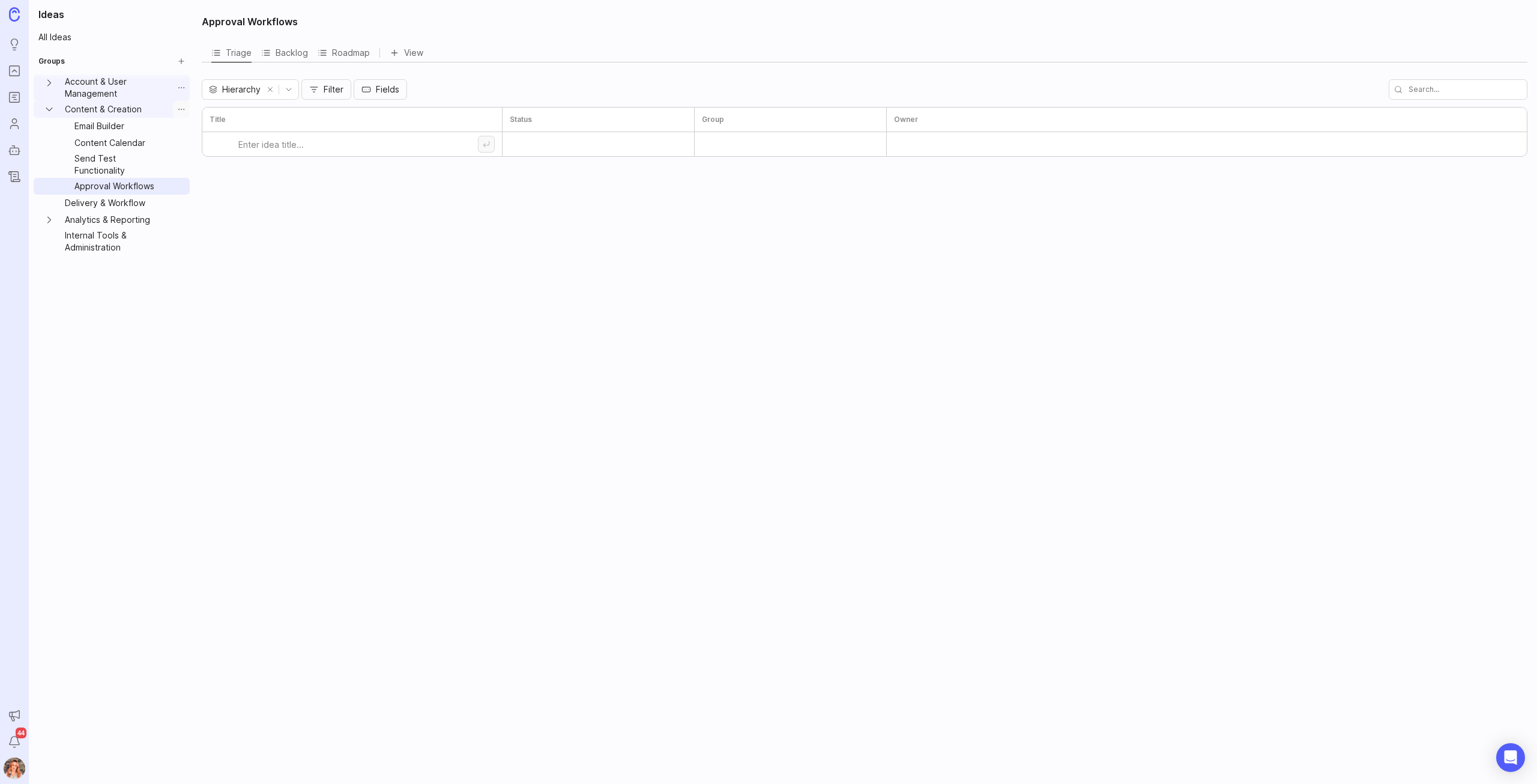
click at [181, 108] on button "Group settings" at bounding box center [181, 109] width 17 height 17
click at [192, 147] on span "Create Sub-Group" at bounding box center [188, 151] width 74 height 12
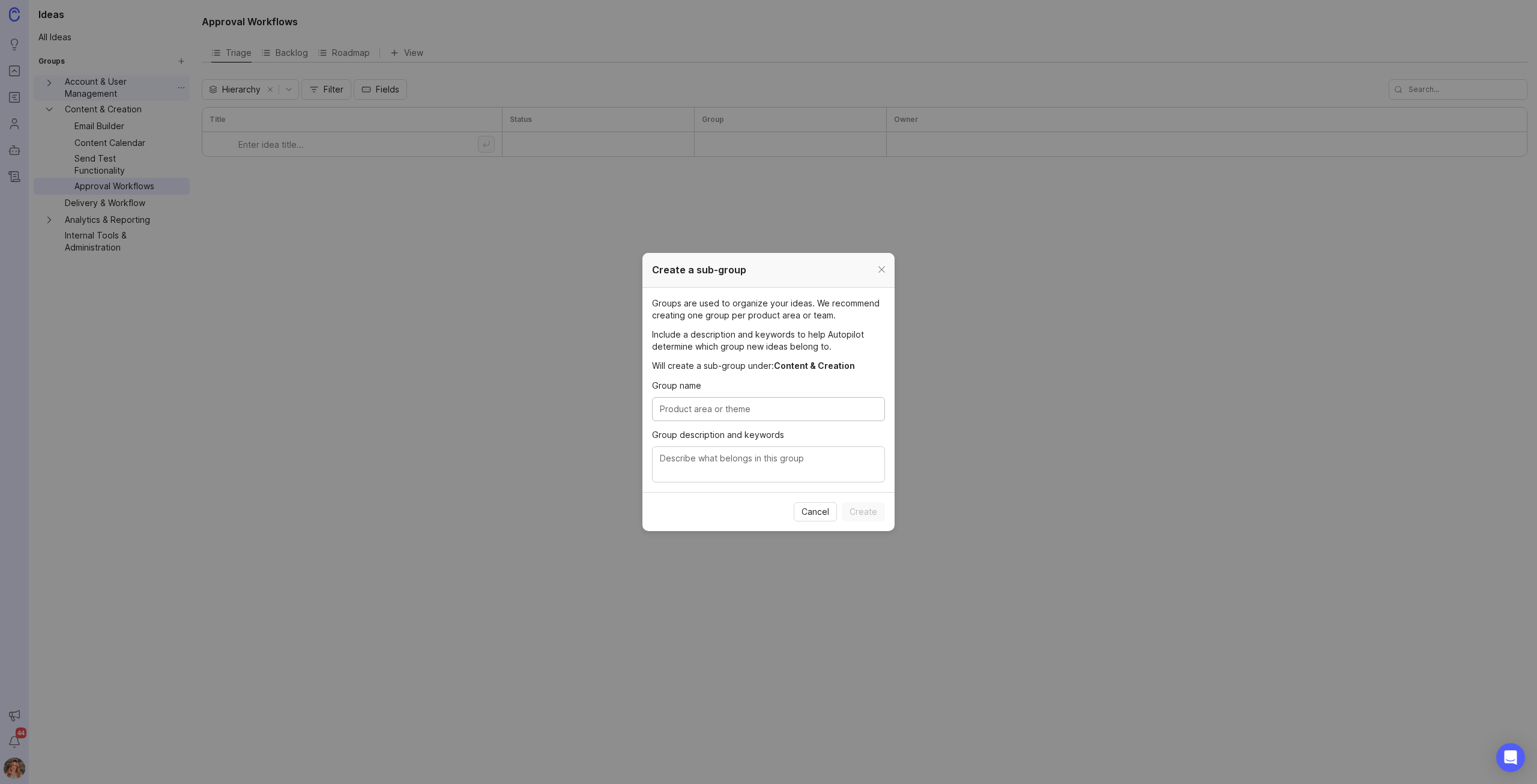
click at [731, 411] on input "Group name" at bounding box center [768, 409] width 217 height 14
type input "File Manager"
click at [731, 478] on div at bounding box center [768, 464] width 233 height 36
type textarea "Anything related to the file manager"
click at [862, 509] on span "Create" at bounding box center [863, 511] width 27 height 12
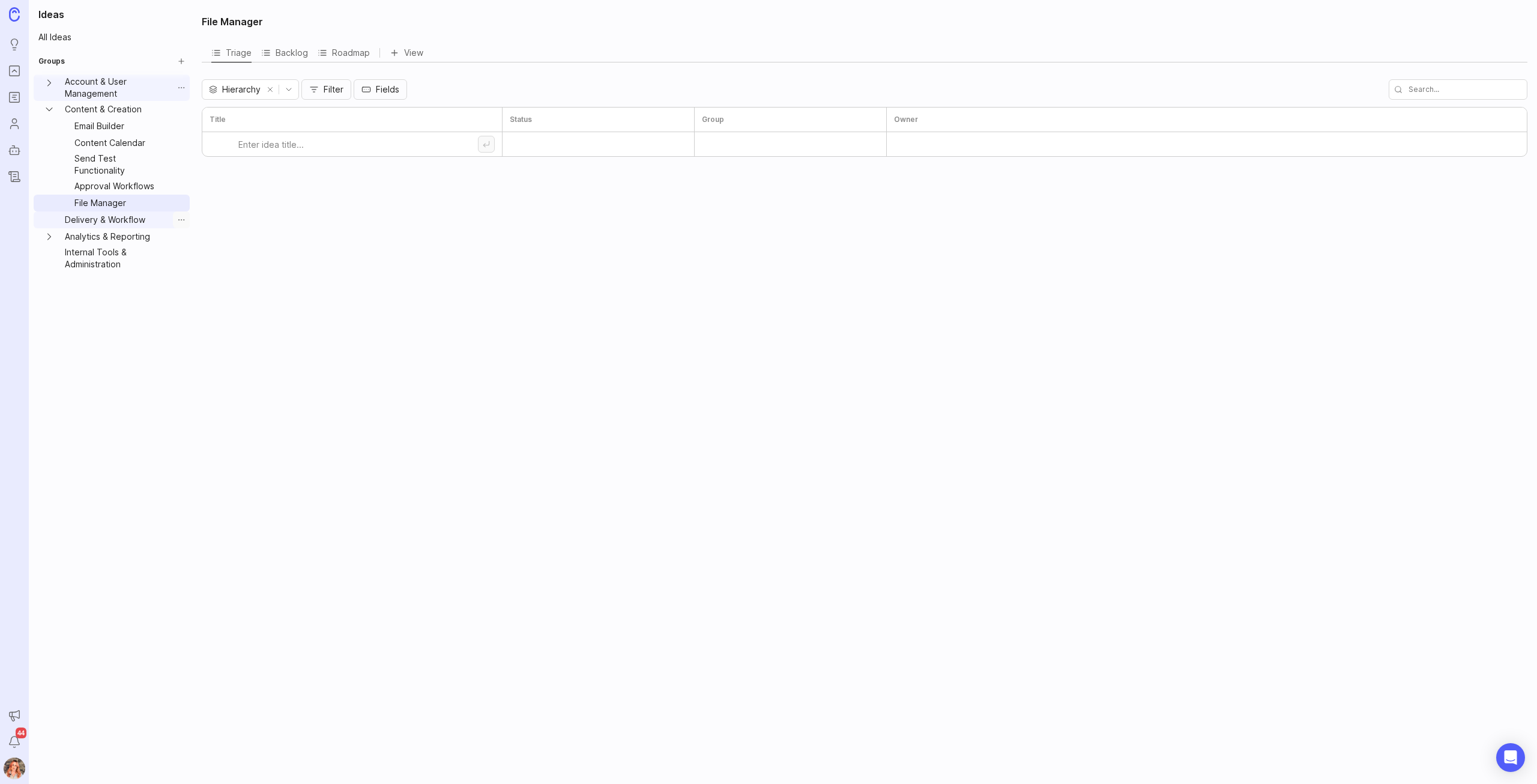
click at [178, 211] on button "Group settings" at bounding box center [181, 219] width 17 height 17
click at [189, 226] on span "Update group" at bounding box center [179, 228] width 56 height 12
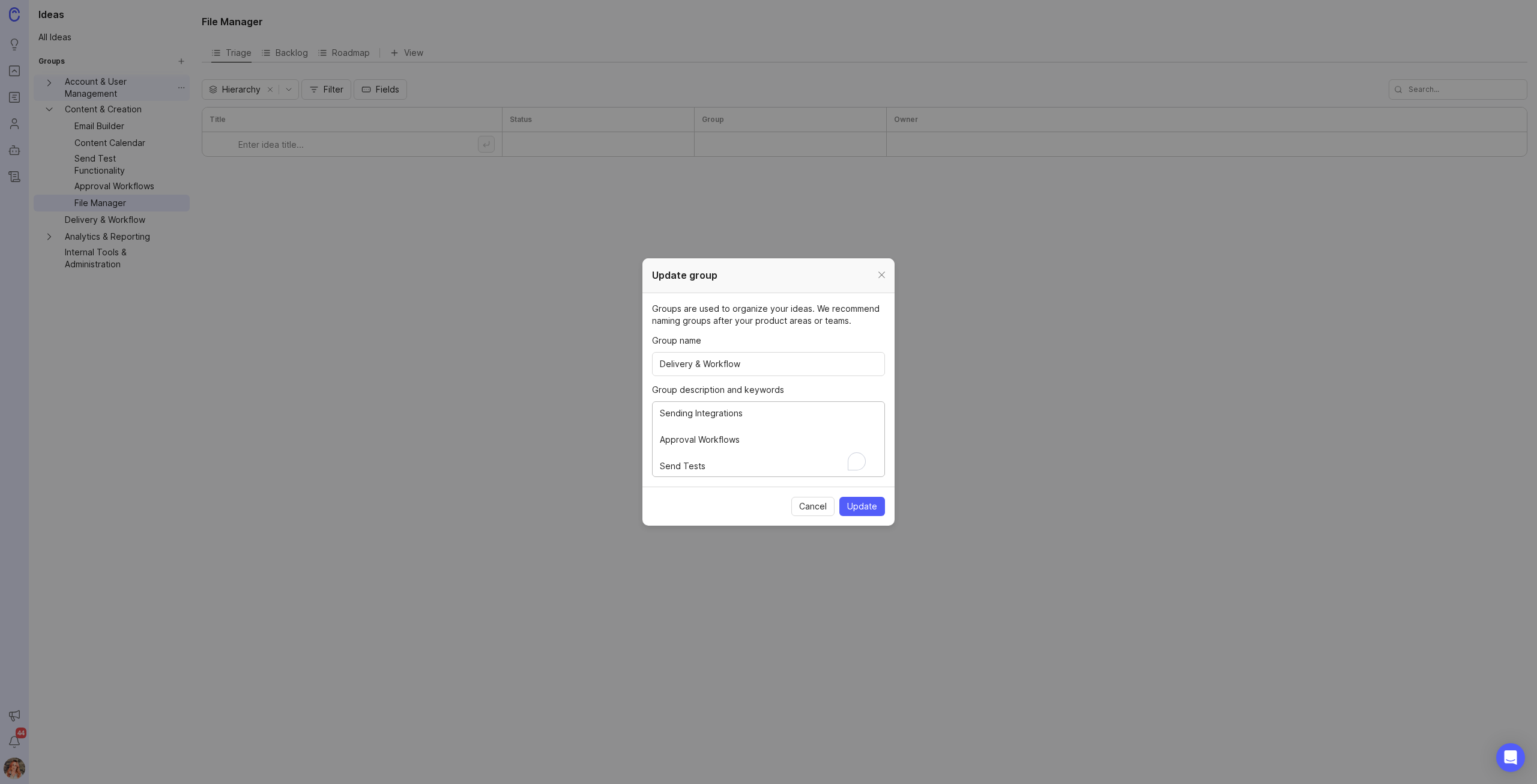
scroll to position [106, 0]
drag, startPoint x: 710, startPoint y: 465, endPoint x: 645, endPoint y: 440, distance: 69.6
click at [645, 440] on section "Groups are used to organize your ideas. We recommend naming groups after your p…" at bounding box center [768, 390] width 252 height 194
type textarea "This group contains features that handle the actual sending of messages and the…"
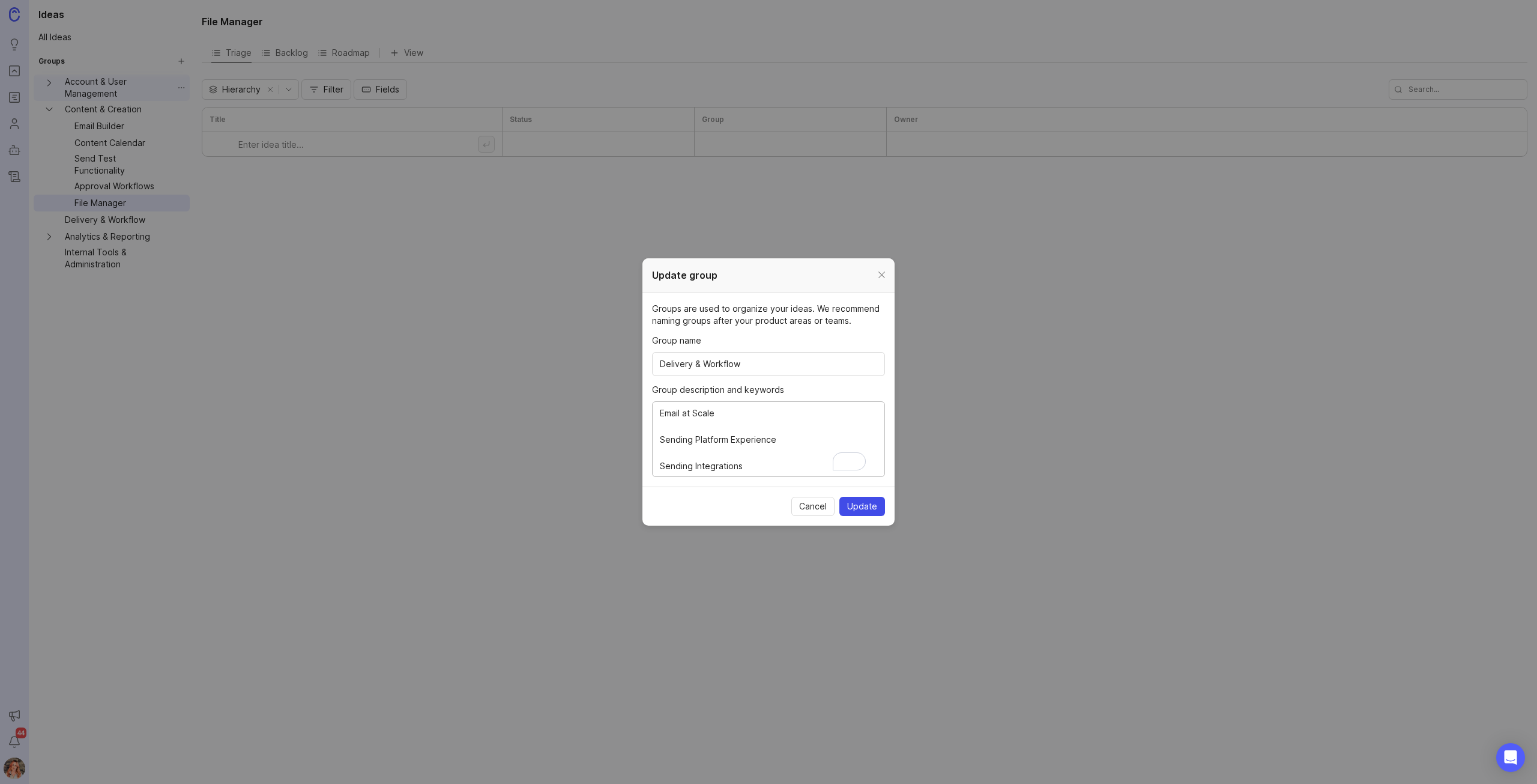
click at [876, 509] on span "Update" at bounding box center [862, 506] width 30 height 12
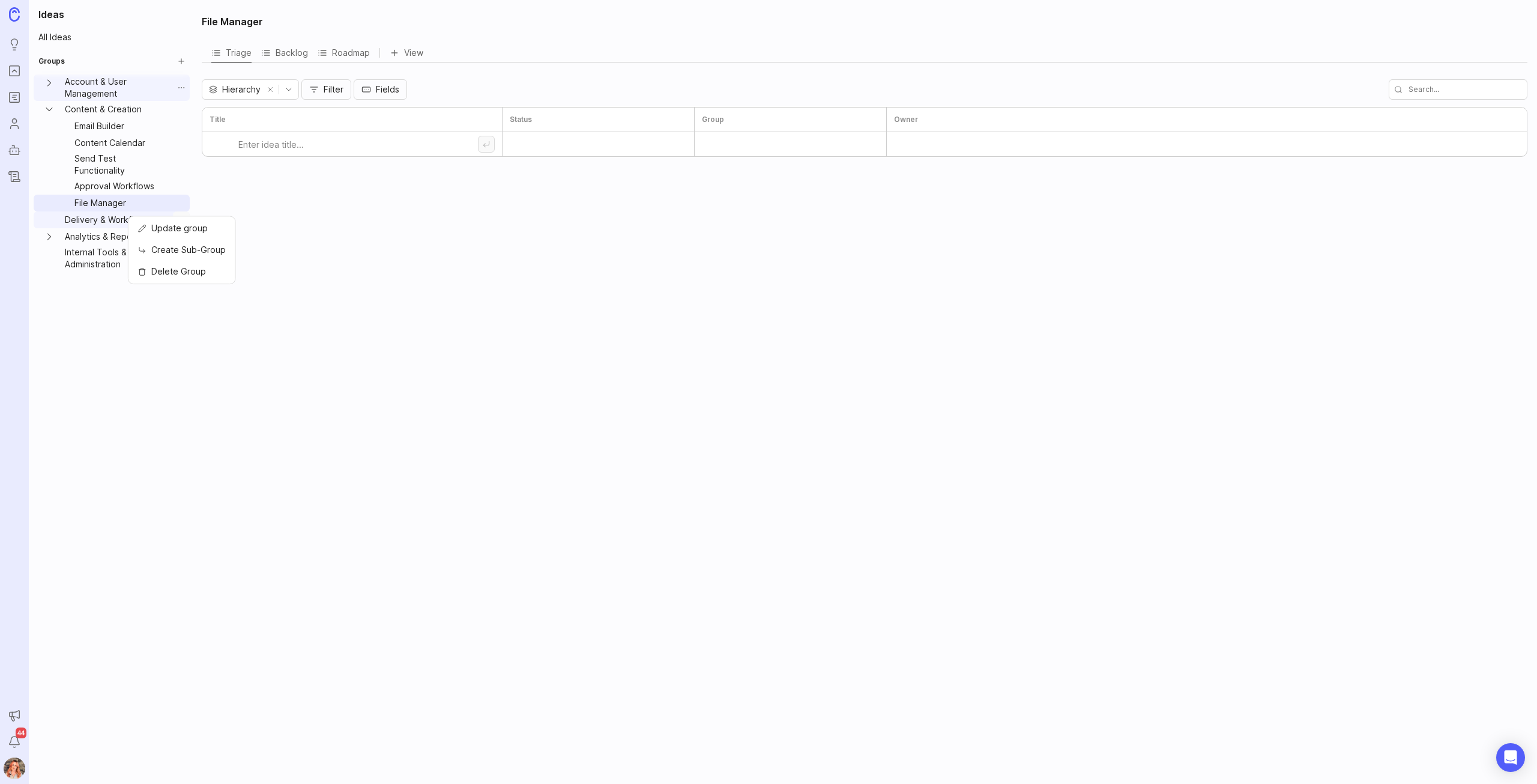
click at [184, 211] on button "Group settings" at bounding box center [181, 219] width 17 height 17
click at [97, 344] on div "Ideas All Ideas Groups Account & User Management Content & Creation Email Build…" at bounding box center [112, 392] width 166 height 784
click at [42, 108] on button "Content & Creation expand" at bounding box center [49, 109] width 21 height 17
click at [184, 123] on button "Group settings" at bounding box center [181, 126] width 17 height 17
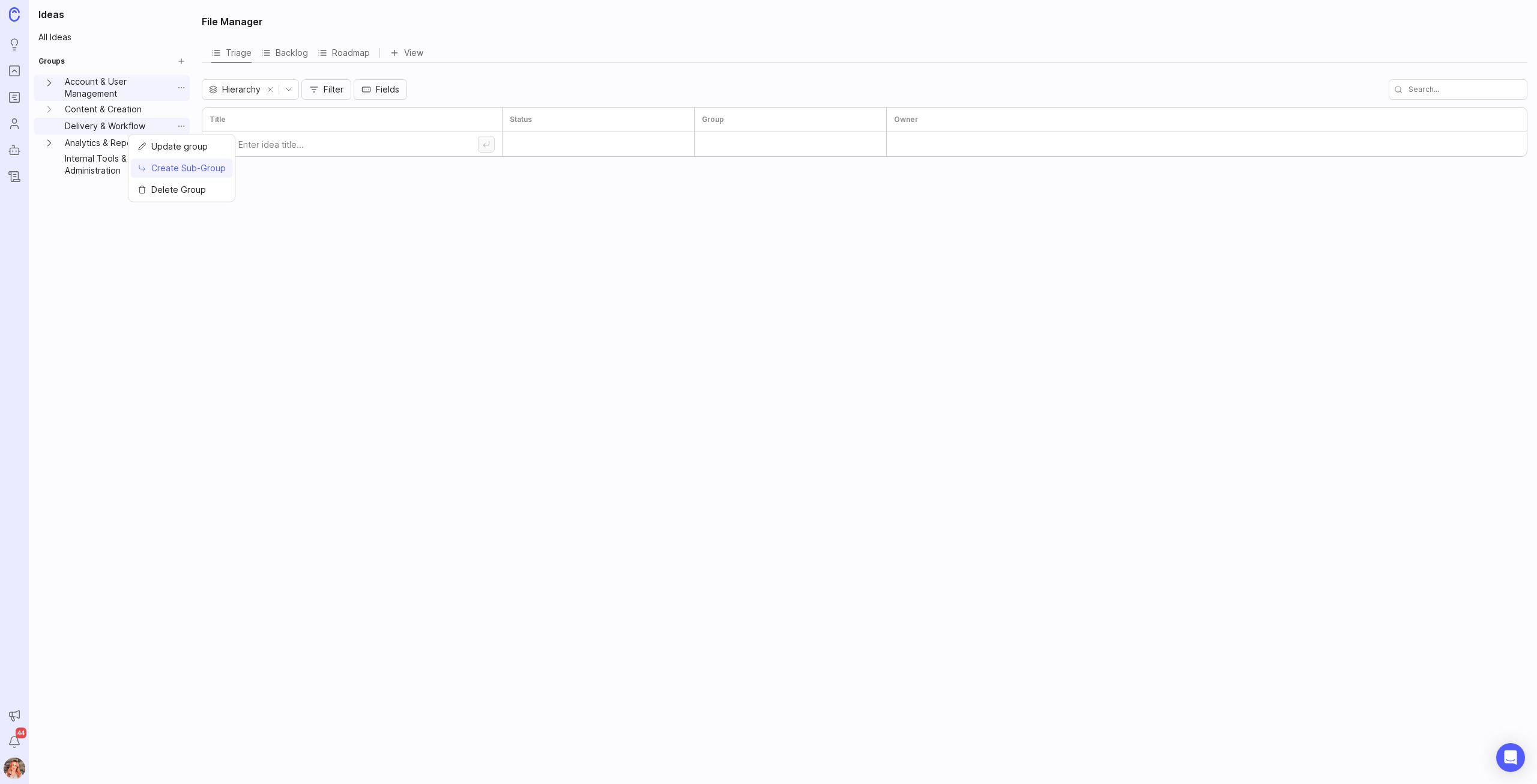
click at [188, 166] on span "Create Sub-Group" at bounding box center [188, 168] width 74 height 12
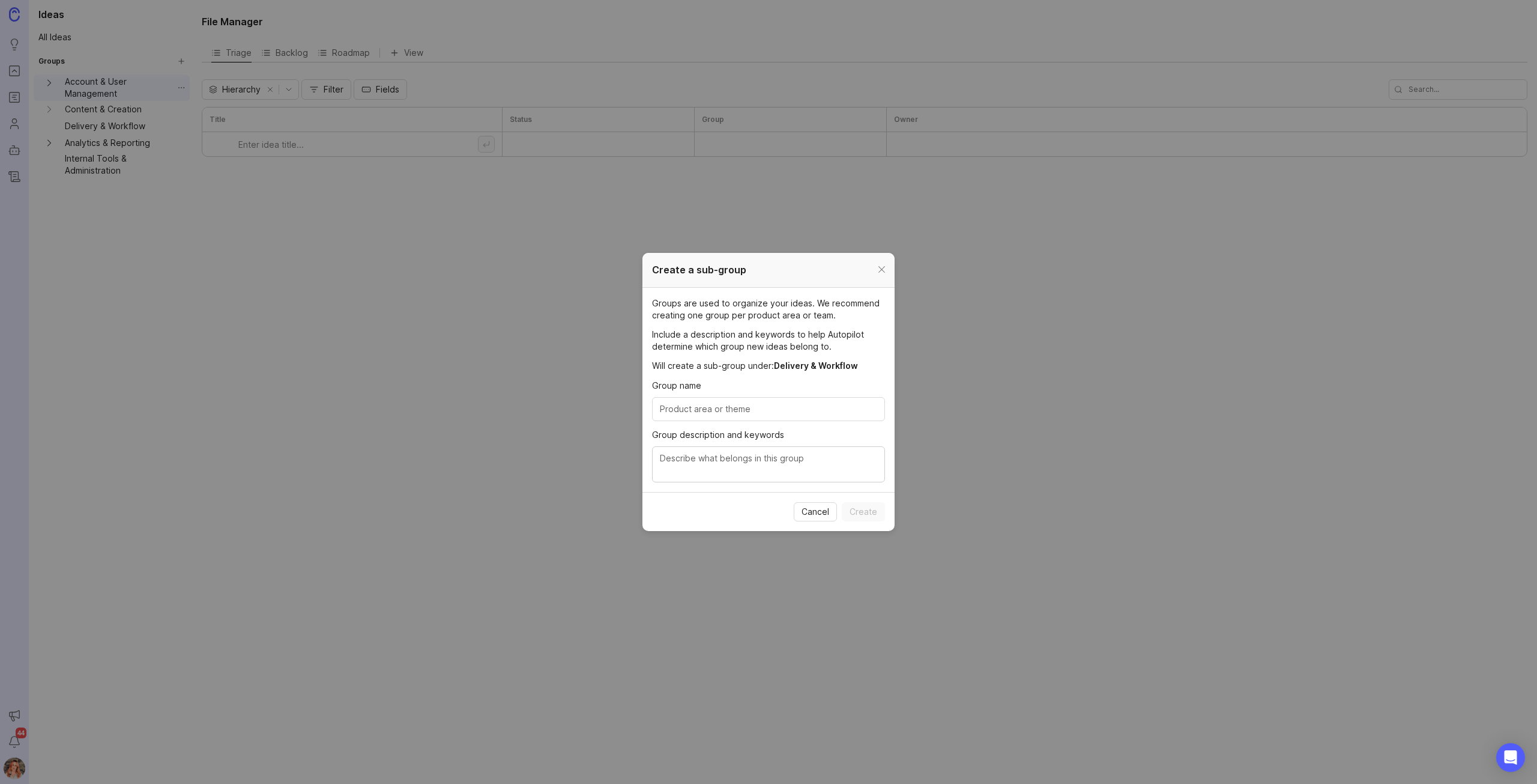
click at [715, 400] on div at bounding box center [768, 409] width 233 height 24
type input "Email at Scale"
click at [864, 513] on span "Create" at bounding box center [863, 511] width 27 height 12
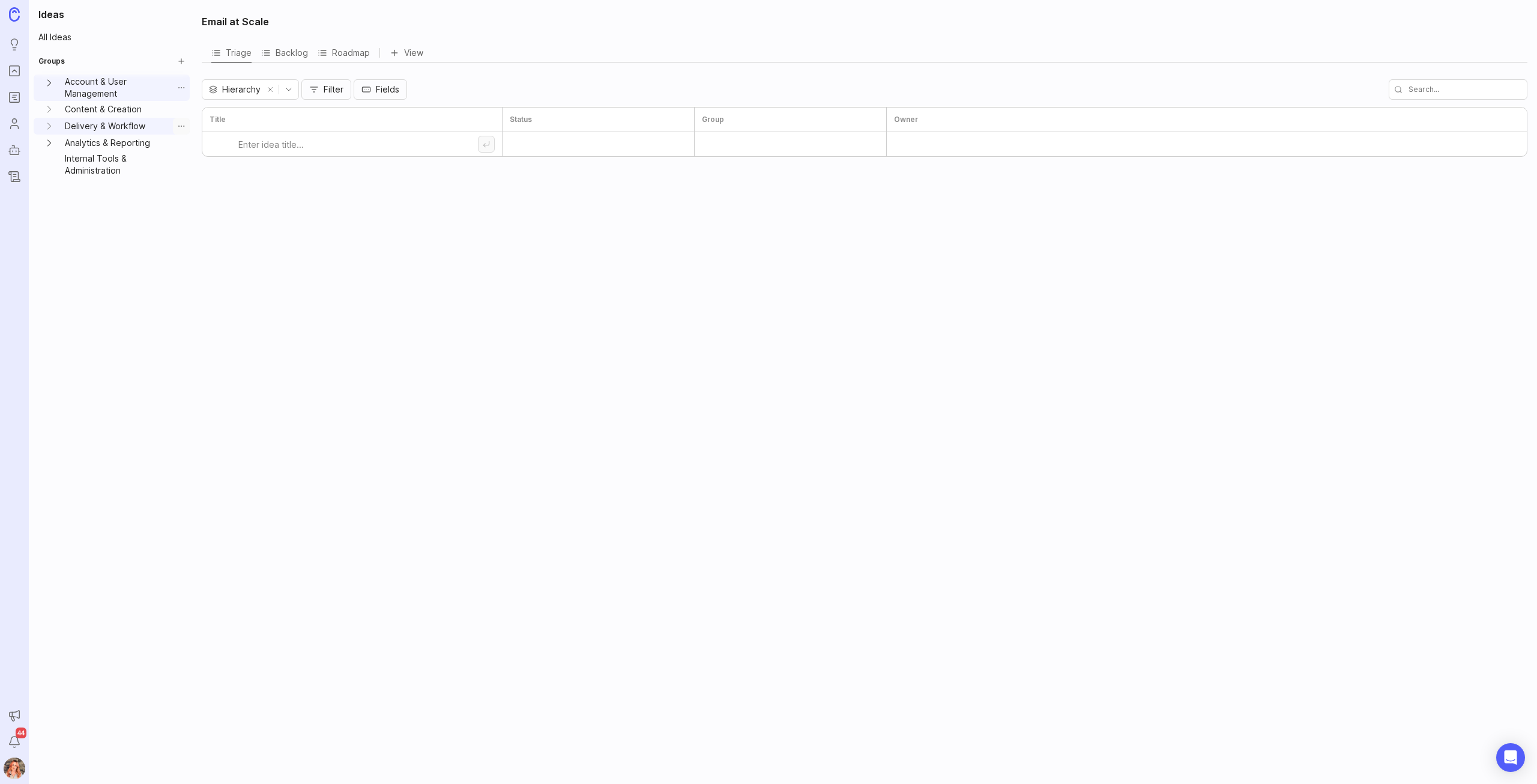
click at [173, 130] on button "Group settings" at bounding box center [181, 126] width 17 height 17
click at [196, 166] on span "Create Sub-Group" at bounding box center [188, 168] width 74 height 12
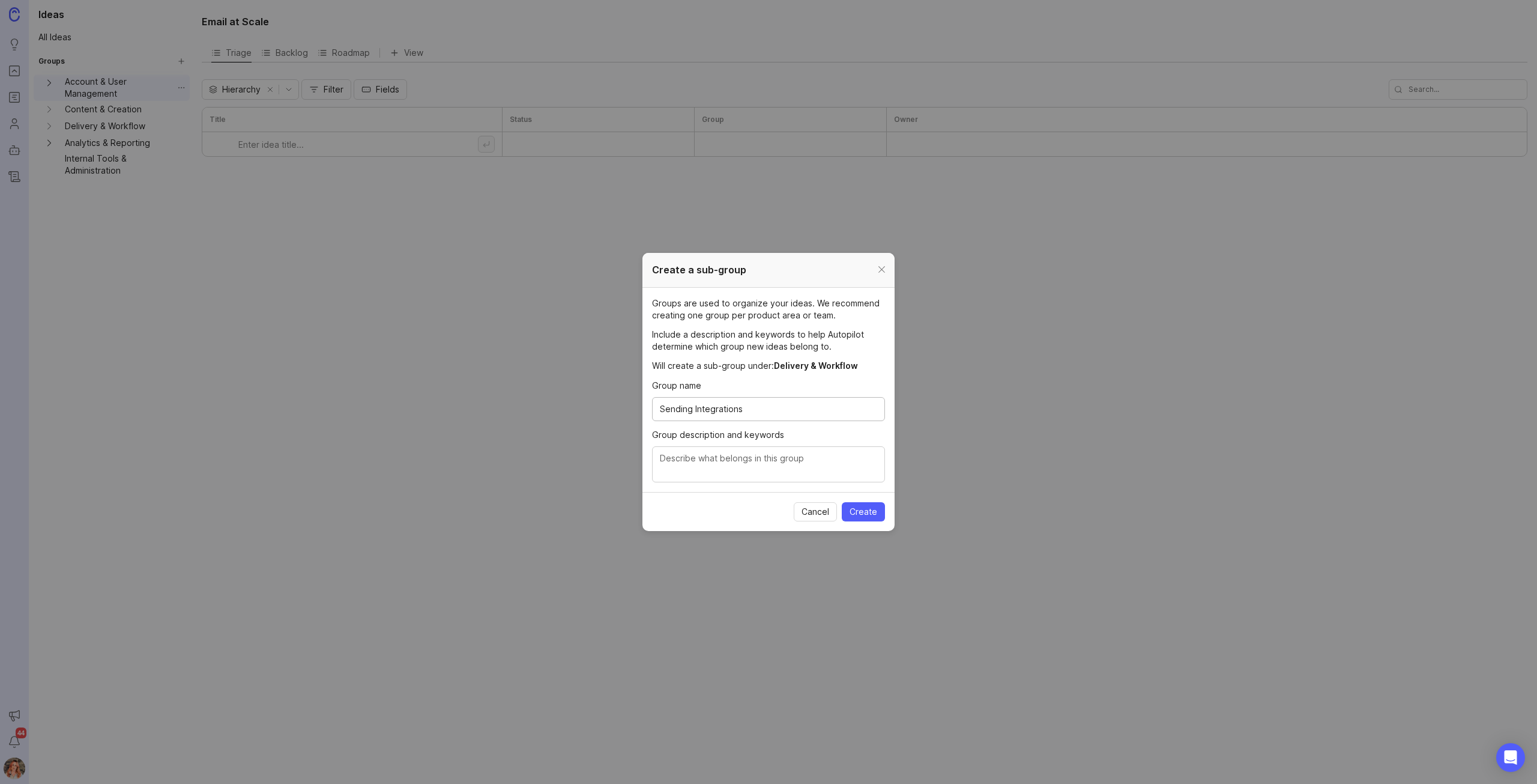
type input "Sending Integrations"
click at [774, 469] on textarea "Group description and keywords" at bounding box center [768, 465] width 217 height 26
type textarea "SMS, SharePoint, Microsoft Teams"
click at [864, 511] on span "Create" at bounding box center [863, 511] width 27 height 12
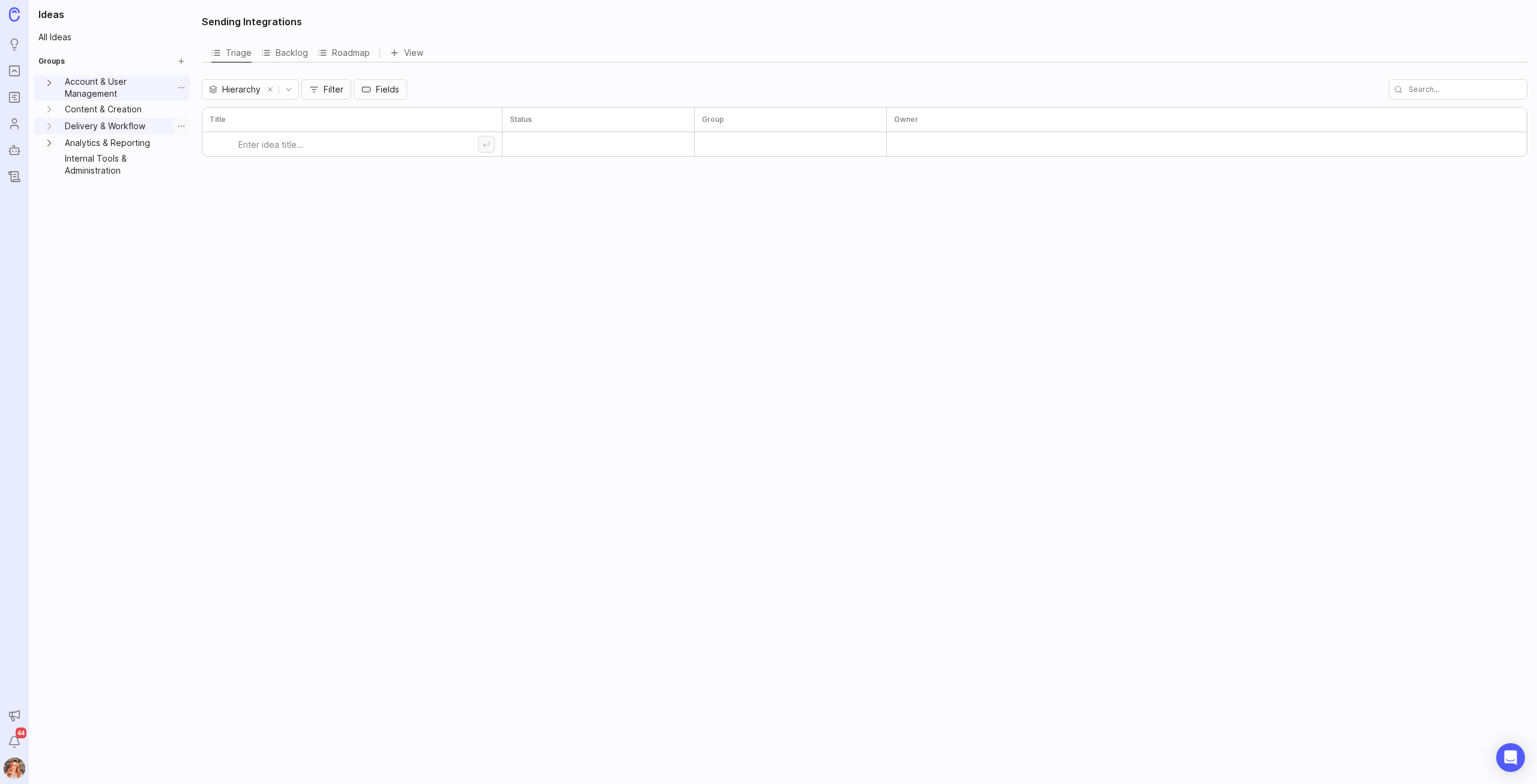
click at [176, 125] on button "Group settings" at bounding box center [181, 126] width 17 height 17
click at [192, 169] on span "Create Sub-Group" at bounding box center [188, 168] width 74 height 12
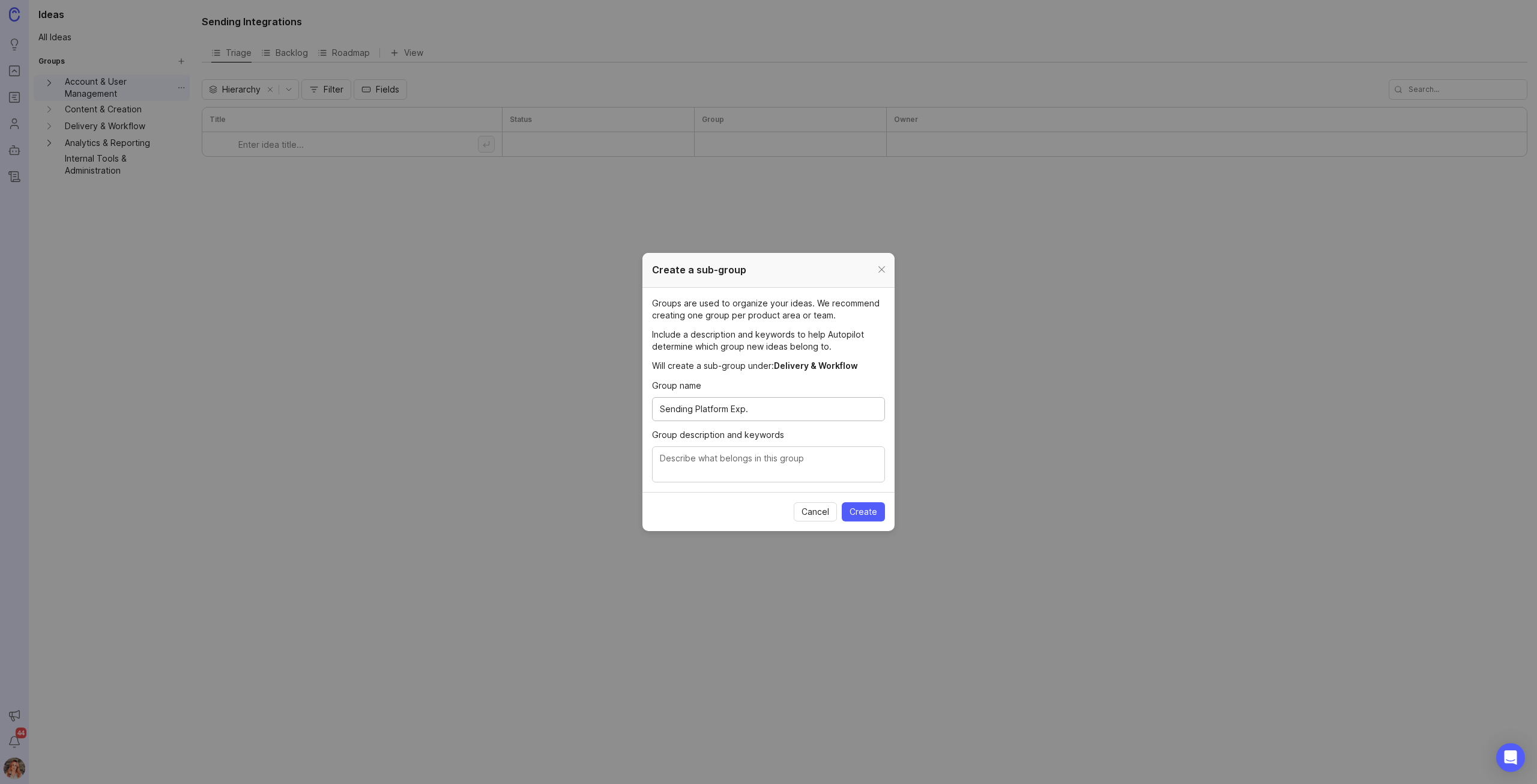
type input "Sending Platform Exp."
click at [797, 469] on textarea "Group description and keywords" at bounding box center [768, 465] width 217 height 26
type textarea "Gmail, Add-in, Dashboard experiences"
click at [866, 508] on span "Create" at bounding box center [863, 511] width 27 height 12
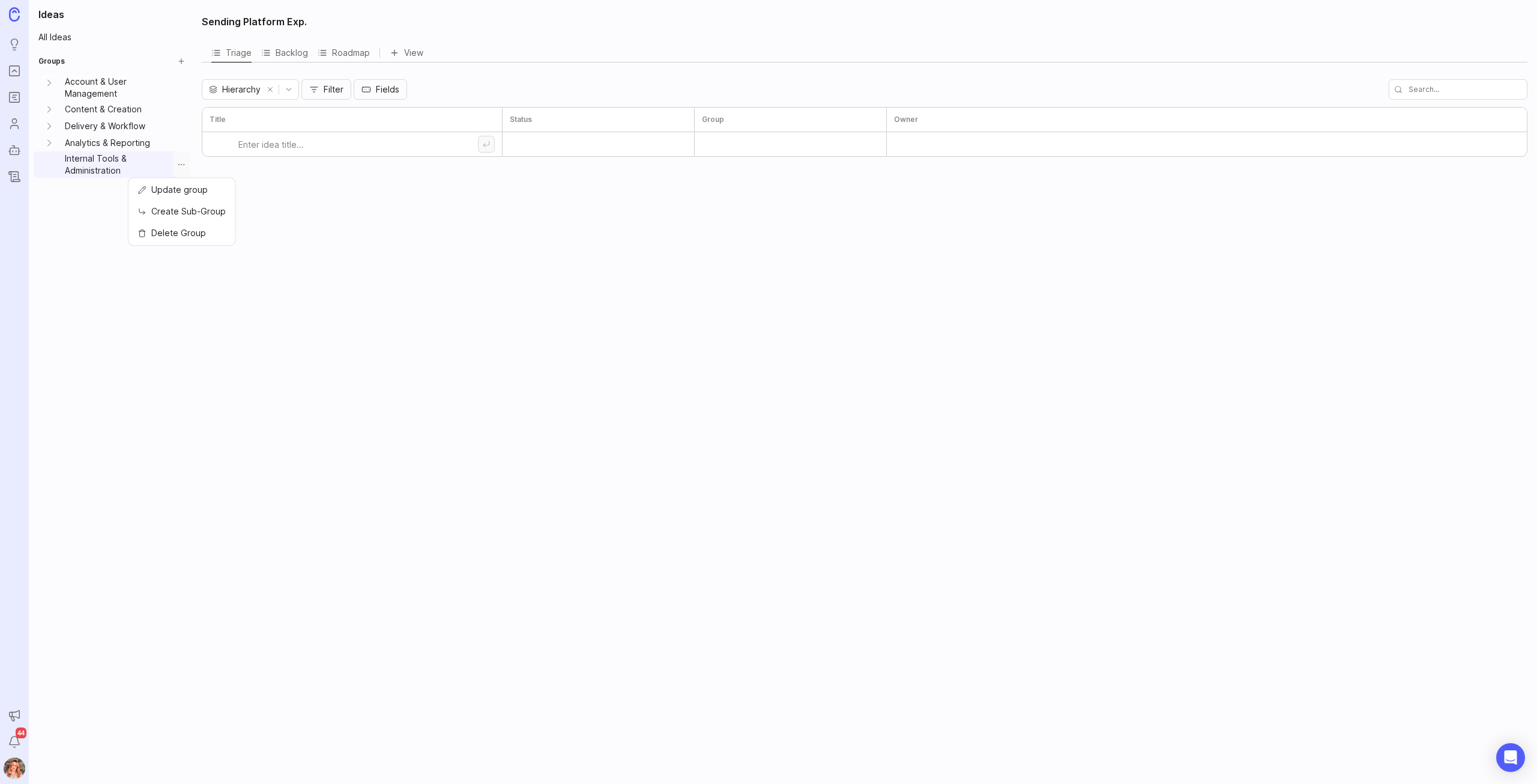
click at [177, 164] on button "Group settings" at bounding box center [181, 164] width 17 height 26
click at [522, 617] on div "Sending Platform Exp. Triage Backlog Roadmap View Hierarchy Filter Fields Title…" at bounding box center [866, 392] width 1343 height 784
